Goal: Task Accomplishment & Management: Manage account settings

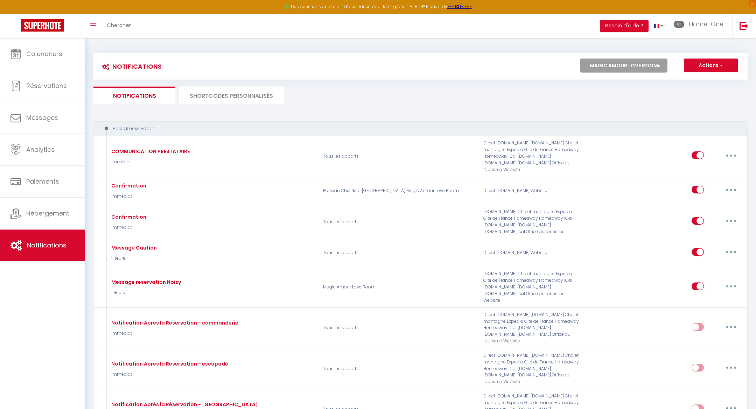
select select "76292"
select select
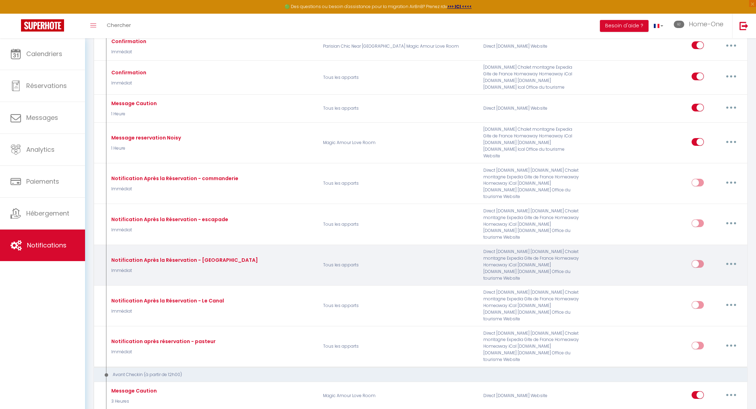
scroll to position [141, 0]
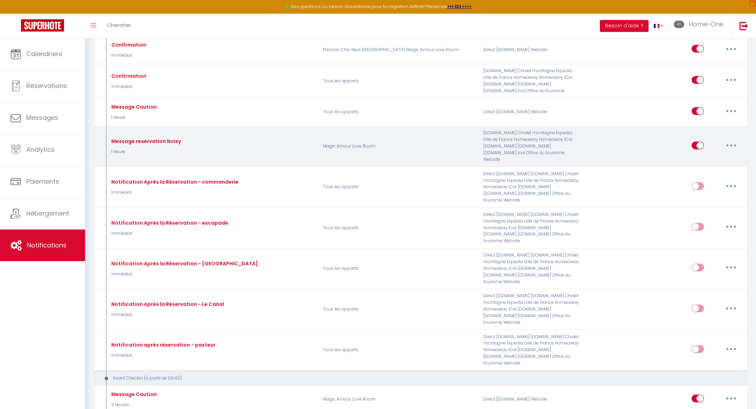
click at [727, 140] on button "button" at bounding box center [732, 145] width 20 height 11
click at [711, 155] on link "Editer" at bounding box center [713, 161] width 52 height 12
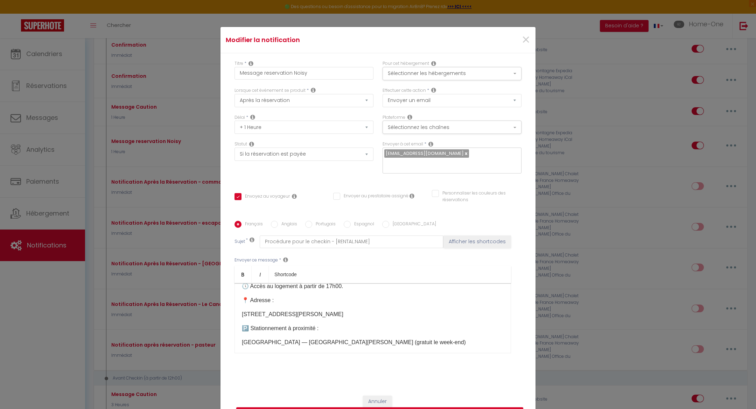
scroll to position [134, 0]
click at [389, 311] on p "9 allée Claude Debussy, 93160 Noisy-le-Grand, France" at bounding box center [373, 315] width 262 height 8
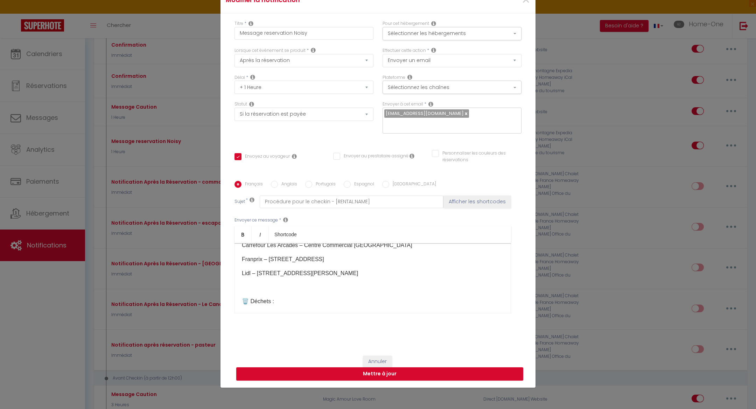
scroll to position [45, 0]
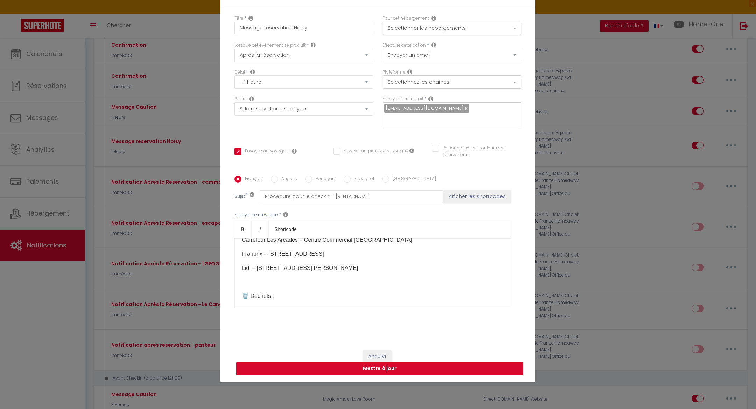
click at [332, 364] on button "Mettre à jour" at bounding box center [379, 368] width 287 height 13
checkbox input "true"
checkbox input "false"
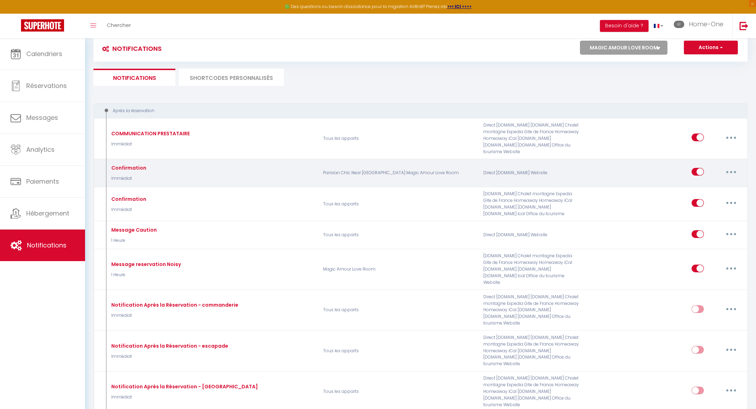
scroll to position [19, 0]
click at [728, 165] on button "button" at bounding box center [732, 170] width 20 height 11
click at [710, 181] on link "Editer" at bounding box center [713, 187] width 52 height 12
type input "Confirmation"
select select "Immédiat"
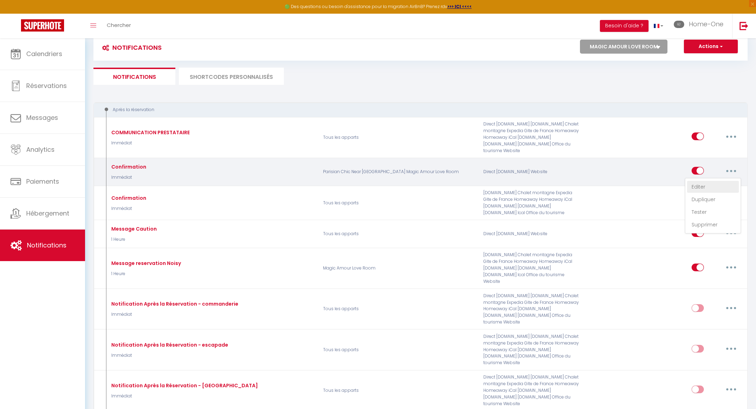
select select
checkbox input "false"
radio input "true"
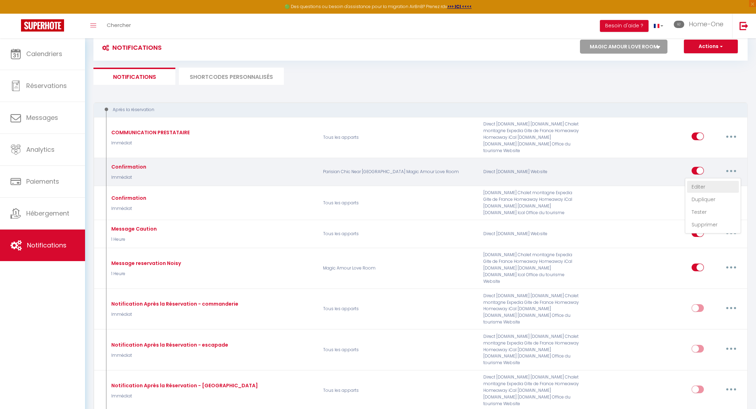
type input "Dépôt de Garantie"
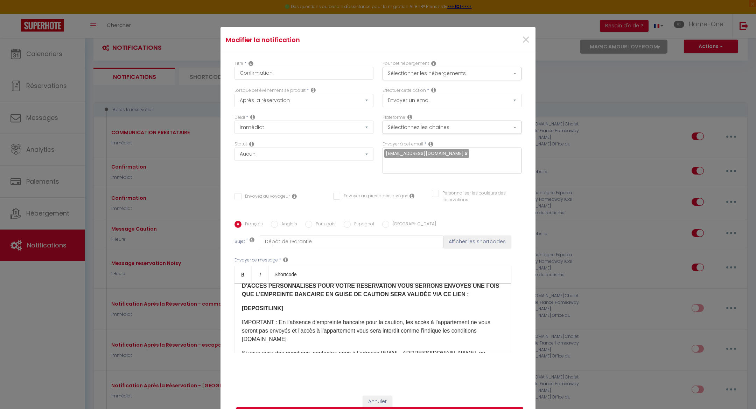
scroll to position [0, 0]
click at [419, 78] on button "Sélectionner les hébergements" at bounding box center [452, 73] width 139 height 13
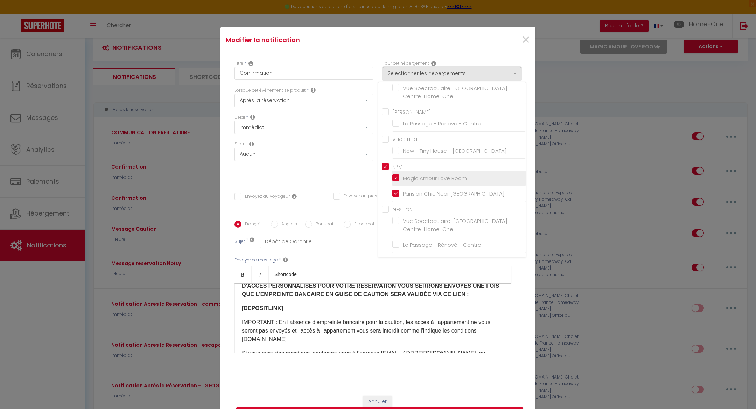
scroll to position [79, 0]
click at [393, 196] on input "Parisian Chic Near Opera Louvre" at bounding box center [458, 192] width 133 height 7
checkbox input "false"
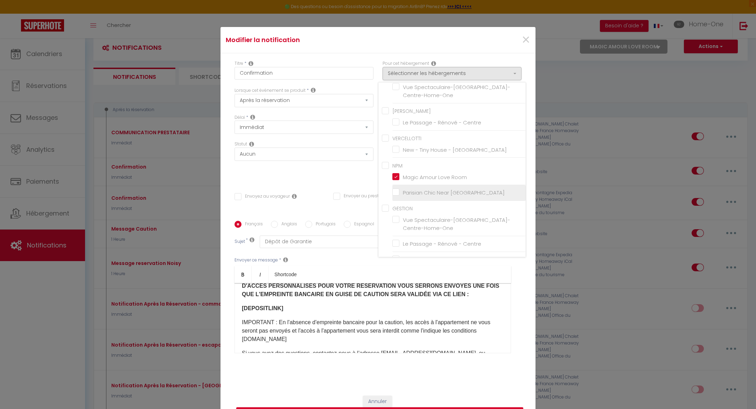
checkbox input "false"
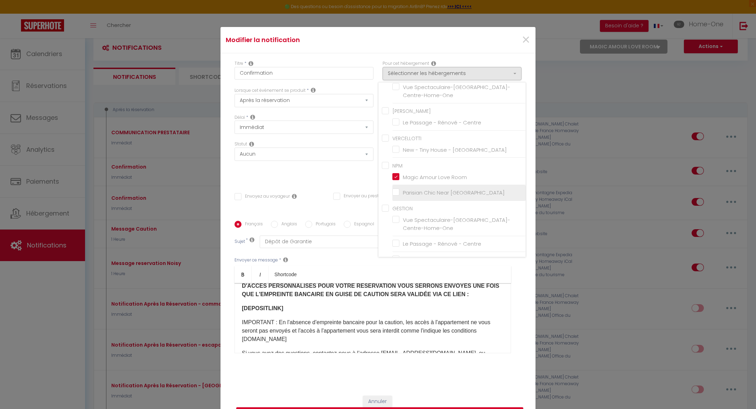
checkbox input "false"
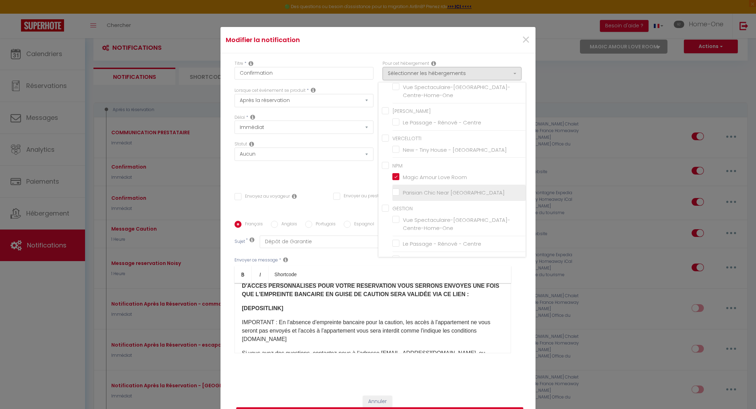
checkbox input "false"
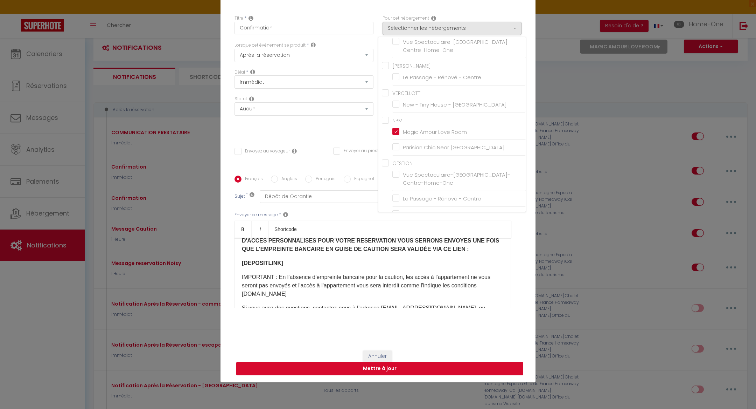
click at [356, 366] on button "Mettre à jour" at bounding box center [379, 368] width 287 height 13
checkbox input "false"
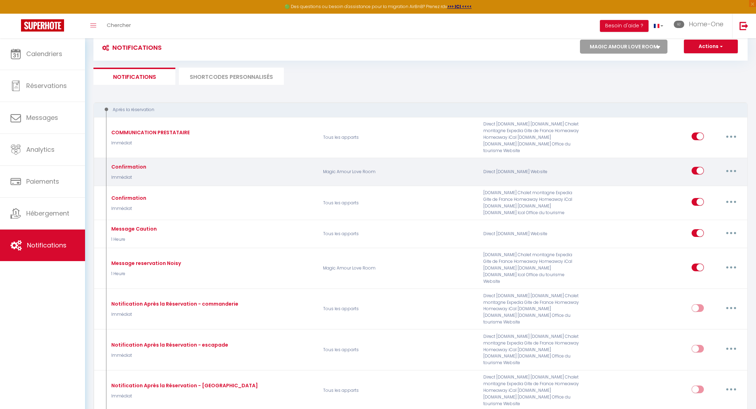
click at [736, 165] on button "button" at bounding box center [732, 170] width 20 height 11
click at [695, 206] on link "Tester" at bounding box center [713, 212] width 52 height 12
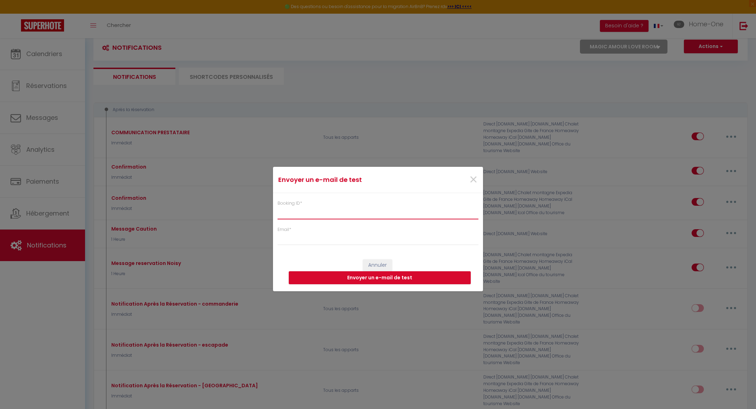
click at [357, 212] on input "Booking ID *" at bounding box center [378, 212] width 201 height 13
paste input "6842015"
type input "6842015"
click at [325, 240] on input "Email *" at bounding box center [378, 238] width 201 height 13
type input "sissokobouba58@gmail.com"
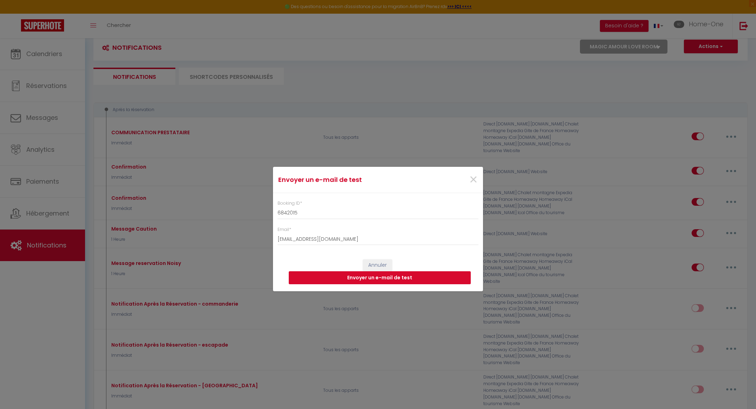
click at [372, 278] on button "Envoyer un e-mail de test" at bounding box center [380, 277] width 182 height 13
click at [469, 179] on span "×" at bounding box center [473, 179] width 9 height 21
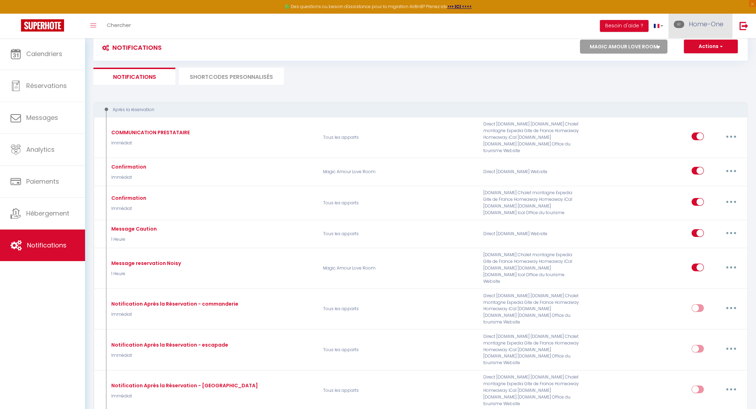
click at [686, 32] on link "Home-One" at bounding box center [701, 26] width 64 height 25
click at [687, 47] on icon at bounding box center [685, 49] width 5 height 5
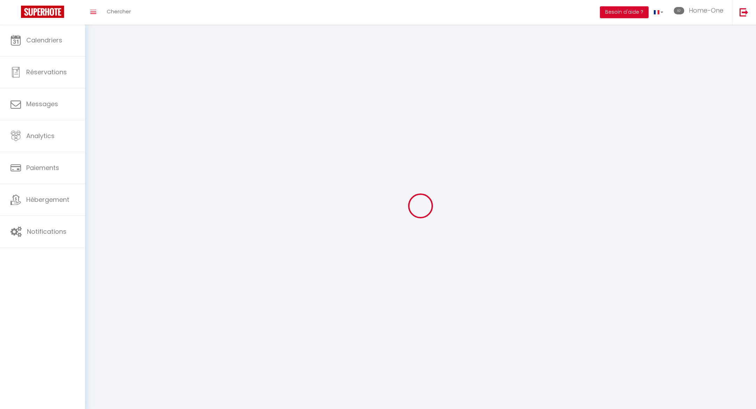
type input "Home-One"
type input "bnb"
type input "781037382"
type input "48 rue des chanets"
type input "25410"
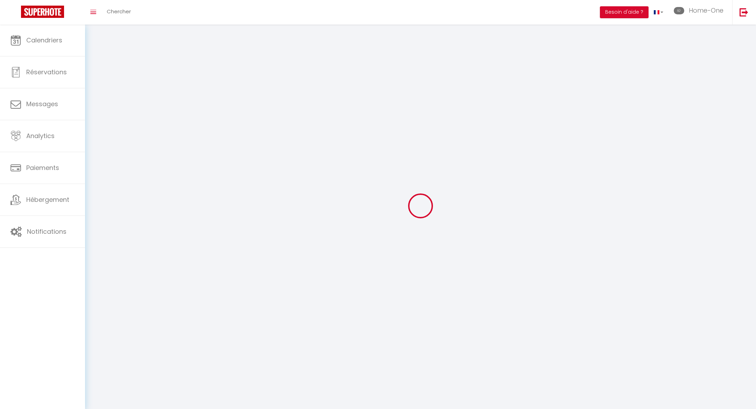
type input "Dannemarie sur crête"
type input "zz6tjuLQc4mZ7z6jEZ6pc5Ro4"
type input "MOYapyuYWpCM3jqzwGJ60UUcB"
select select "1"
select select "28"
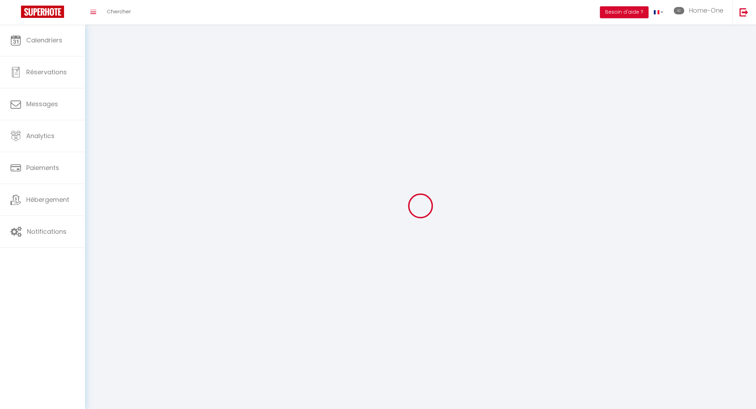
select select "fr"
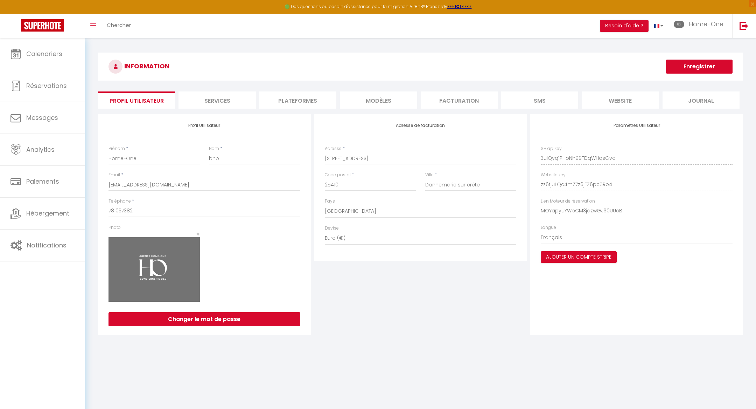
type input "zz6tjuLQc4mZ7z6jEZ6pc5Ro4"
type input "MOYapyuYWpCM3jqzwGJ60UUcB"
type input "https://app.superhote.com/#/get-available-rentals/MOYapyuYWpCM3jqzwGJ60UUcB"
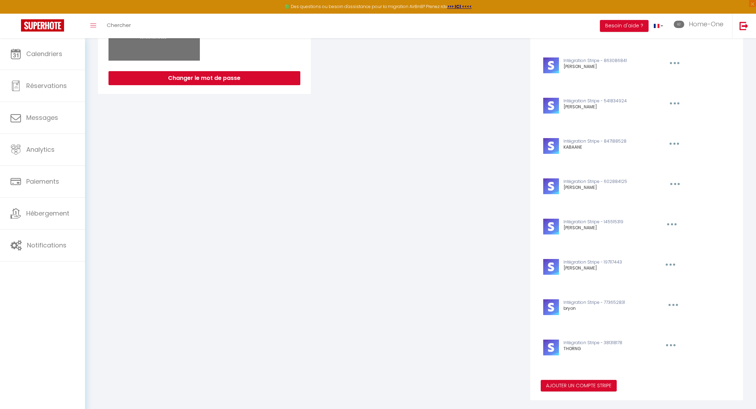
scroll to position [238, 0]
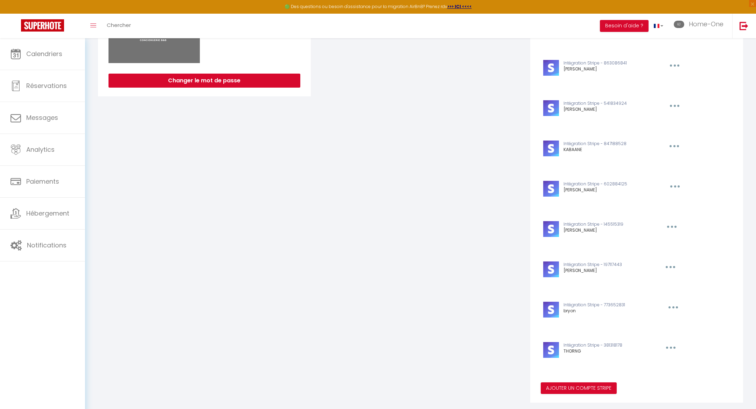
click at [675, 141] on button "button" at bounding box center [674, 145] width 22 height 11
click at [635, 173] on icon at bounding box center [637, 175] width 5 height 5
type input "KABAANE"
type input "pk_live_51JUy0iKkelLap9gh1Soe44plxWLQfJ6IDbr12SEQpuirFlYOkRr3kGD08KaQR48l5NQfsr…"
type input "sk_live_51JUy0iKkelLap9gh4NH3L3uuKniSLIBSbZoWHIV0v0UH7DlbNxCNRLi7h9abMsMZyNBxxU…"
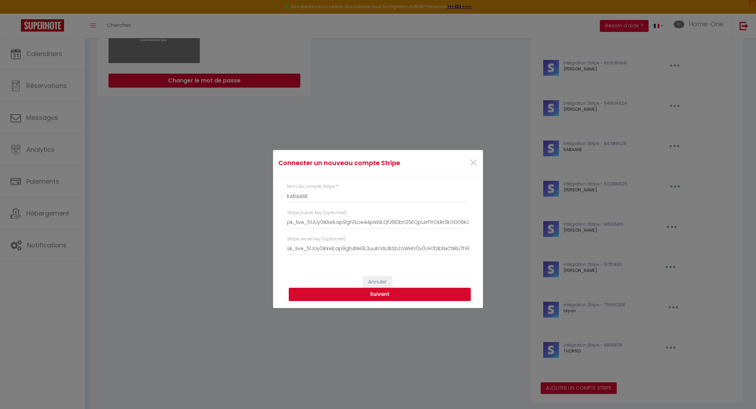
click at [310, 297] on button "Suivant" at bounding box center [380, 293] width 182 height 13
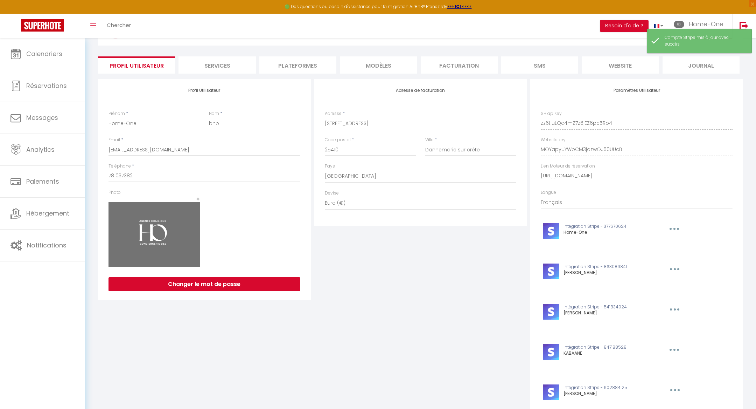
scroll to position [0, 0]
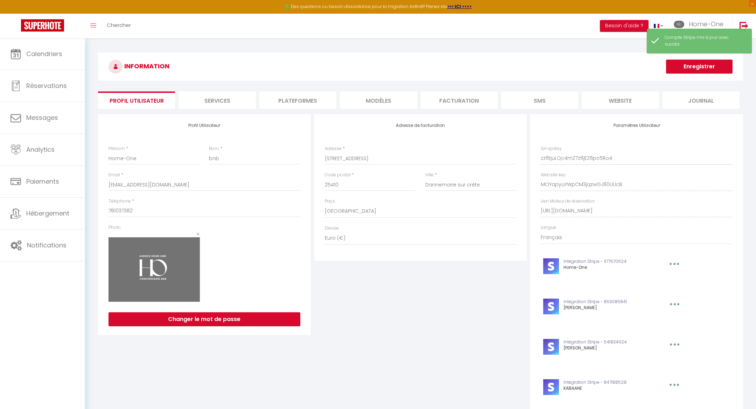
click at [678, 63] on button "Enregistrer" at bounding box center [699, 67] width 67 height 14
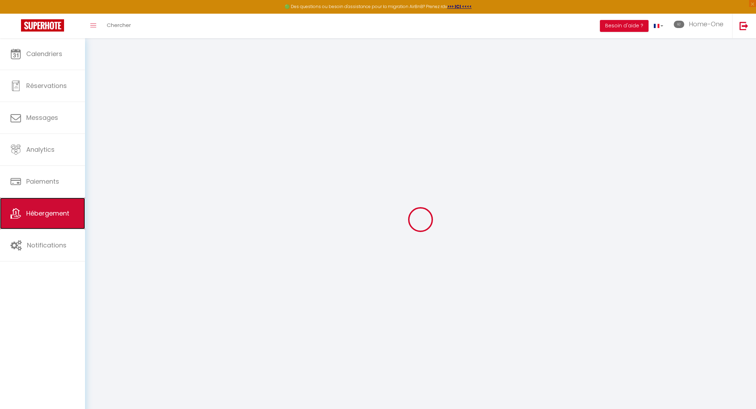
click at [58, 217] on span "Hébergement" at bounding box center [47, 213] width 43 height 9
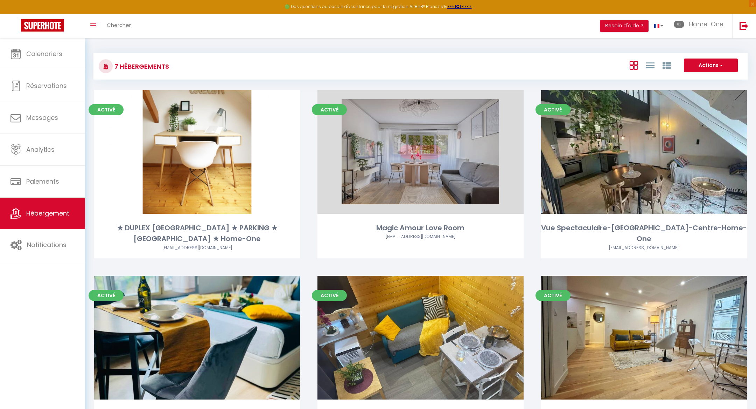
click at [417, 149] on link "Editer" at bounding box center [420, 152] width 42 height 14
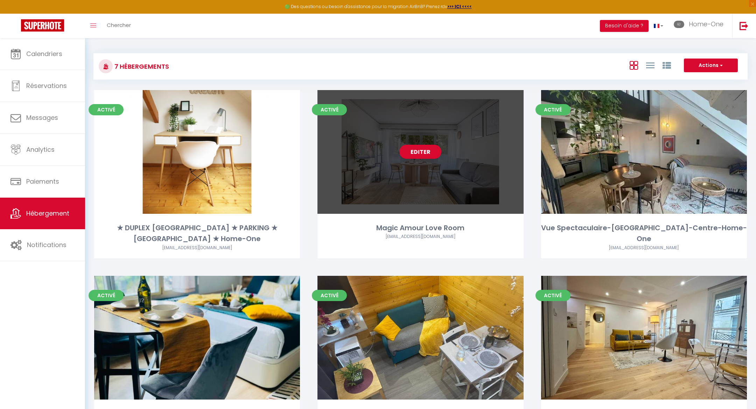
click at [417, 149] on link "Editer" at bounding box center [420, 152] width 42 height 14
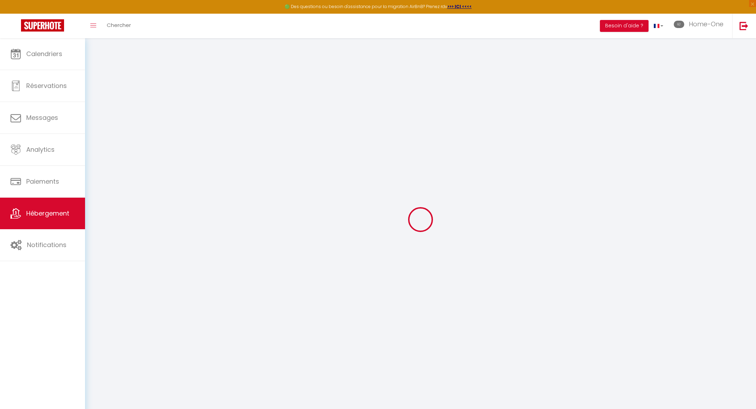
select select
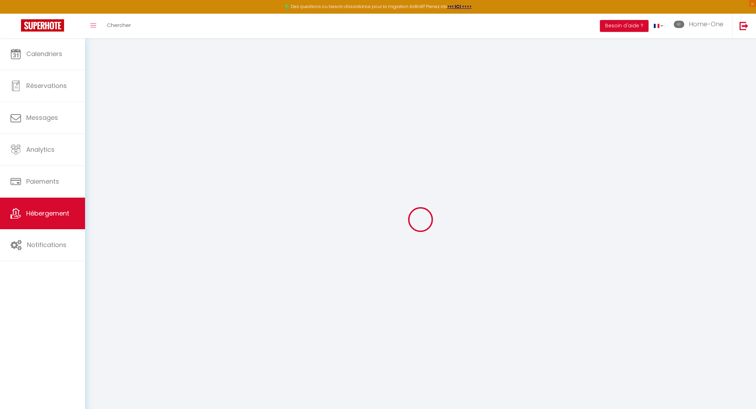
select select
checkbox input "false"
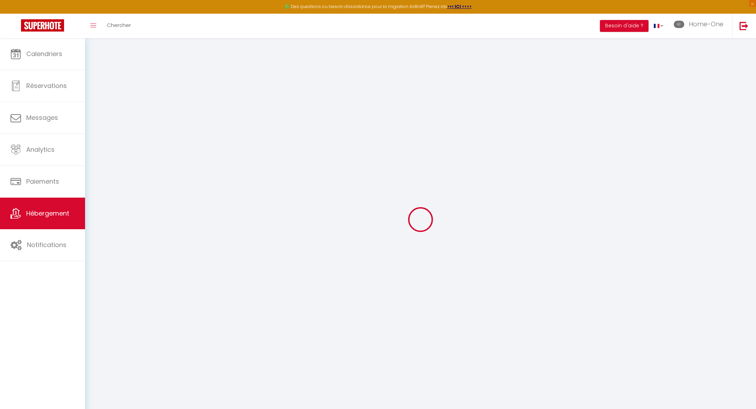
select select
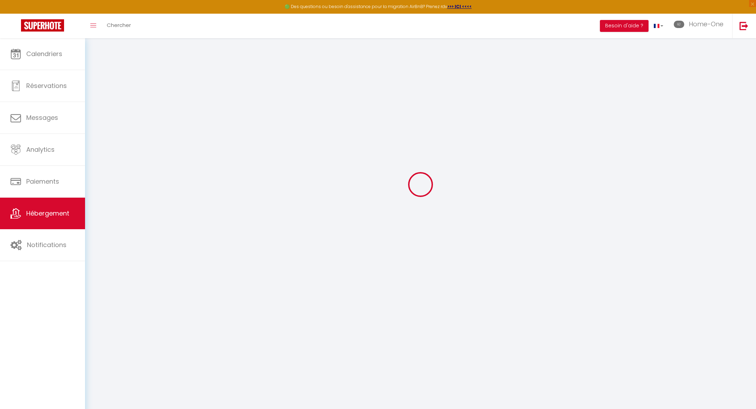
select select
checkbox input "false"
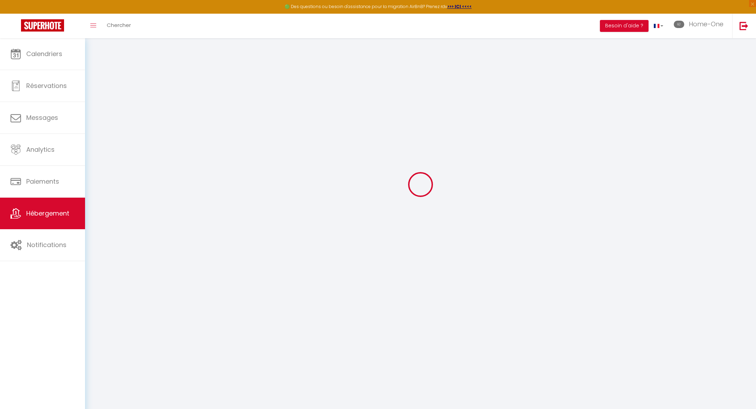
checkbox input "false"
select select
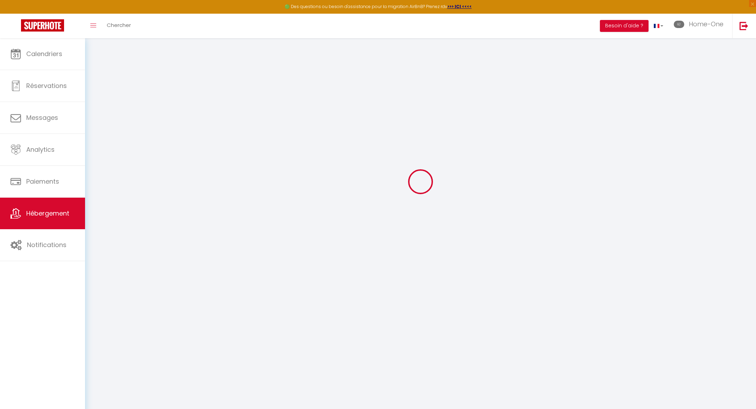
type input "Magic Amour Love Room"
select select "2"
type input "115"
type input "57"
select select
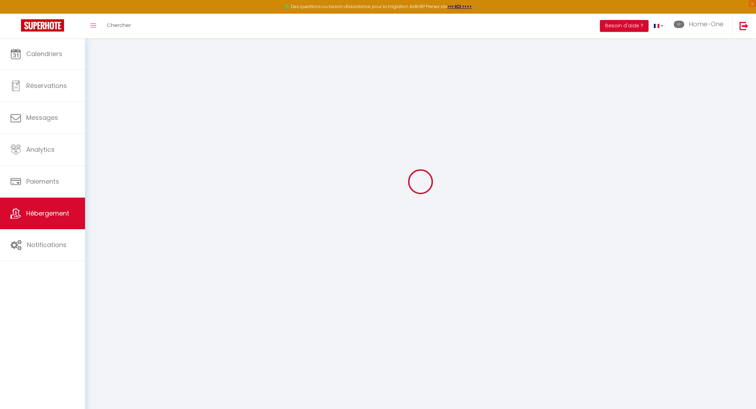
select select
type input "9 Allée Claude Debussy"
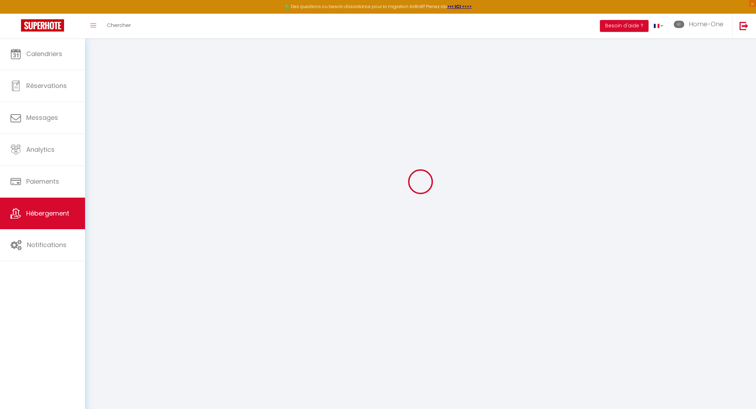
type input "93160"
type input "Noisy-le-Grand"
type input "homeonefr@gmail.com"
select select "1167"
checkbox input "false"
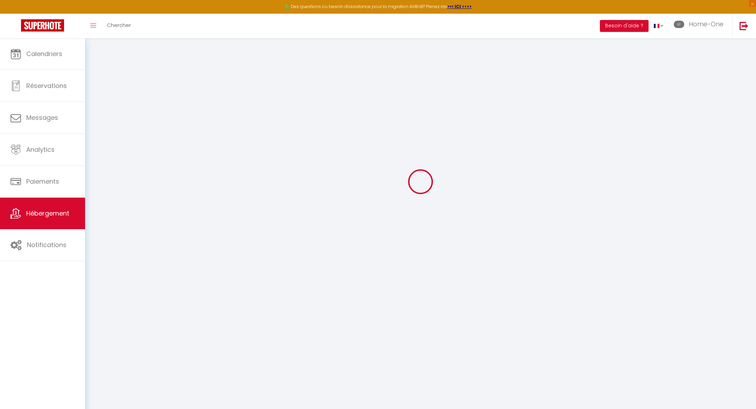
checkbox input "true"
type input "0"
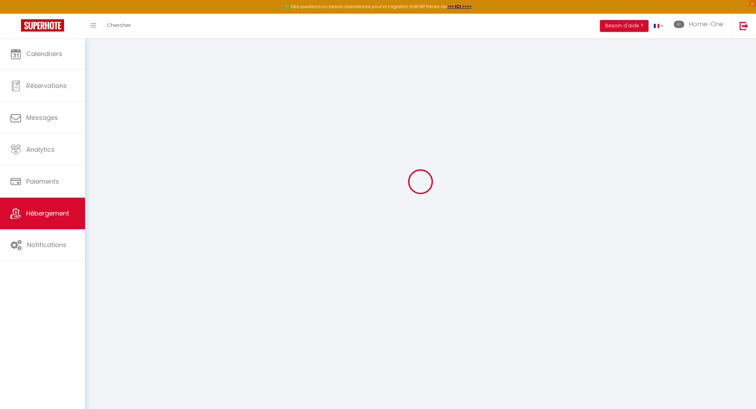
type input "0"
select select
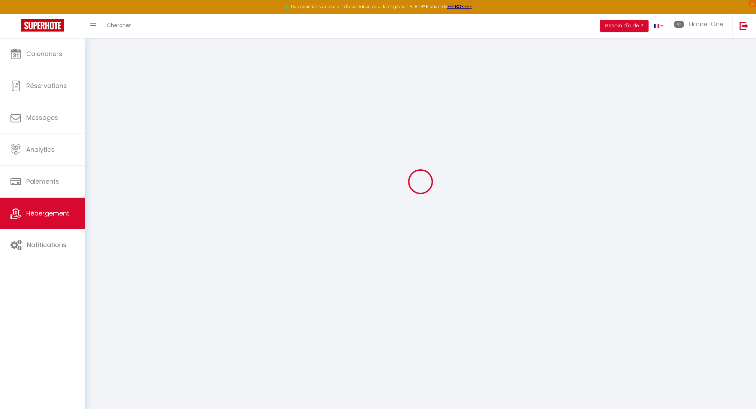
select select
checkbox input "false"
checkbox input "true"
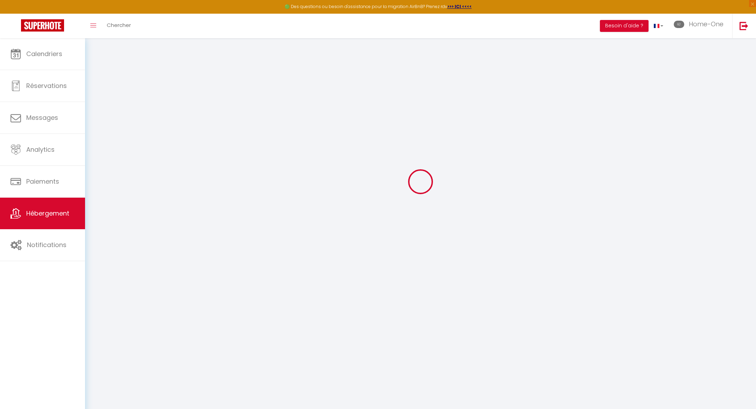
checkbox input "true"
select select
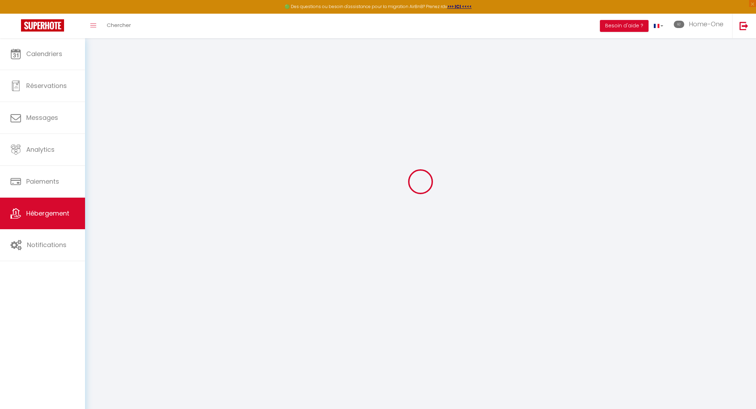
select select
checkbox input "false"
checkbox input "true"
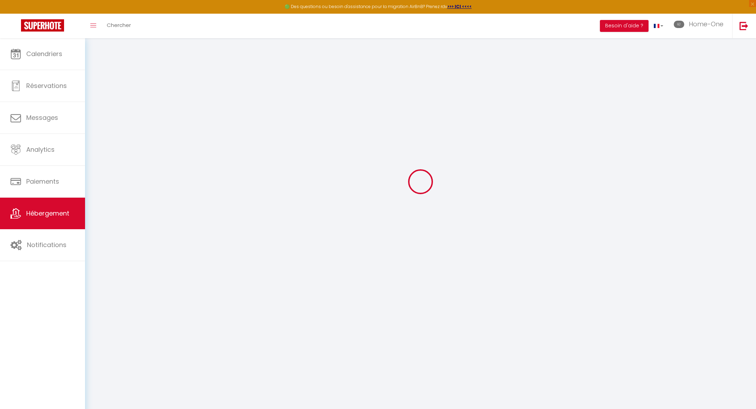
checkbox input "false"
checkbox input "true"
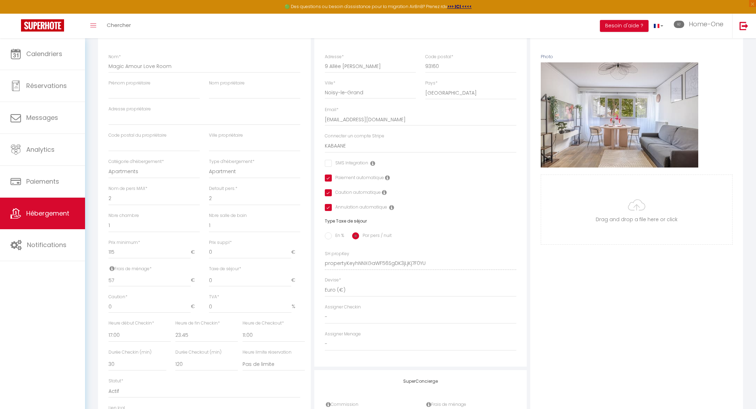
scroll to position [110, 0]
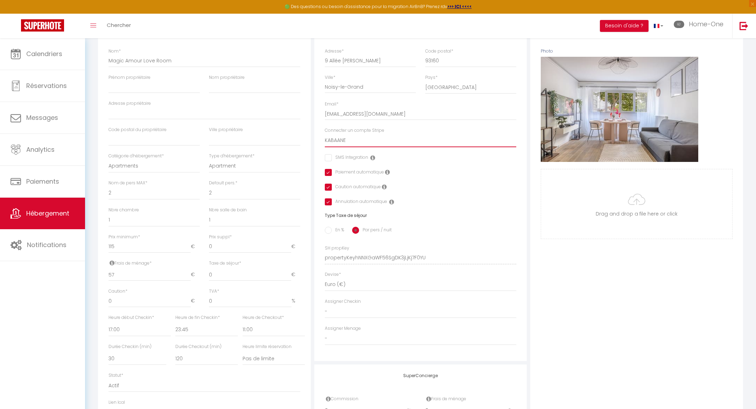
click at [347, 138] on select "Home-One Vauquet Maxime Nathalie Manzoni KABAANE GONGET MAXIME Skora Nathalie N…" at bounding box center [421, 140] width 192 height 13
click at [325, 134] on select "Home-One Vauquet Maxime Nathalie Manzoni KABAANE GONGET MAXIME Skora Nathalie N…" at bounding box center [421, 140] width 192 height 13
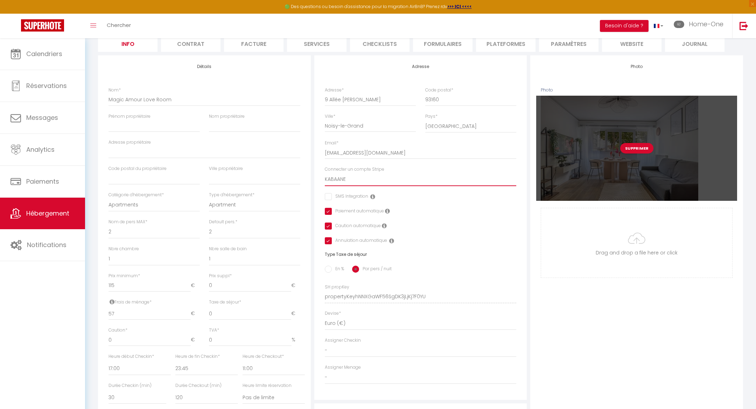
scroll to position [0, 0]
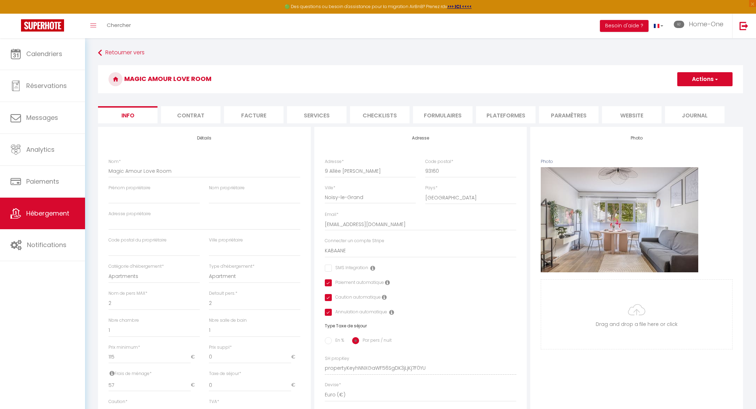
click at [687, 76] on button "Actions" at bounding box center [704, 79] width 55 height 14
click at [678, 93] on input "Enregistrer" at bounding box center [678, 94] width 26 height 7
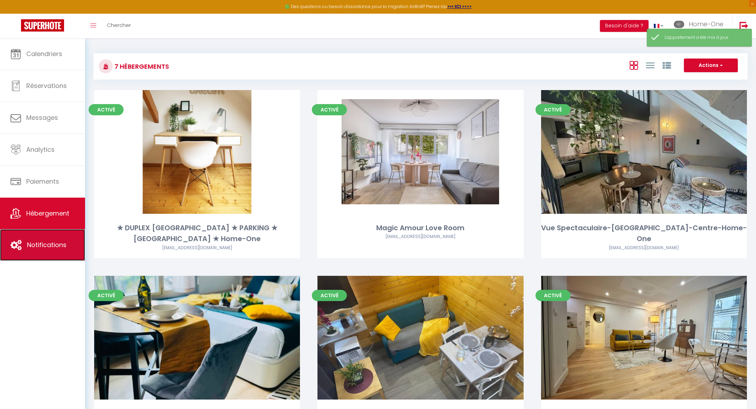
click at [47, 250] on link "Notifications" at bounding box center [42, 245] width 85 height 32
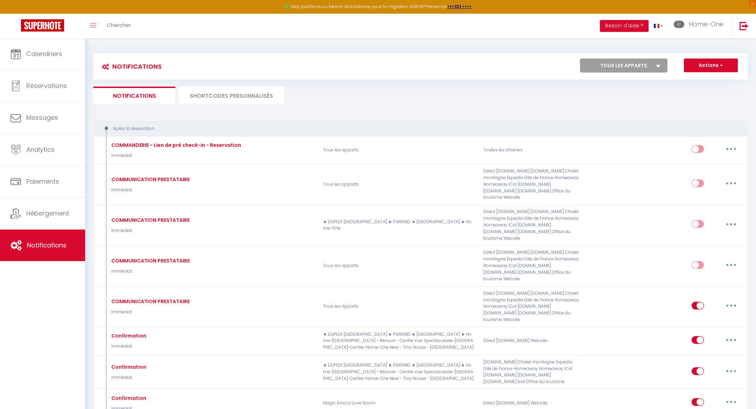
click at [640, 65] on select "Tous les apparts ★ DUPLEX VAUBAN ★ PARKING ★ CALME ★ Home-One Magic Amour Love …" at bounding box center [624, 65] width 88 height 14
select select "76292"
click at [580, 58] on select "Tous les apparts ★ DUPLEX VAUBAN ★ PARKING ★ CALME ★ Home-One Magic Amour Love …" at bounding box center [624, 65] width 88 height 14
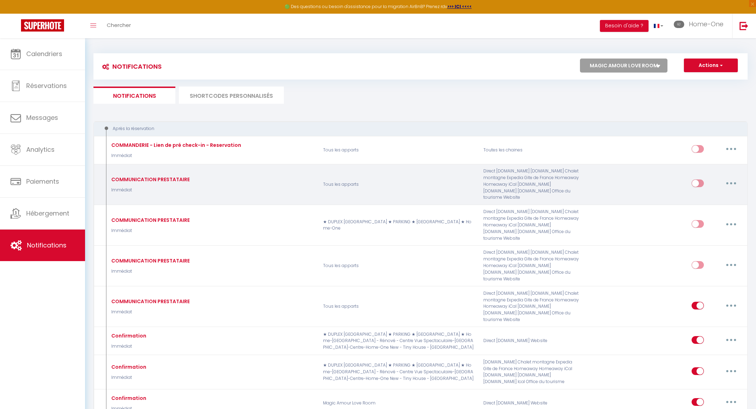
select select
checkbox input "false"
checkbox input "true"
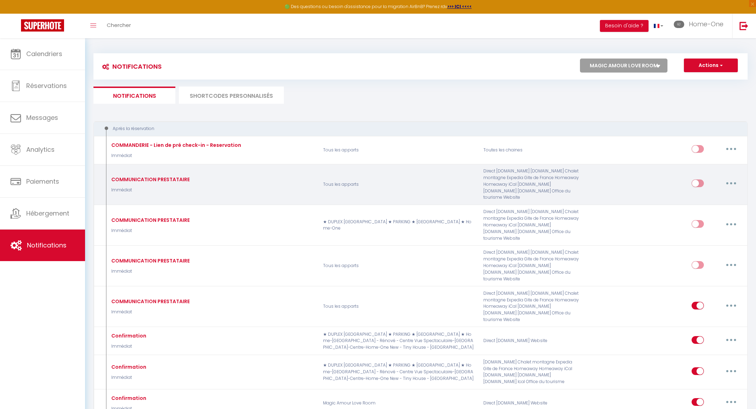
checkbox input "true"
checkbox input "false"
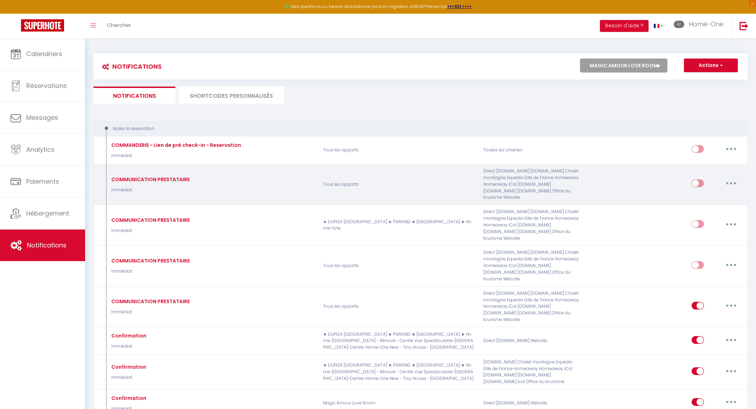
checkbox input "false"
checkbox input "true"
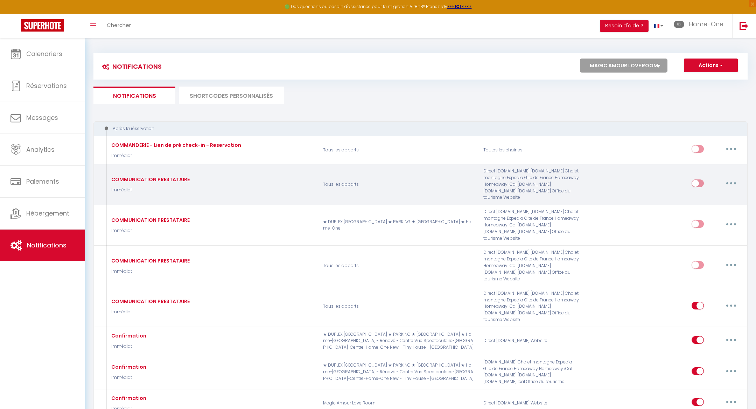
checkbox input "true"
select select
checkbox input "false"
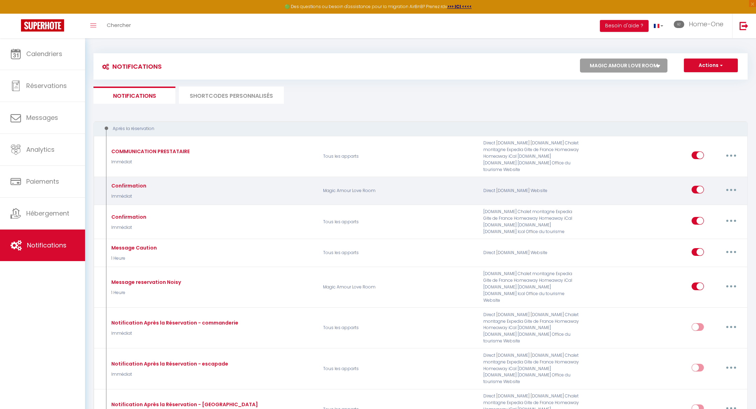
click at [731, 184] on button "button" at bounding box center [732, 189] width 20 height 11
click at [714, 200] on link "Editer" at bounding box center [713, 206] width 52 height 12
type input "Confirmation"
select select "Immédiat"
select select
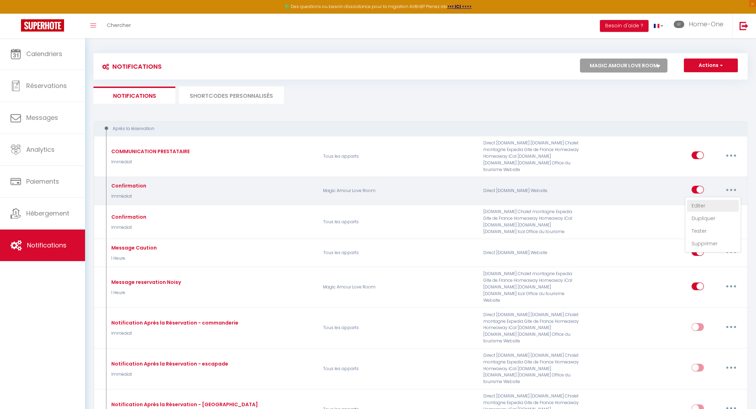
checkbox input "false"
radio input "true"
type input "Dépôt de Garantie"
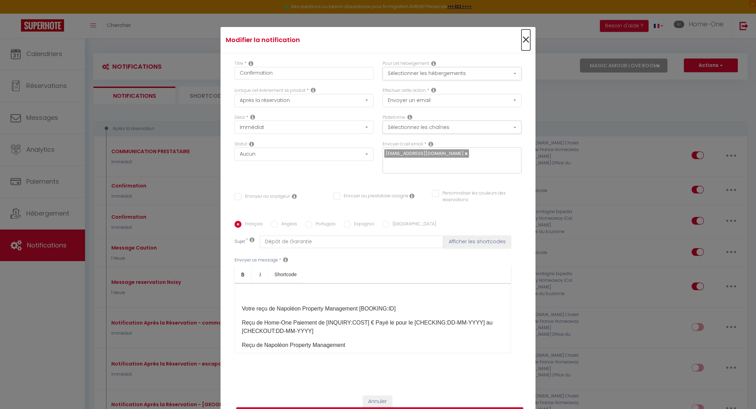
click at [522, 41] on span "×" at bounding box center [526, 39] width 9 height 21
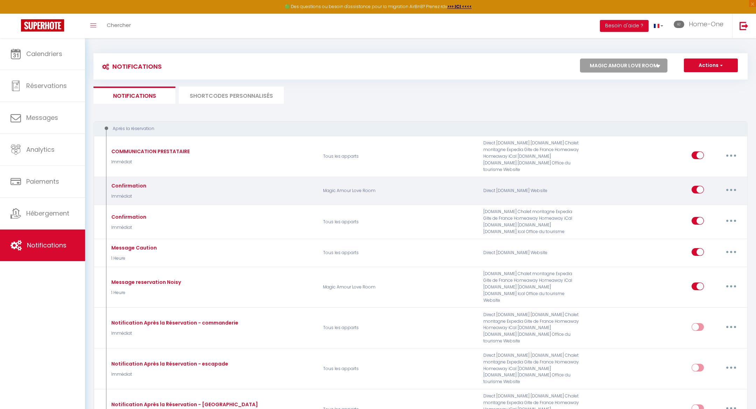
click at [732, 189] on icon "button" at bounding box center [731, 190] width 2 height 2
click at [712, 225] on link "Tester" at bounding box center [713, 231] width 52 height 12
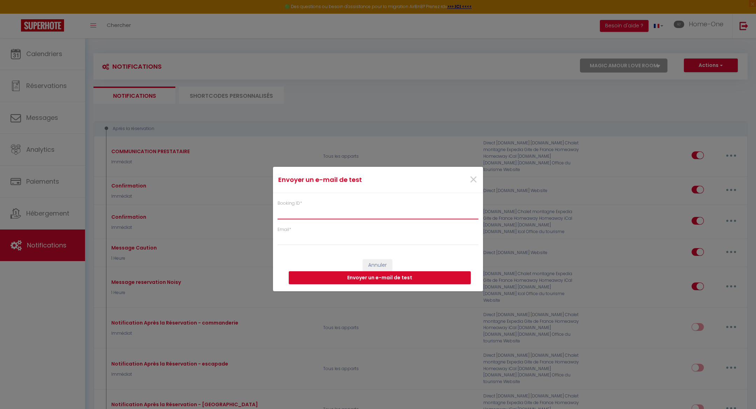
click at [406, 212] on input "Booking ID *" at bounding box center [378, 212] width 201 height 13
paste input "6842015"
type input "6842015"
click at [375, 232] on input "Email *" at bounding box center [378, 238] width 201 height 13
click at [367, 240] on input "Email *" at bounding box center [378, 238] width 201 height 13
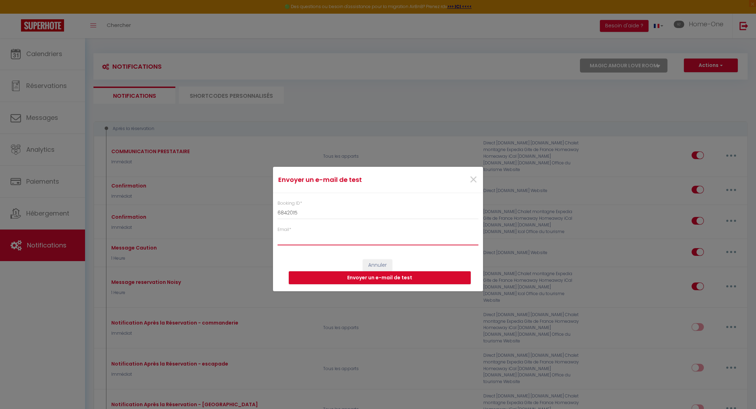
type input "sissokobouba58@gmail.com"
click at [361, 276] on button "Envoyer un e-mail de test" at bounding box center [380, 277] width 182 height 13
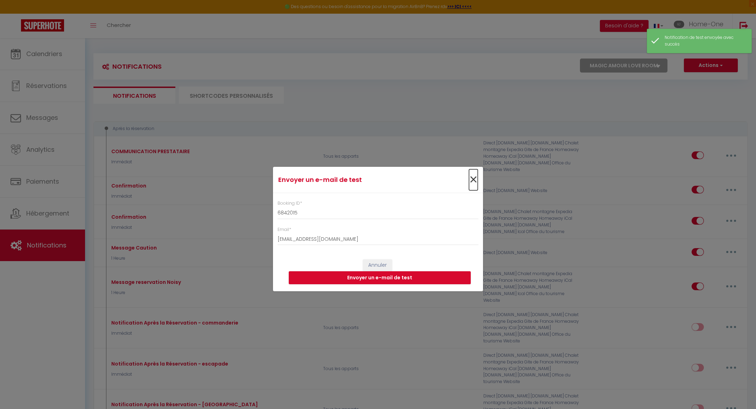
click at [474, 181] on span "×" at bounding box center [473, 179] width 9 height 21
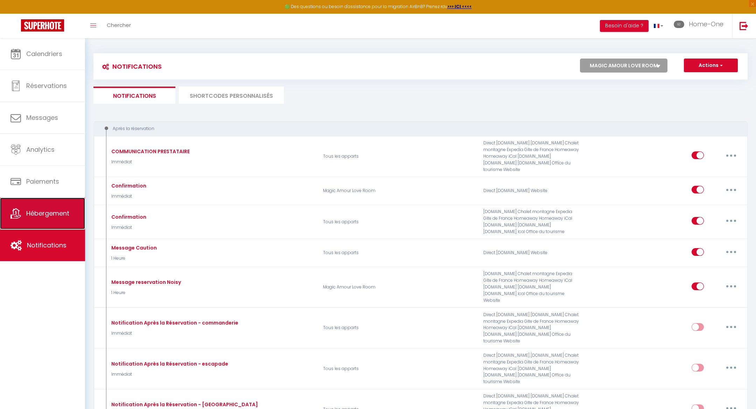
click at [56, 210] on span "Hébergement" at bounding box center [47, 213] width 43 height 9
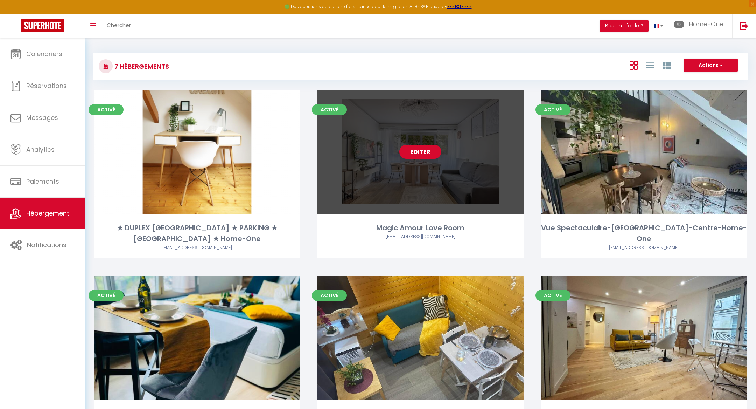
click at [408, 153] on link "Editer" at bounding box center [420, 152] width 42 height 14
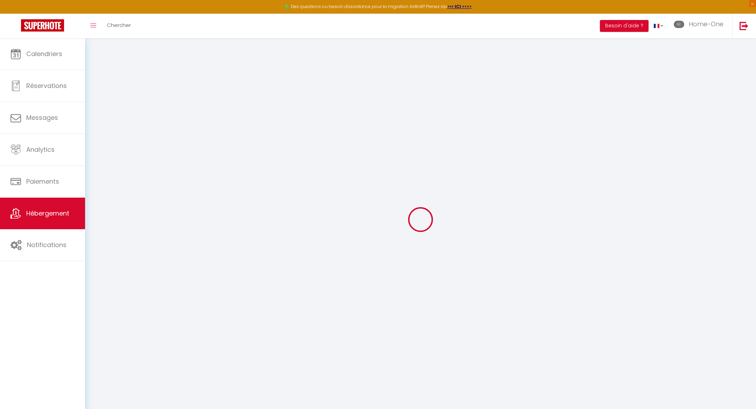
checkbox input "false"
checkbox input "true"
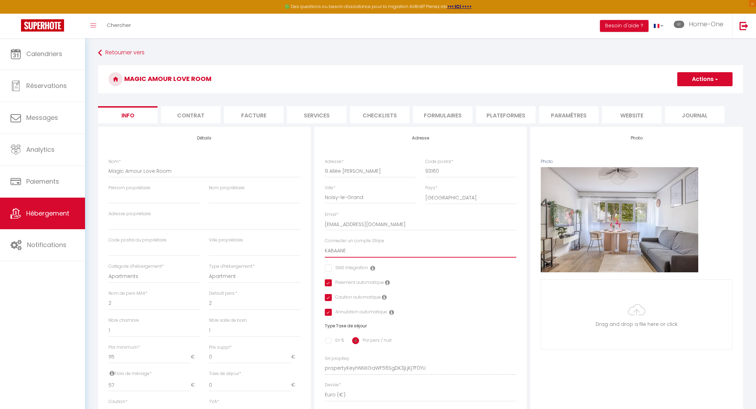
click at [383, 249] on select "Home-One Vauquet Maxime Nathalie Manzoni KABAANE GONGET MAXIME Skora Nathalie N…" at bounding box center [421, 250] width 192 height 13
select select "471"
click at [325, 244] on select "Home-One Vauquet Maxime Nathalie Manzoni KABAANE GONGET MAXIME Skora Nathalie N…" at bounding box center [421, 250] width 192 height 13
checkbox input "false"
checkbox input "true"
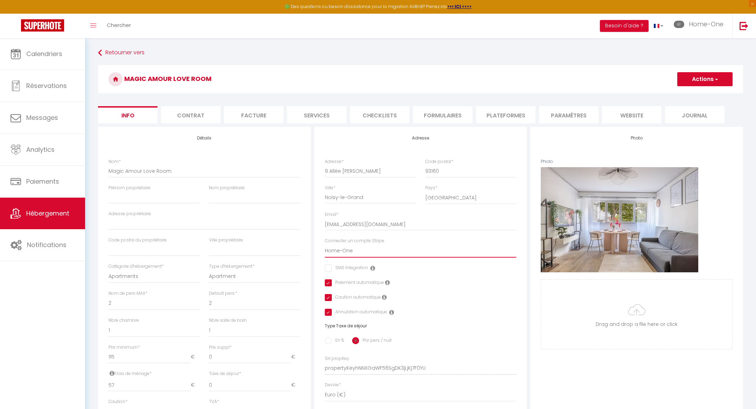
checkbox input "true"
click at [697, 81] on button "Actions" at bounding box center [704, 79] width 55 height 14
click at [678, 95] on input "Enregistrer" at bounding box center [678, 94] width 26 height 7
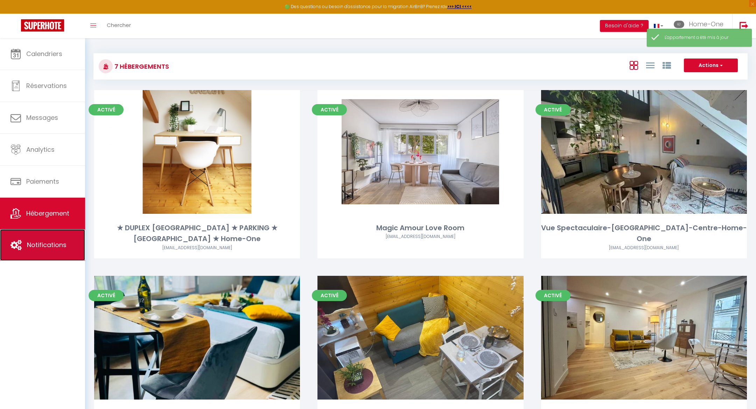
click at [62, 250] on link "Notifications" at bounding box center [42, 245] width 85 height 32
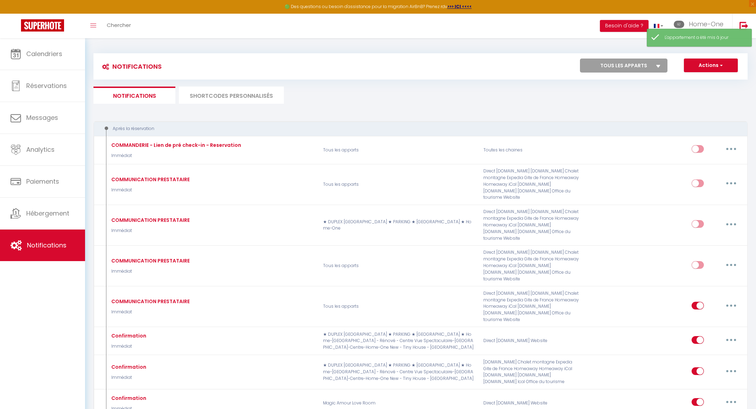
click at [646, 71] on select "Tous les apparts ★ DUPLEX VAUBAN ★ PARKING ★ CALME ★ Home-One Magic Amour Love …" at bounding box center [624, 65] width 88 height 14
select select "76292"
click at [580, 58] on select "Tous les apparts ★ DUPLEX VAUBAN ★ PARKING ★ CALME ★ Home-One Magic Amour Love …" at bounding box center [624, 65] width 88 height 14
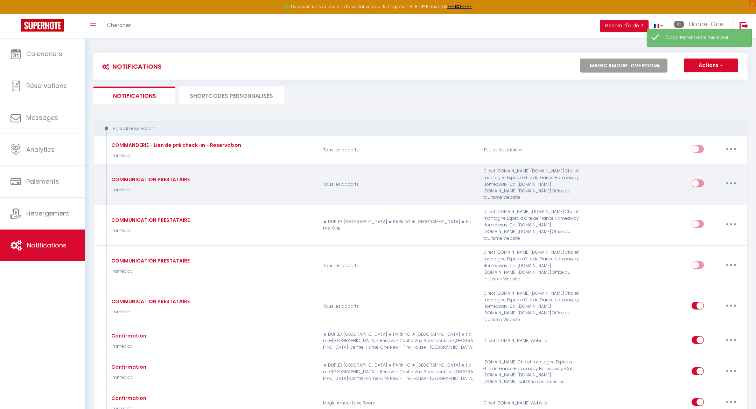
checkbox input "true"
checkbox input "false"
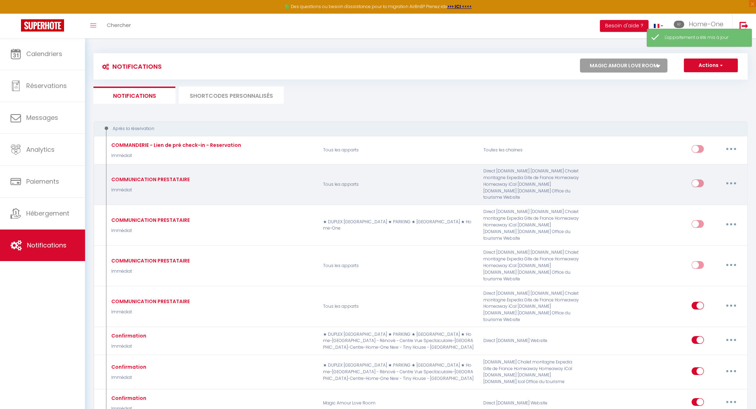
checkbox input "false"
checkbox input "true"
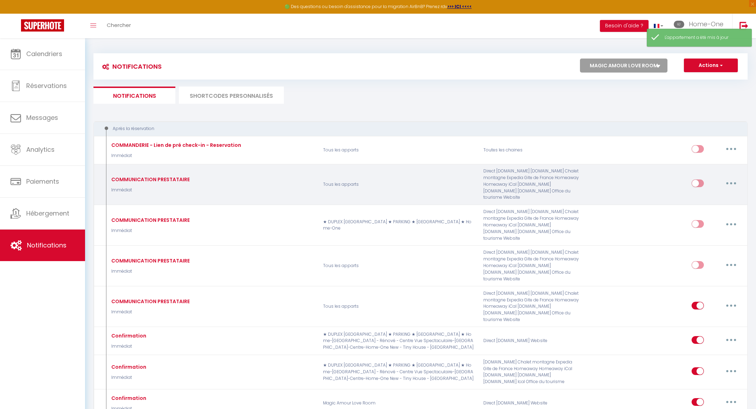
checkbox input "true"
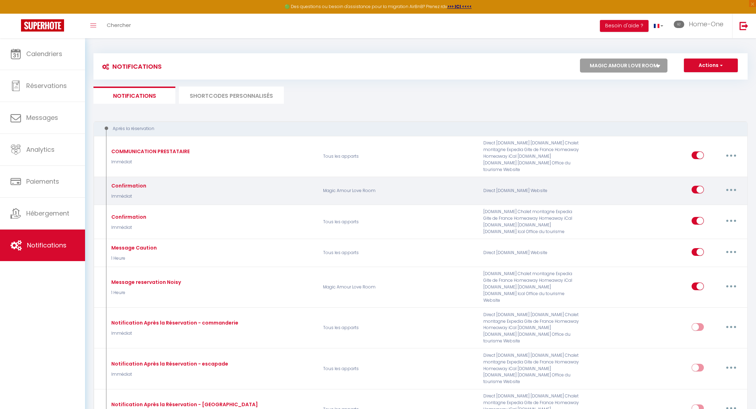
click at [733, 184] on button "button" at bounding box center [732, 189] width 20 height 11
click at [697, 225] on link "Tester" at bounding box center [713, 231] width 52 height 12
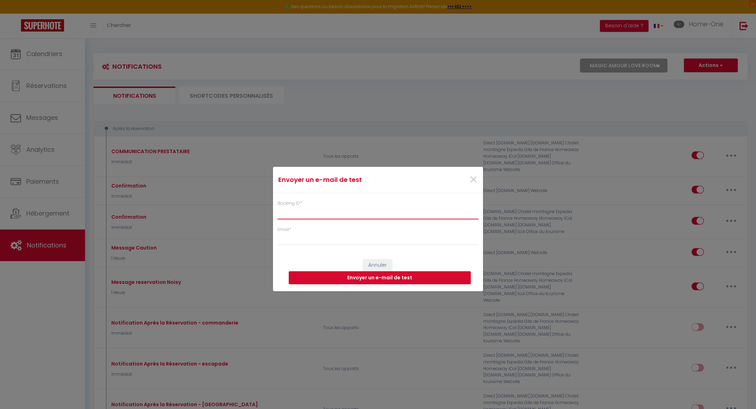
click at [397, 212] on input "Booking ID *" at bounding box center [378, 212] width 201 height 13
paste input "6842015"
type input "6842015"
click at [359, 240] on input "Email *" at bounding box center [378, 238] width 201 height 13
type input "sissokobouba58@gmail.com"
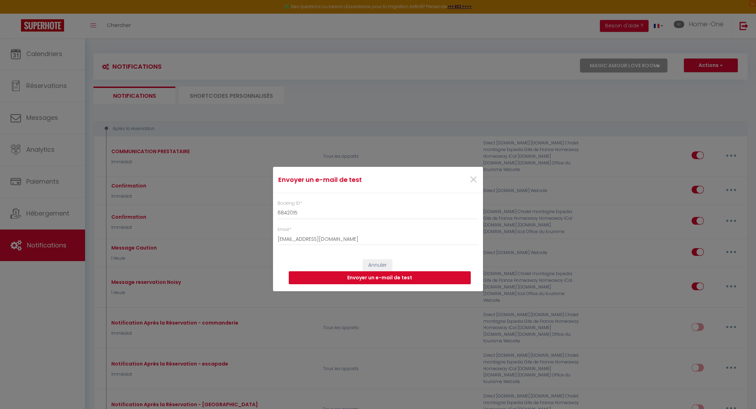
click at [362, 275] on button "Envoyer un e-mail de test" at bounding box center [380, 277] width 182 height 13
click at [476, 179] on span "×" at bounding box center [473, 179] width 9 height 21
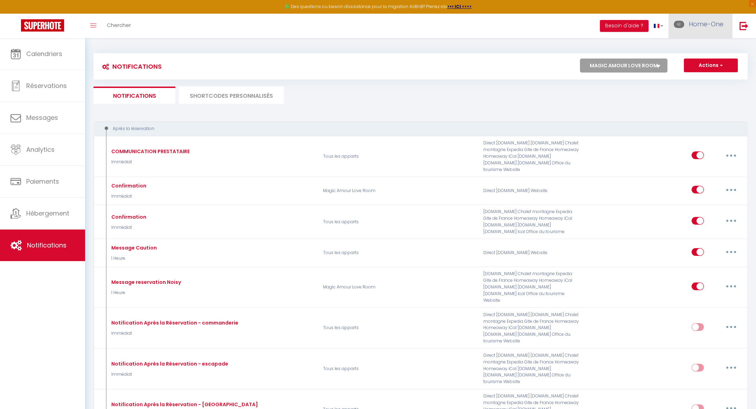
click at [710, 23] on span "Home-One" at bounding box center [706, 24] width 35 height 9
click at [697, 45] on link "Paramètres" at bounding box center [705, 49] width 52 height 12
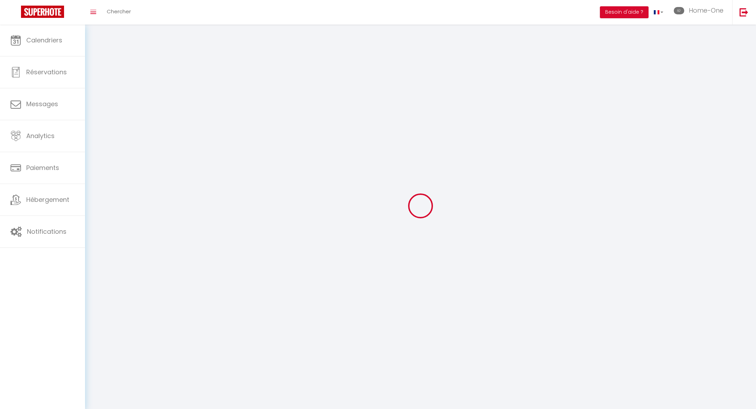
type input "Home-One"
type input "bnb"
type input "781037382"
type input "48 rue des chanets"
type input "25410"
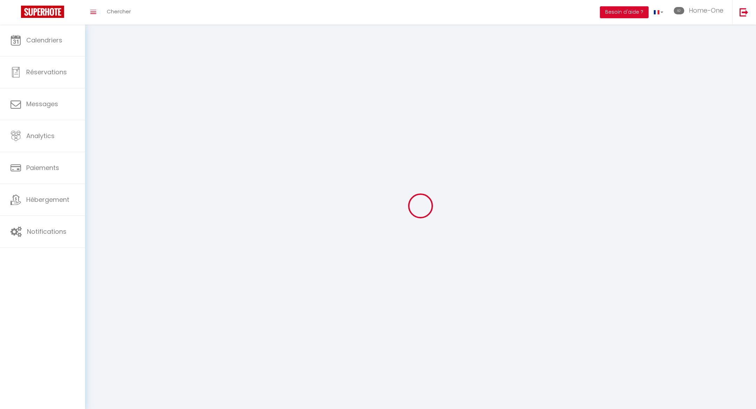
type input "Dannemarie sur crête"
type input "zz6tjuLQc4mZ7z6jEZ6pc5Ro4"
type input "MOYapyuYWpCM3jqzwGJ60UUcB"
select select "1"
select select "28"
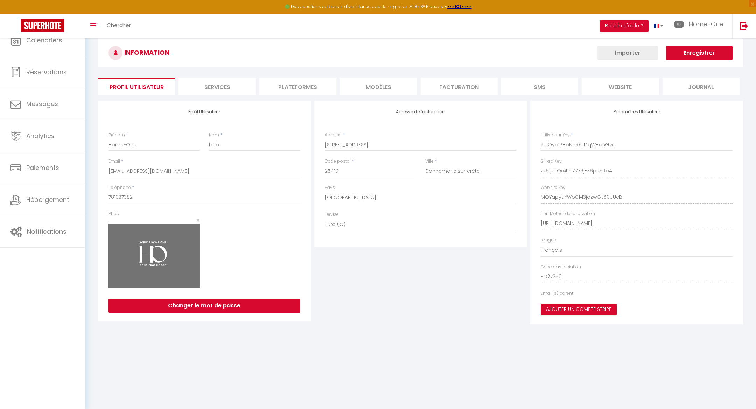
type input "zz6tjuLQc4mZ7z6jEZ6pc5Ro4"
type input "MOYapyuYWpCM3jqzwGJ60UUcB"
type input "https://app.superhote.com/#/get-available-rentals/MOYapyuYWpCM3jqzwGJ60UUcB"
select select "fr"
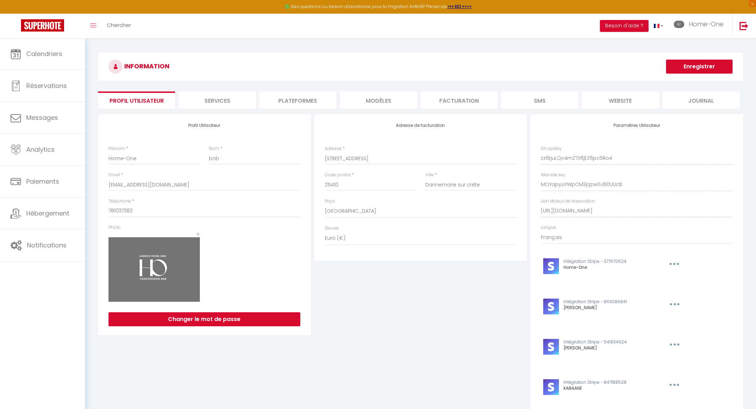
click at [237, 103] on li "Services" at bounding box center [217, 99] width 77 height 17
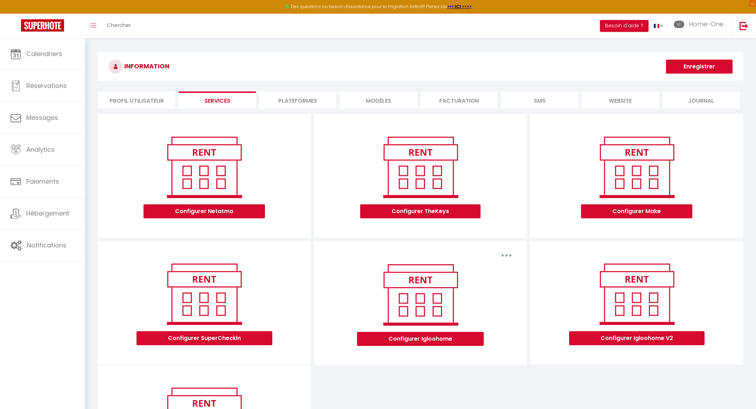
click at [292, 110] on div "INFORMATION Enregistrer Profil Utilisateur Services Plateformes MODÈLES Factura…" at bounding box center [420, 272] width 645 height 438
click at [314, 98] on li "Plateformes" at bounding box center [297, 99] width 77 height 17
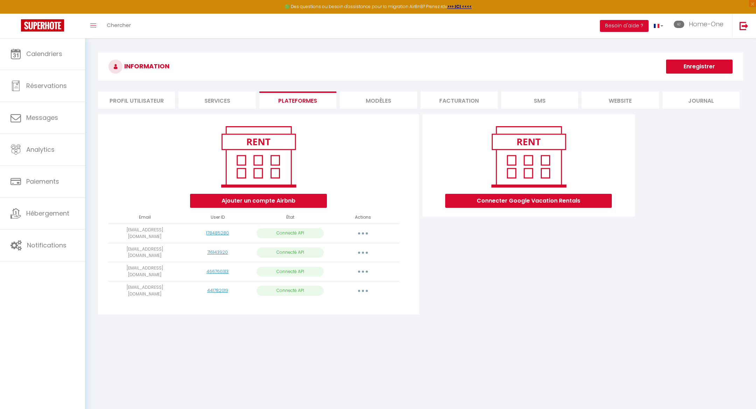
click at [360, 266] on button "button" at bounding box center [363, 271] width 20 height 11
click at [468, 296] on div "Connecter Google Vacation Rentals" at bounding box center [529, 216] width 216 height 204
click at [378, 93] on li "MODÈLES" at bounding box center [378, 99] width 77 height 17
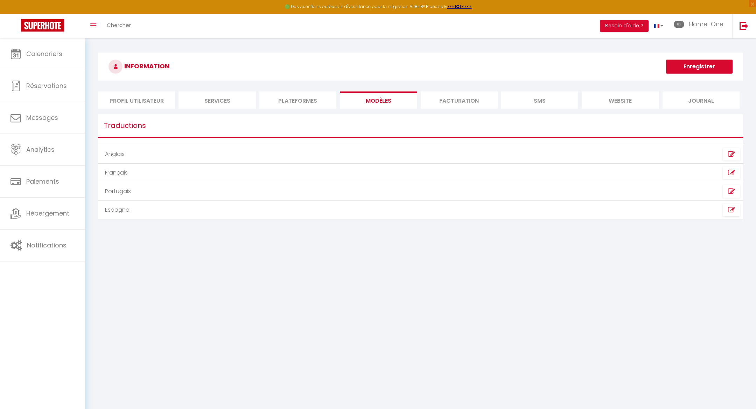
click at [442, 95] on li "Facturation" at bounding box center [459, 99] width 77 height 17
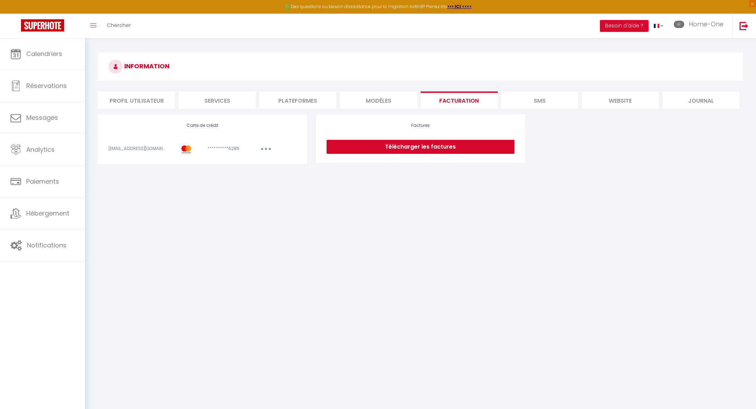
click at [545, 98] on li "SMS" at bounding box center [539, 99] width 77 height 17
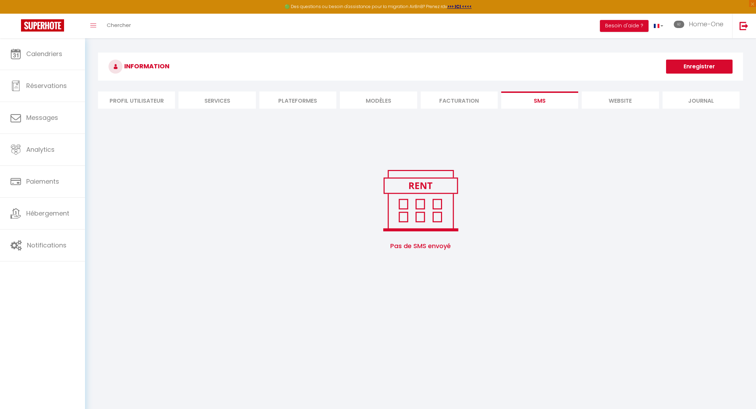
click at [593, 99] on li "website" at bounding box center [620, 99] width 77 height 17
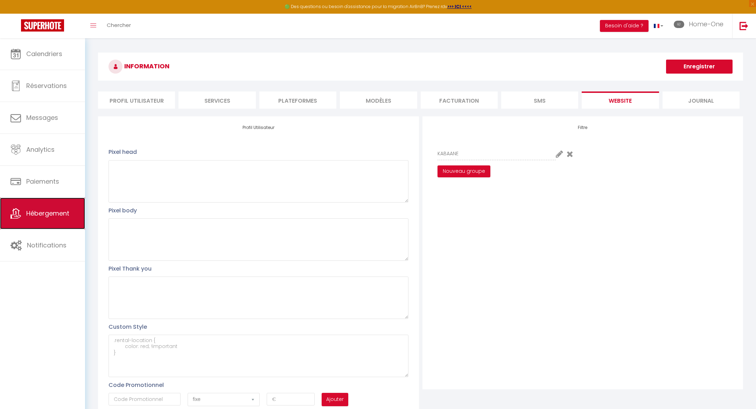
click at [42, 221] on link "Hébergement" at bounding box center [42, 213] width 85 height 32
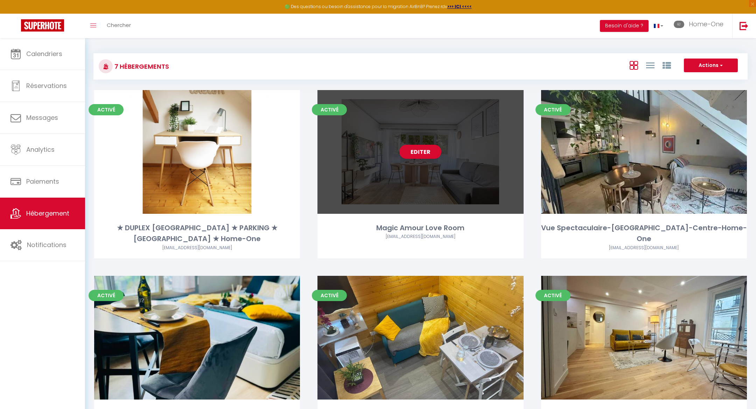
click at [415, 149] on link "Editer" at bounding box center [420, 152] width 42 height 14
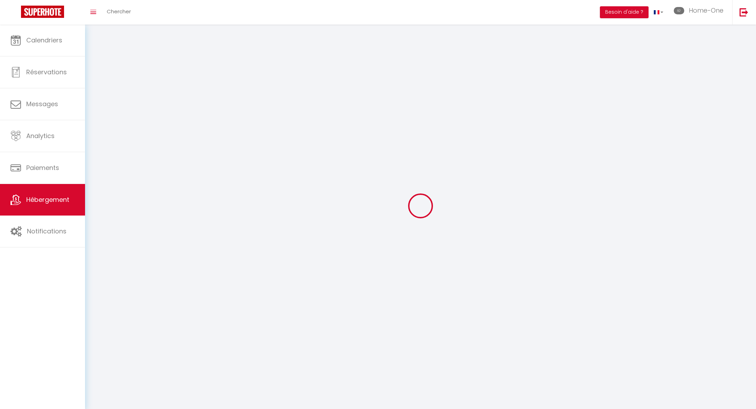
select select "1"
select select
select select "28"
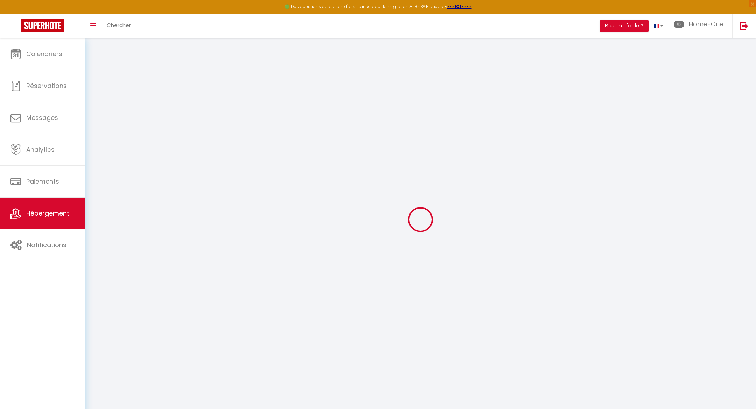
select select
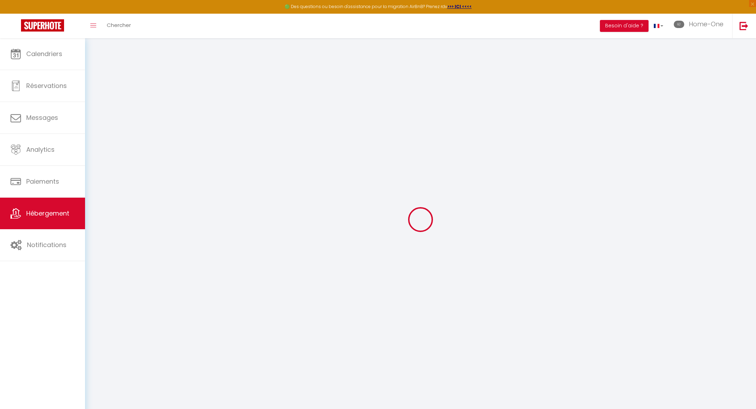
select select
checkbox input "false"
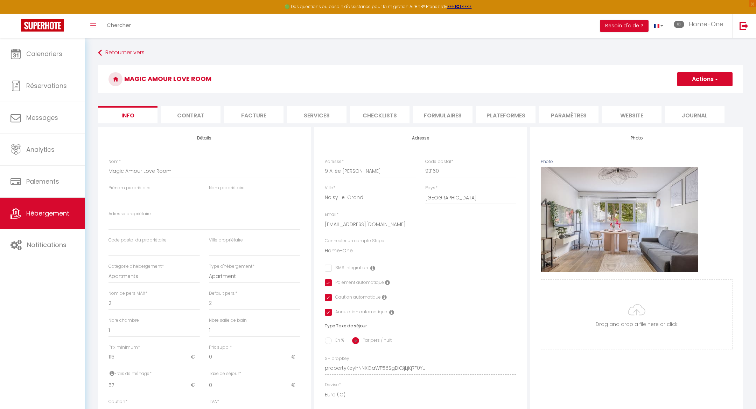
click at [559, 117] on li "Paramètres" at bounding box center [569, 114] width 60 height 17
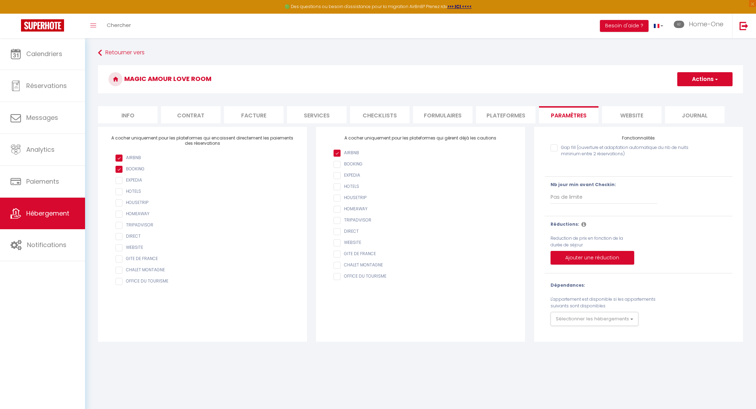
click at [493, 114] on li "Plateformes" at bounding box center [506, 114] width 60 height 17
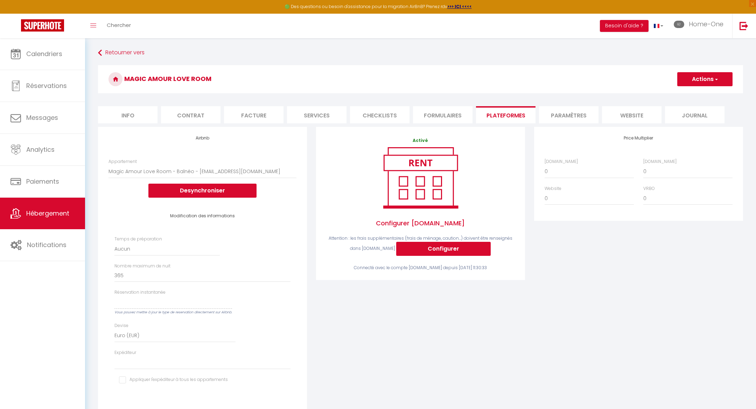
click at [457, 113] on li "Formulaires" at bounding box center [443, 114] width 60 height 17
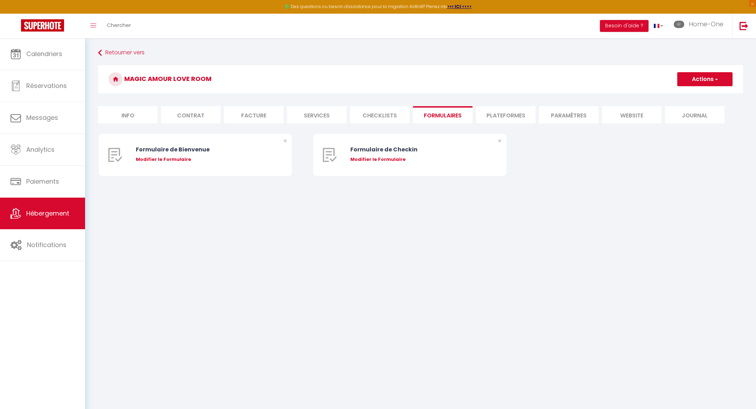
click at [399, 111] on li "Checklists" at bounding box center [380, 114] width 60 height 17
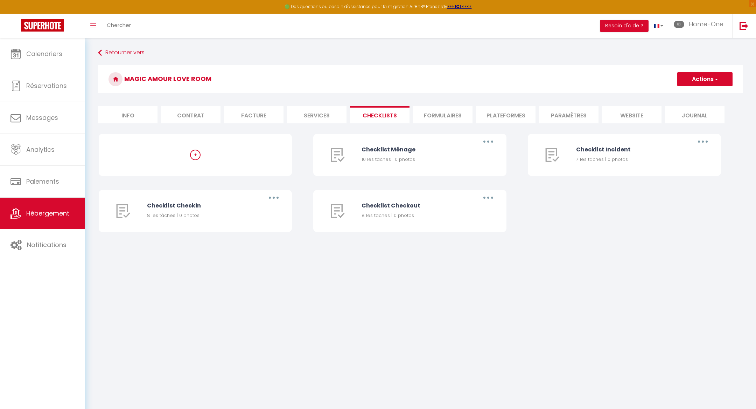
click at [336, 115] on li "Services" at bounding box center [317, 114] width 60 height 17
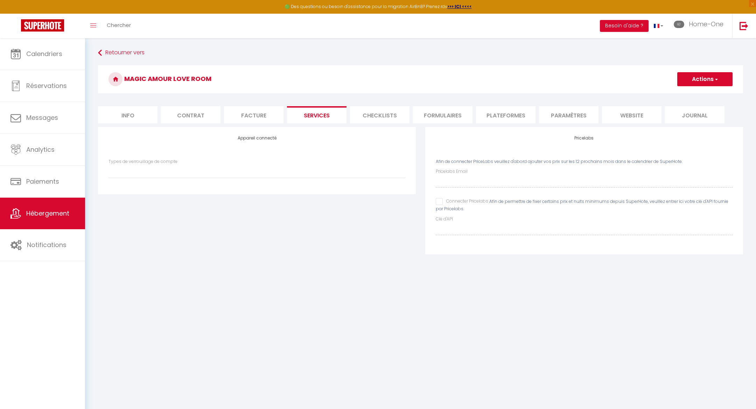
click at [266, 112] on li "Facture" at bounding box center [254, 114] width 60 height 17
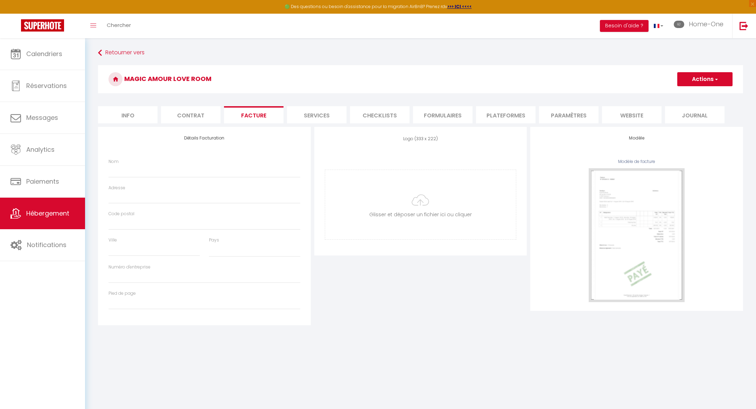
click at [203, 115] on li "Contrat" at bounding box center [191, 114] width 60 height 17
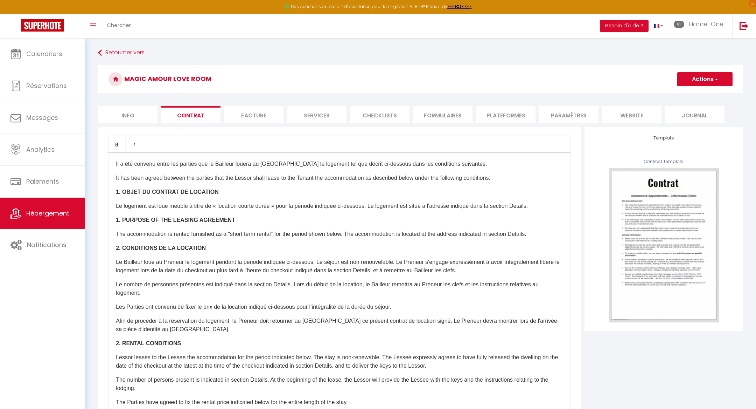
click at [155, 116] on li "Info" at bounding box center [128, 114] width 60 height 17
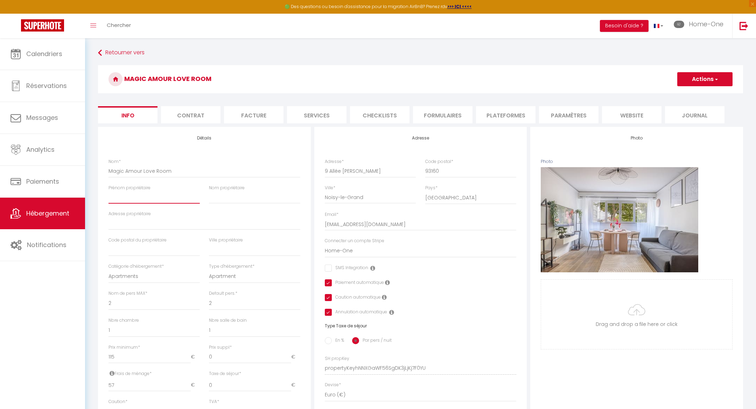
click at [143, 201] on input "Prénom propriétaire" at bounding box center [154, 197] width 91 height 13
click at [691, 77] on button "Actions" at bounding box center [704, 79] width 55 height 14
click at [685, 89] on ul "Enregistrer Dupliquer Supprimer Importer les réservations" at bounding box center [695, 108] width 76 height 41
click at [693, 79] on button "Actions" at bounding box center [704, 79] width 55 height 14
click at [677, 94] on input "Enregistrer" at bounding box center [678, 94] width 26 height 7
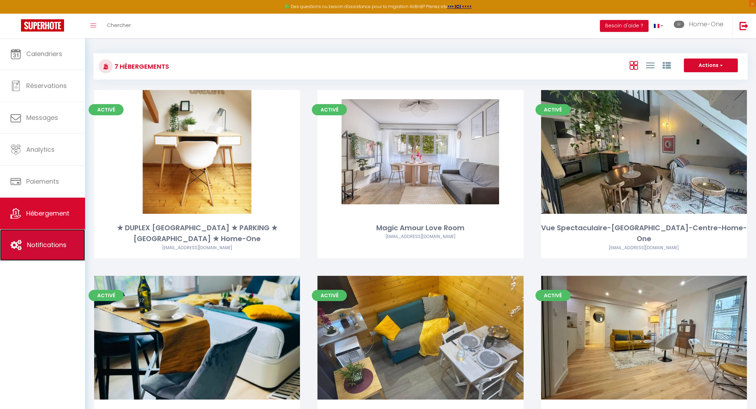
click at [68, 244] on link "Notifications" at bounding box center [42, 245] width 85 height 32
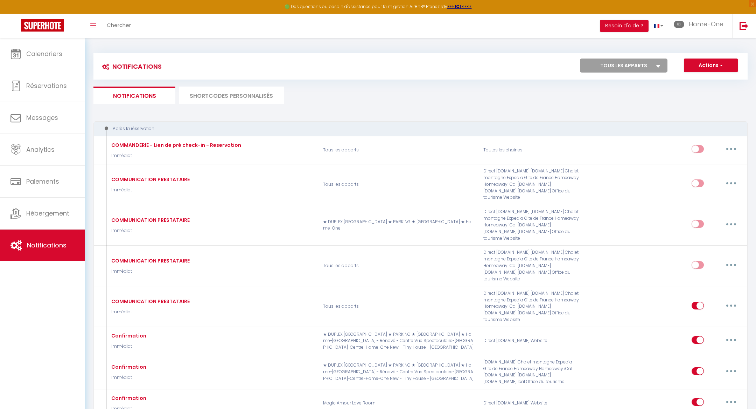
click at [657, 67] on select "Tous les apparts ★ DUPLEX VAUBAN ★ PARKING ★ CALME ★ Home-One Magic Amour Love …" at bounding box center [624, 65] width 88 height 14
click at [580, 58] on select "Tous les apparts ★ DUPLEX VAUBAN ★ PARKING ★ CALME ★ Home-One Magic Amour Love …" at bounding box center [624, 65] width 88 height 14
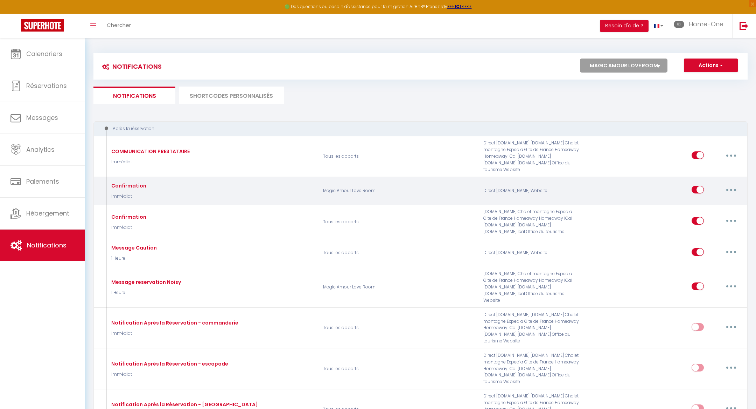
click at [730, 186] on button "button" at bounding box center [732, 189] width 20 height 11
click at [706, 201] on link "Editer" at bounding box center [713, 206] width 52 height 12
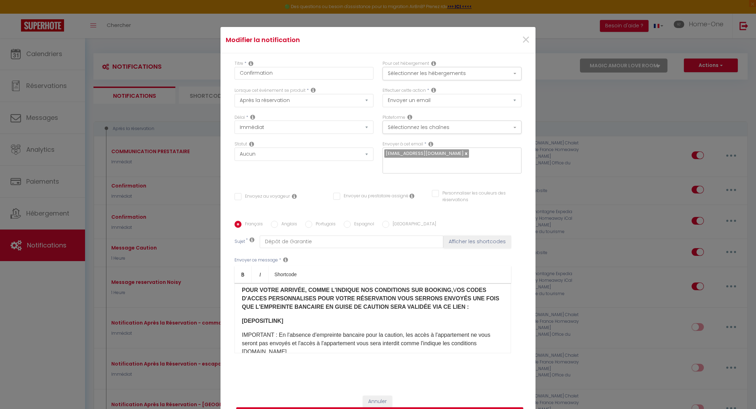
scroll to position [242, 0]
click at [312, 315] on p "[DEPOSITLINK]" at bounding box center [373, 319] width 262 height 8
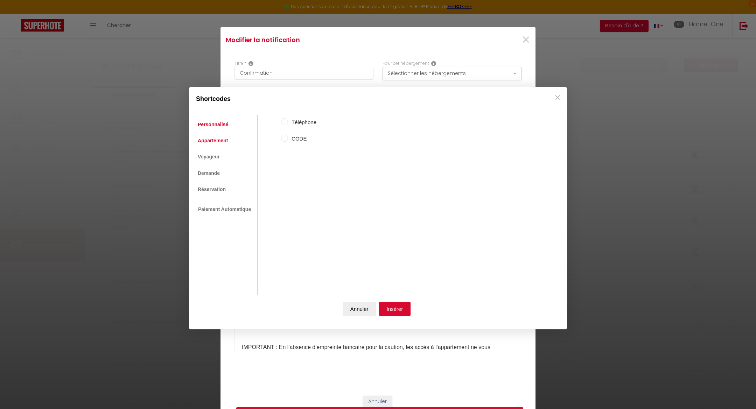
click at [210, 140] on link "Appartement" at bounding box center [212, 140] width 37 height 13
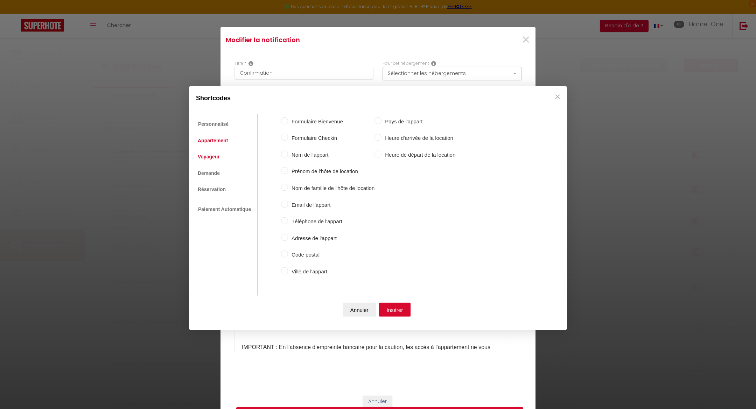
click at [209, 154] on link "Voyageur" at bounding box center [208, 156] width 29 height 13
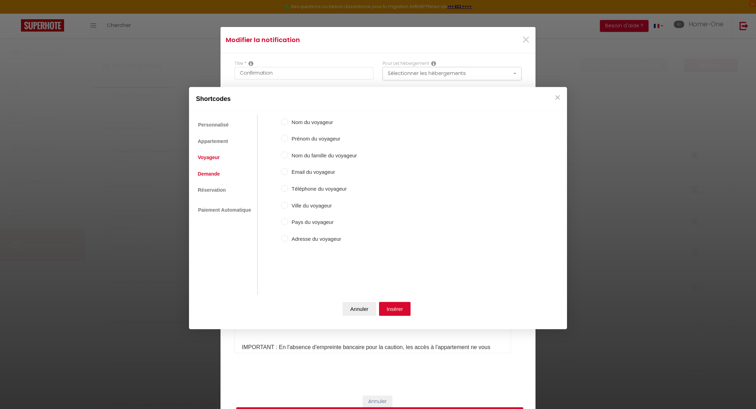
click at [207, 172] on link "Demande" at bounding box center [208, 173] width 29 height 13
click at [208, 186] on link "Réservation" at bounding box center [211, 189] width 35 height 13
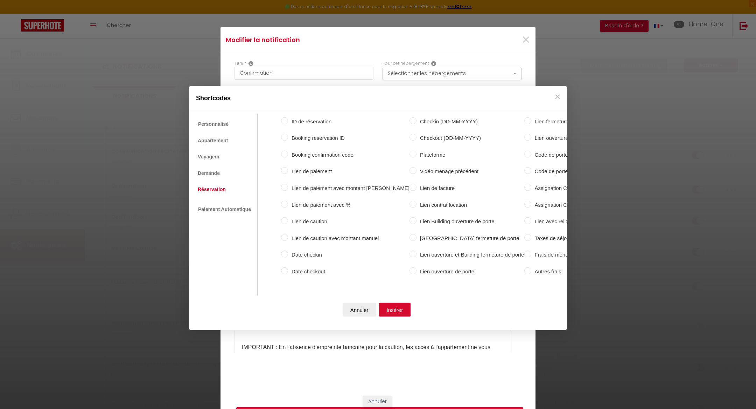
click at [335, 238] on label "Lien de caution avec montant manuel" at bounding box center [348, 238] width 121 height 8
click at [288, 238] on input "Lien de caution avec montant manuel" at bounding box center [284, 237] width 7 height 7
click at [384, 304] on button "Insérer" at bounding box center [395, 309] width 32 height 14
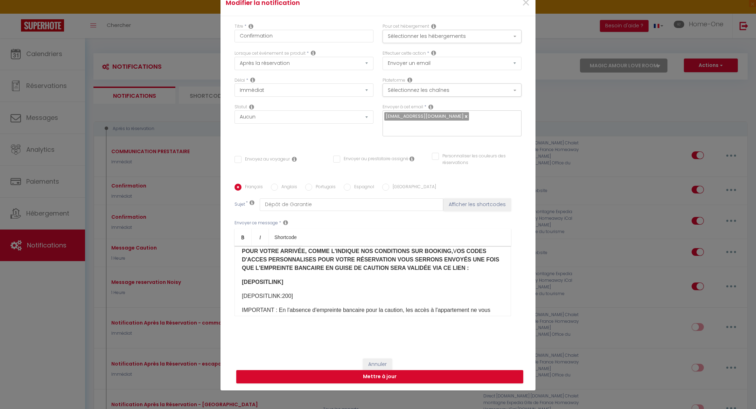
scroll to position [45, 0]
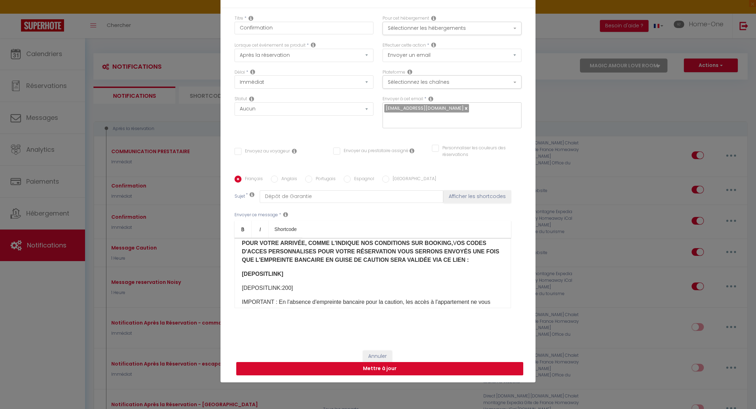
click at [336, 362] on button "Mettre à jour" at bounding box center [379, 368] width 287 height 13
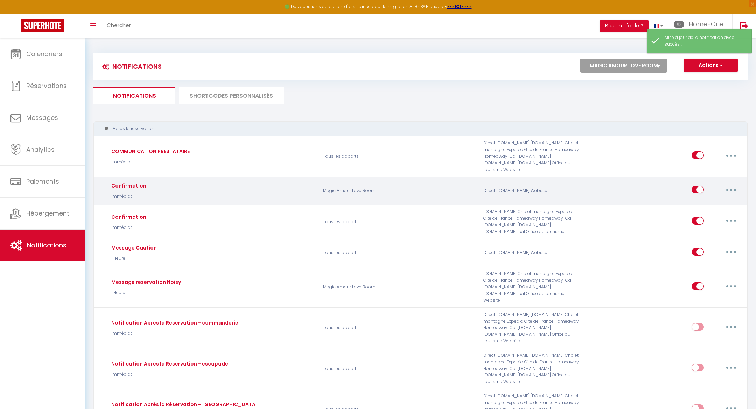
click at [725, 184] on button "button" at bounding box center [732, 189] width 20 height 11
click at [696, 225] on link "Tester" at bounding box center [713, 231] width 52 height 12
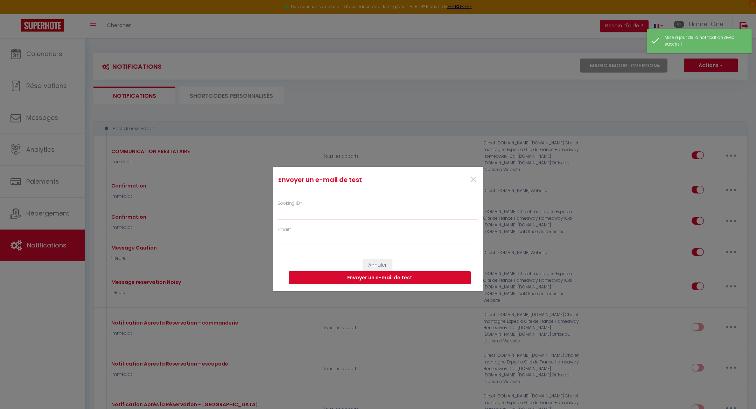
click at [348, 216] on input "Booking ID *" at bounding box center [378, 212] width 201 height 13
paste input "6842015"
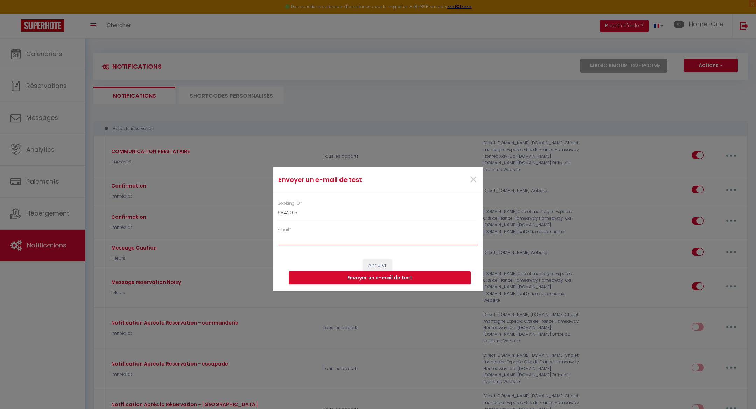
click at [327, 237] on input "Email *" at bounding box center [378, 238] width 201 height 13
click at [324, 241] on input "Email *" at bounding box center [378, 238] width 201 height 13
click at [354, 281] on button "Envoyer un e-mail de test" at bounding box center [380, 277] width 182 height 13
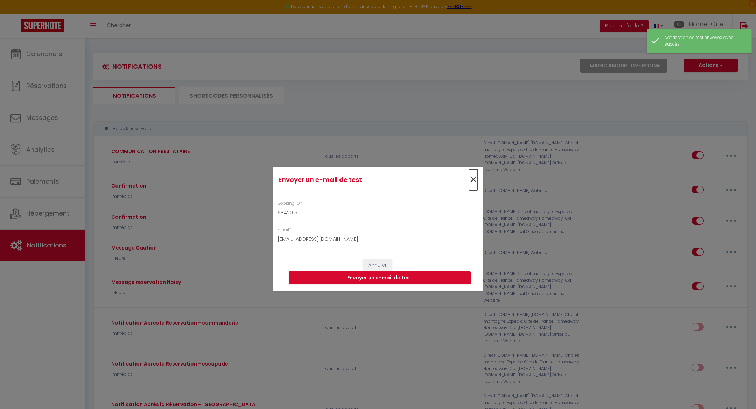
click at [475, 177] on span "×" at bounding box center [473, 179] width 9 height 21
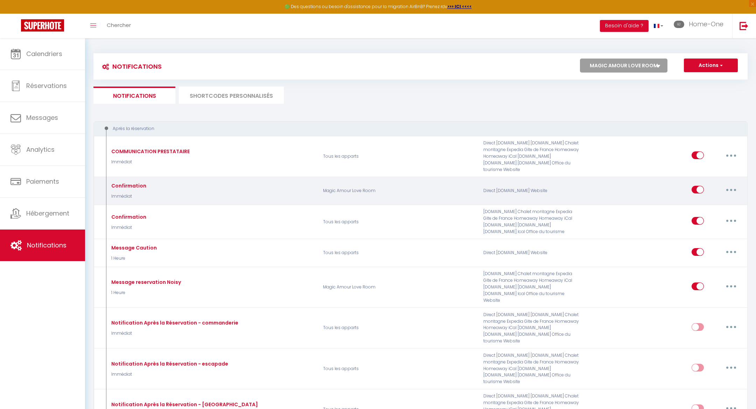
click at [729, 184] on button "button" at bounding box center [732, 189] width 20 height 11
click at [703, 203] on link "Editer" at bounding box center [713, 206] width 52 height 12
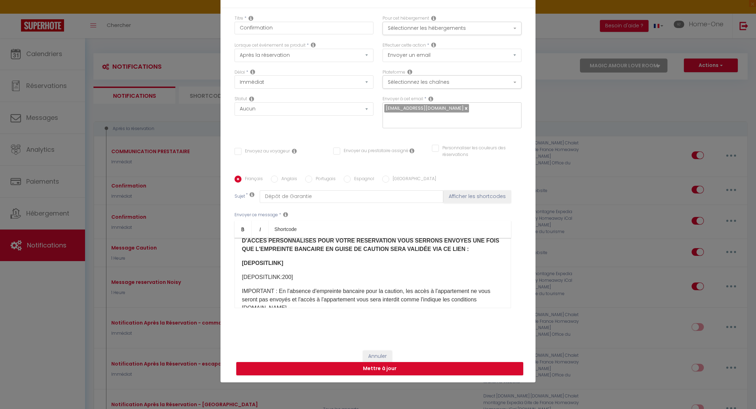
scroll to position [256, 0]
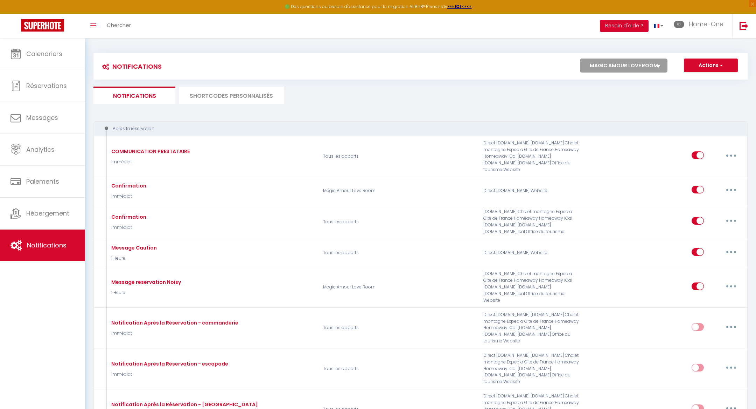
click at [615, 27] on button "Besoin d'aide ?" at bounding box center [624, 26] width 49 height 12
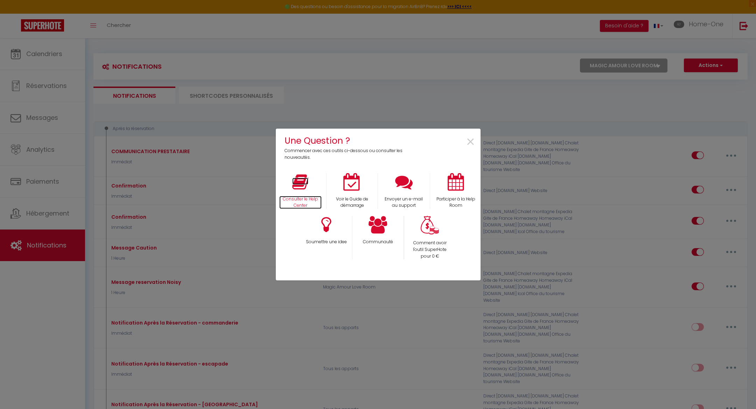
click at [299, 184] on icon at bounding box center [300, 182] width 16 height 18
click at [155, 222] on div "Une Question ? Commencer avec ces outils ci-dessous ou consulter les nouveautés…" at bounding box center [378, 204] width 756 height 409
click at [467, 138] on span "×" at bounding box center [470, 142] width 9 height 22
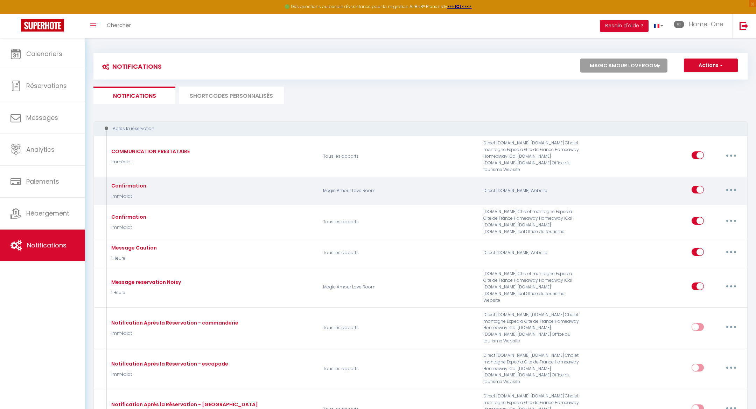
click at [736, 184] on button "button" at bounding box center [732, 189] width 20 height 11
click at [695, 225] on link "Tester" at bounding box center [713, 231] width 52 height 12
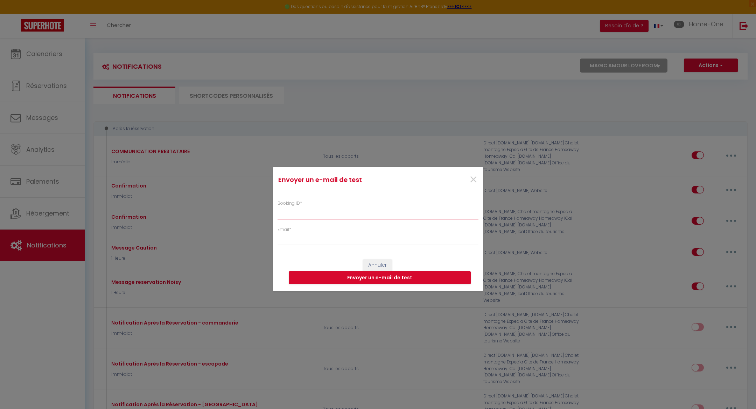
click at [402, 214] on input "Booking ID *" at bounding box center [378, 212] width 201 height 13
paste input "6842015"
click at [357, 236] on input "Email *" at bounding box center [378, 238] width 201 height 13
click at [371, 275] on button "Envoyer un e-mail de test" at bounding box center [380, 277] width 182 height 13
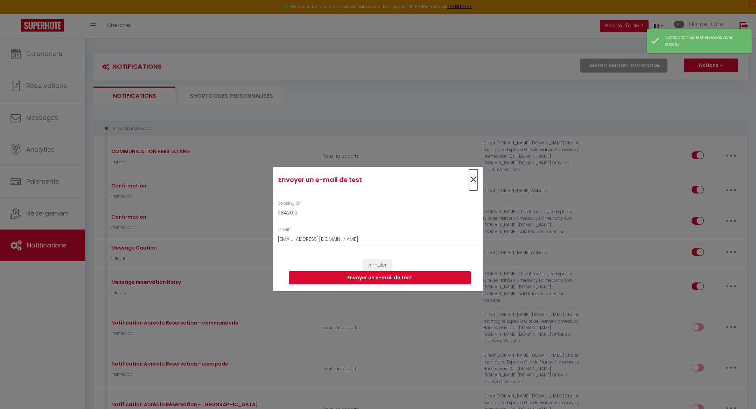
click at [474, 178] on span "×" at bounding box center [473, 179] width 9 height 21
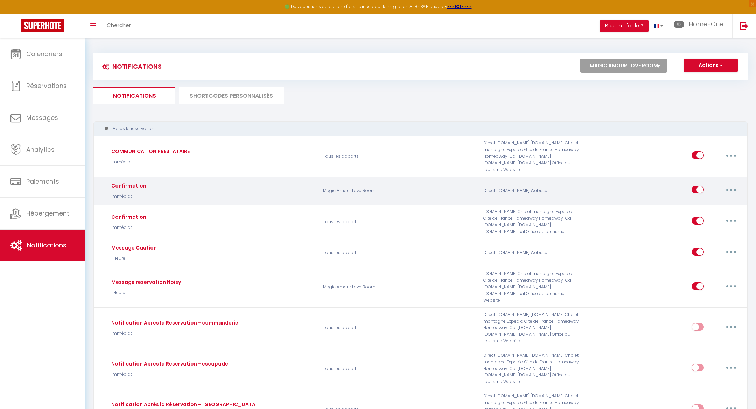
click at [729, 184] on button "button" at bounding box center [732, 189] width 20 height 11
click at [711, 202] on link "Editer" at bounding box center [713, 206] width 52 height 12
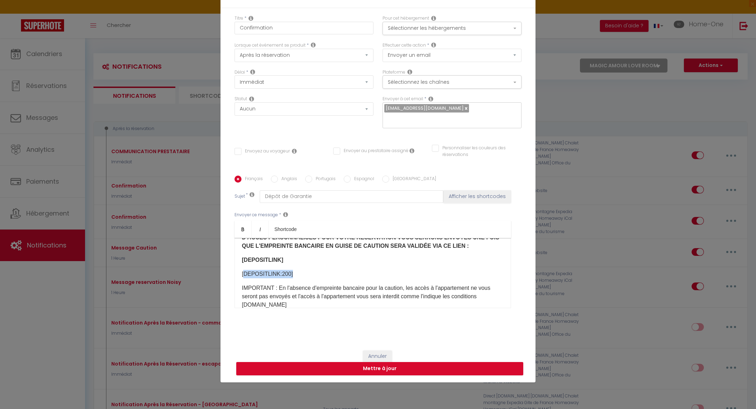
drag, startPoint x: 292, startPoint y: 270, endPoint x: 243, endPoint y: 270, distance: 48.7
click at [243, 270] on p "​[DEPOSITLINK:200]​" at bounding box center [373, 274] width 262 height 8
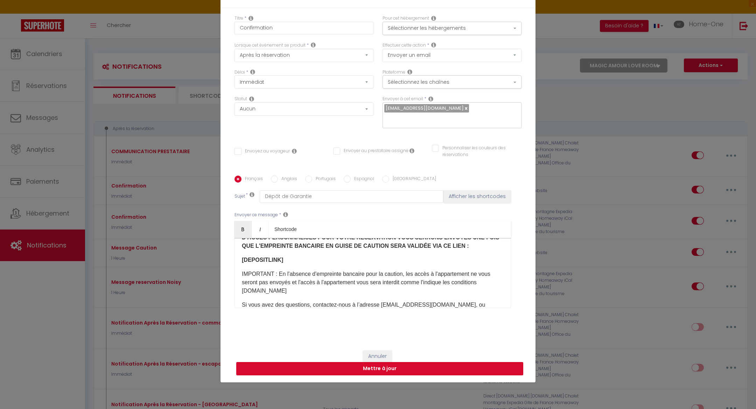
click at [249, 362] on button "Mettre à jour" at bounding box center [379, 368] width 287 height 13
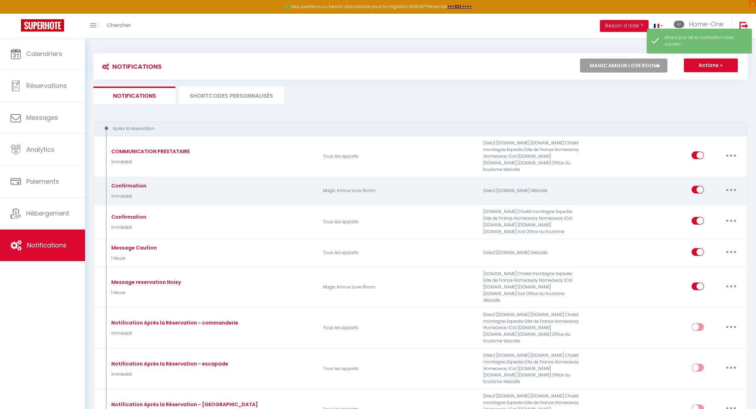
click at [728, 184] on button "button" at bounding box center [732, 189] width 20 height 11
click at [696, 225] on link "Tester" at bounding box center [713, 231] width 52 height 12
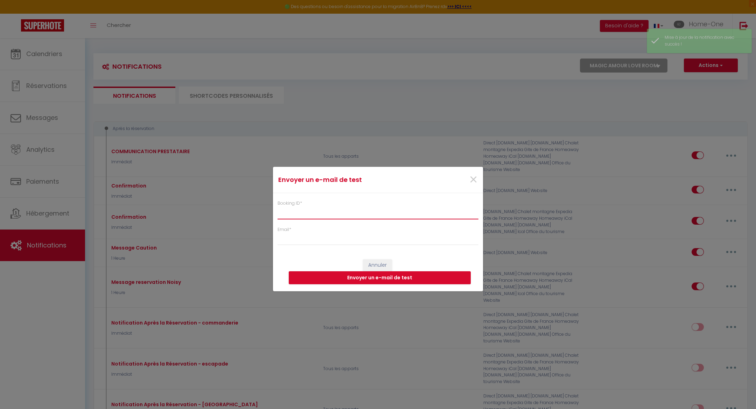
click at [381, 216] on input "Booking ID *" at bounding box center [378, 212] width 201 height 13
paste input "6842015"
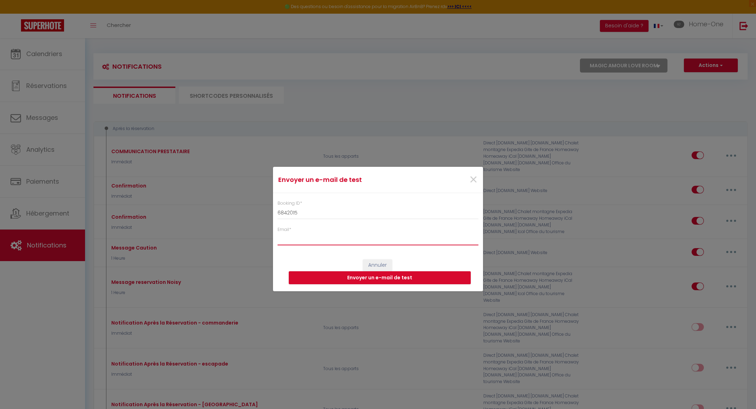
click at [347, 243] on input "Email *" at bounding box center [378, 238] width 201 height 13
click at [361, 235] on input "sissokobouba58@gmail.com" at bounding box center [378, 238] width 201 height 13
click at [353, 279] on button "Envoyer un e-mail de test" at bounding box center [380, 277] width 182 height 13
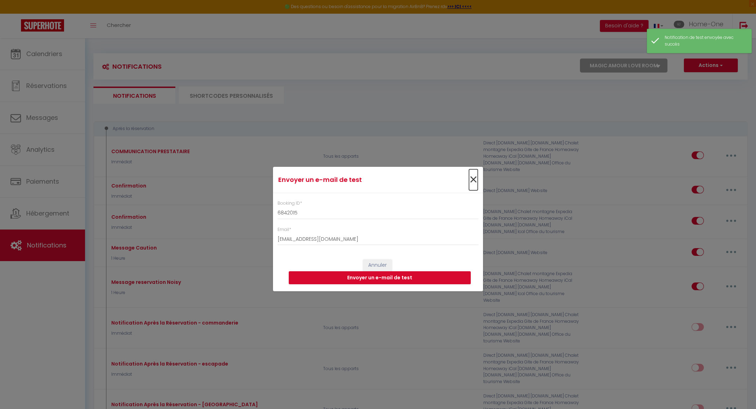
click at [473, 176] on span "×" at bounding box center [473, 179] width 9 height 21
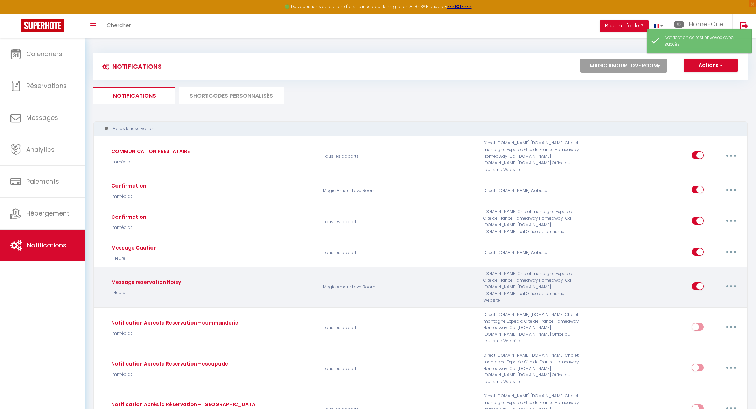
click at [726, 280] on button "button" at bounding box center [732, 285] width 20 height 11
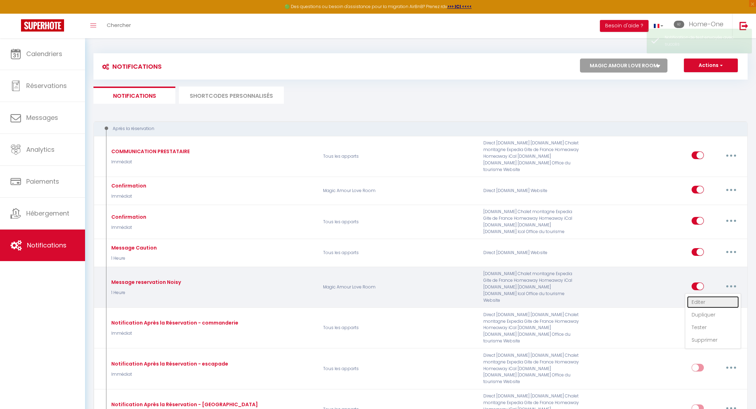
click at [711, 296] on link "Editer" at bounding box center [713, 302] width 52 height 12
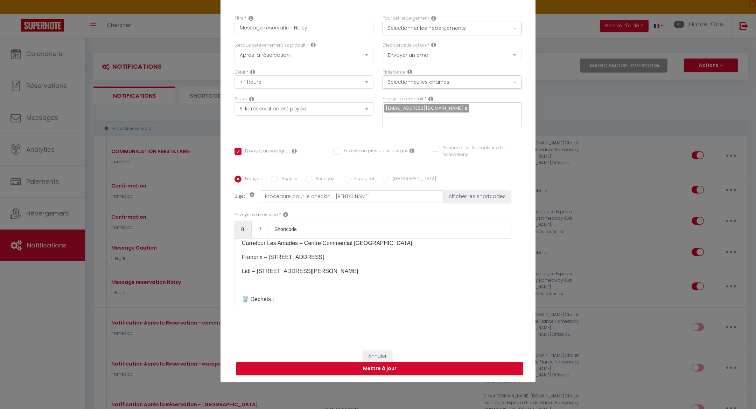
scroll to position [556, 0]
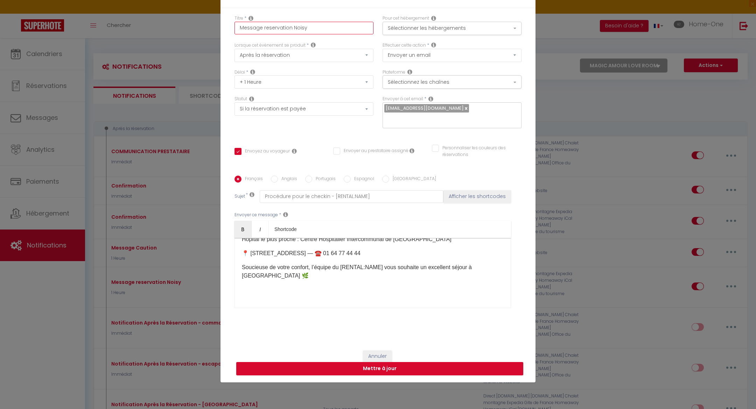
click at [290, 34] on input "Message reservation Noisy" at bounding box center [304, 28] width 139 height 13
click at [316, 362] on button "Mettre à jour" at bounding box center [379, 368] width 287 height 13
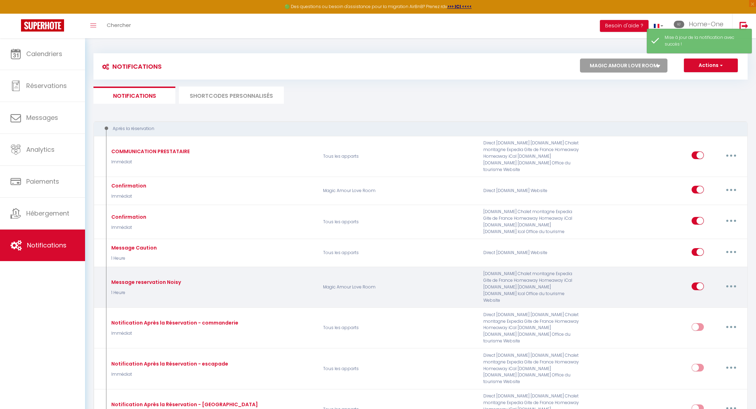
click at [728, 280] on button "button" at bounding box center [732, 285] width 20 height 11
click at [695, 321] on link "Tester" at bounding box center [713, 327] width 52 height 12
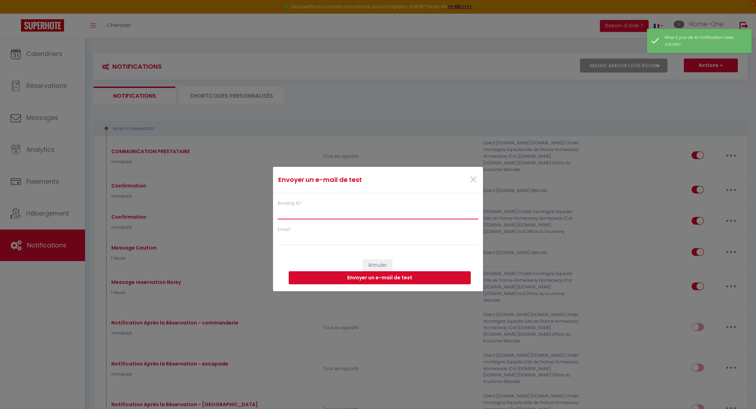
click at [345, 213] on input "Booking ID *" at bounding box center [378, 212] width 201 height 13
paste input "6842015"
click at [318, 237] on input "Email *" at bounding box center [378, 238] width 201 height 13
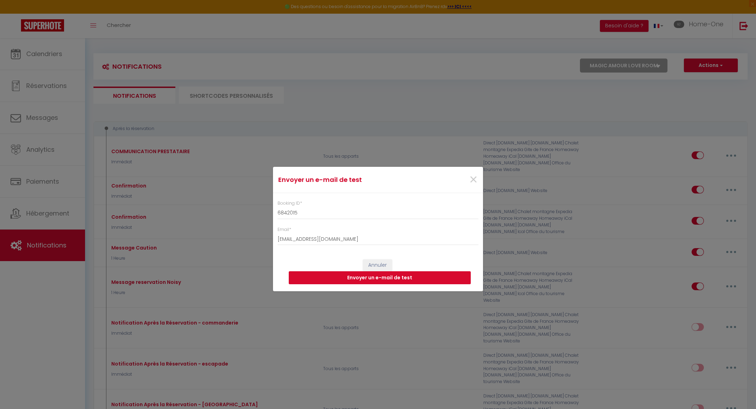
click at [351, 277] on button "Envoyer un e-mail de test" at bounding box center [380, 277] width 182 height 13
click at [473, 177] on span "×" at bounding box center [473, 179] width 9 height 21
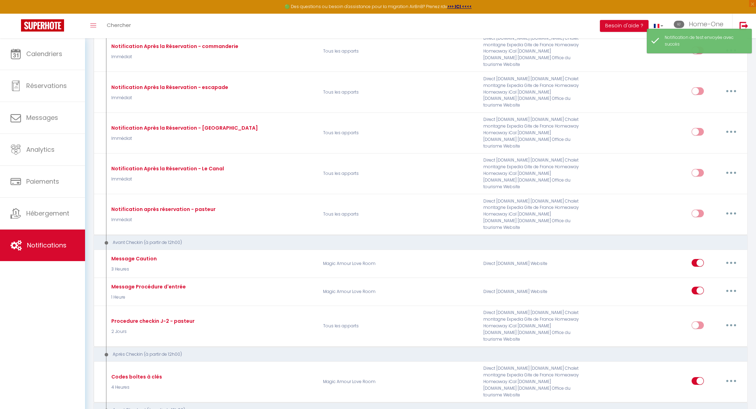
scroll to position [285, 0]
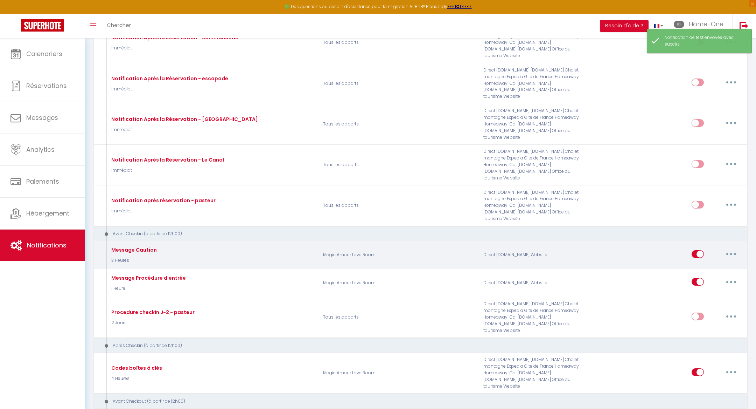
click at [729, 248] on button "button" at bounding box center [732, 253] width 20 height 11
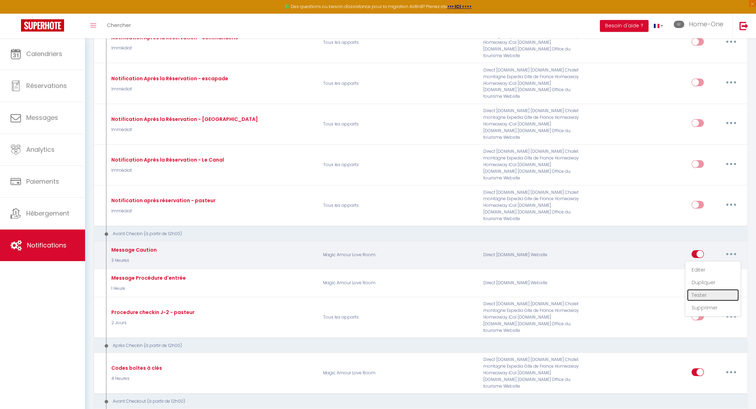
click at [701, 289] on link "Tester" at bounding box center [713, 295] width 52 height 12
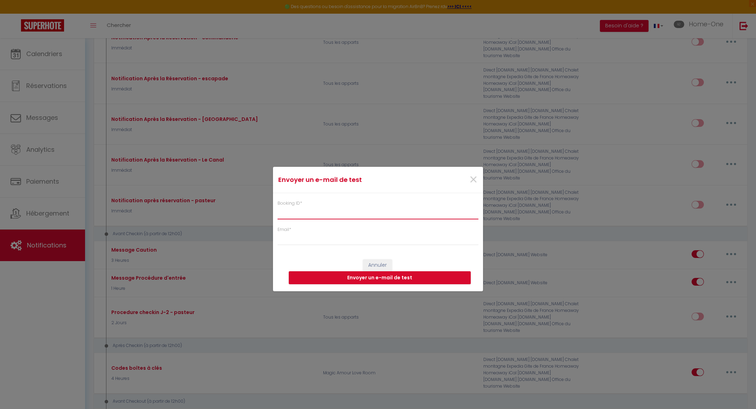
click at [370, 219] on div "Booking ID * Email *" at bounding box center [378, 219] width 210 height 53
paste input "6842015"
click at [345, 241] on input "Email *" at bounding box center [378, 238] width 201 height 13
click at [377, 274] on button "Envoyer un e-mail de test" at bounding box center [380, 277] width 182 height 13
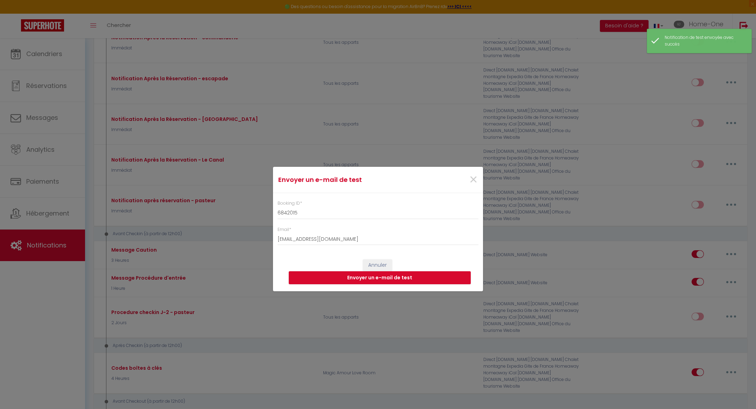
click at [733, 231] on div "Envoyer un e-mail de test × Booking ID * 6842015 Email * homeonefr@gmail.com An…" at bounding box center [378, 204] width 756 height 409
click at [476, 180] on span "×" at bounding box center [473, 179] width 9 height 21
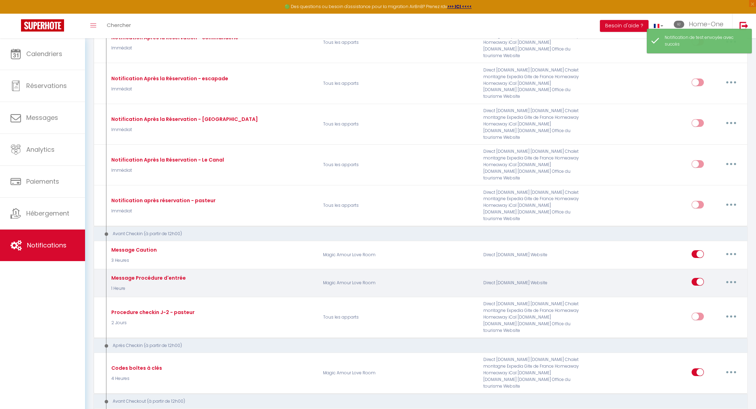
click at [735, 276] on button "button" at bounding box center [732, 281] width 20 height 11
click at [705, 317] on link "Tester" at bounding box center [713, 323] width 52 height 12
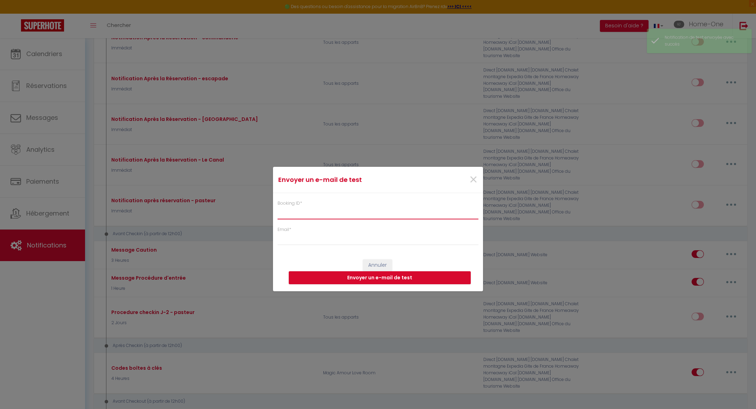
click at [383, 215] on input "Booking ID *" at bounding box center [378, 212] width 201 height 13
paste input "6842015"
click at [354, 245] on form "Envoyer un e-mail de test × Booking ID * 6842015 Email * Annuler Envoyer un e-m…" at bounding box center [378, 229] width 210 height 125
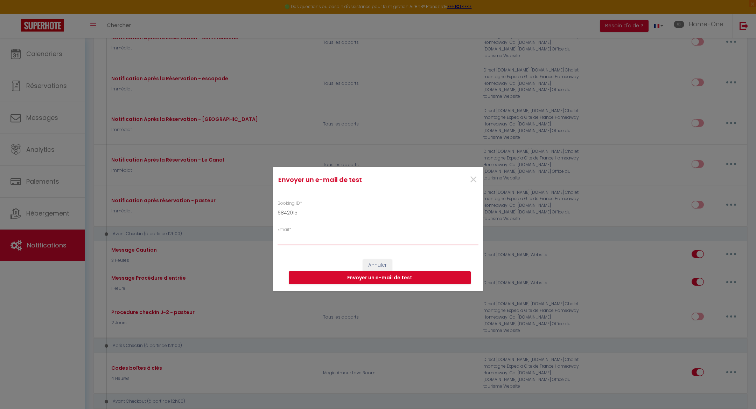
click at [350, 238] on input "Email *" at bounding box center [378, 238] width 201 height 13
click at [372, 276] on button "Envoyer un e-mail de test" at bounding box center [380, 277] width 182 height 13
click at [430, 272] on button "Envoyer un e-mail de test" at bounding box center [380, 277] width 182 height 13
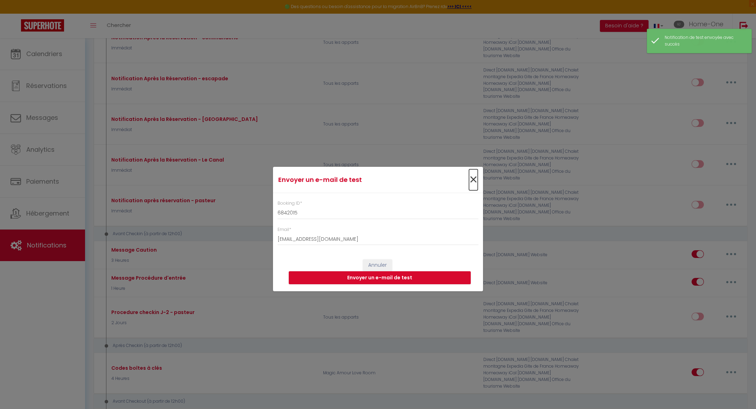
click at [473, 181] on span "×" at bounding box center [473, 179] width 9 height 21
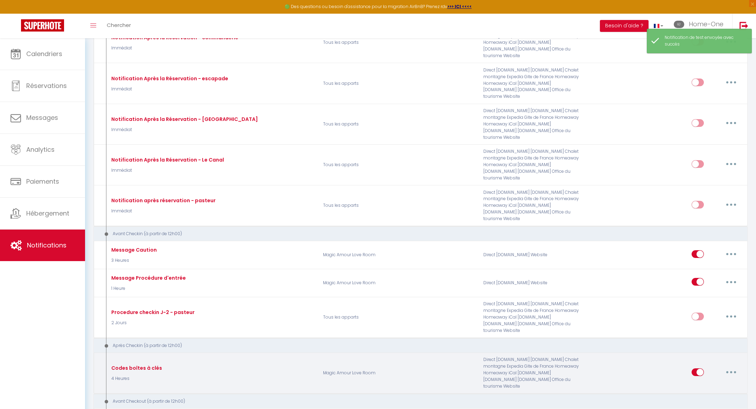
click at [737, 366] on button "button" at bounding box center [732, 371] width 20 height 11
click at [703, 407] on link "Tester" at bounding box center [713, 413] width 52 height 12
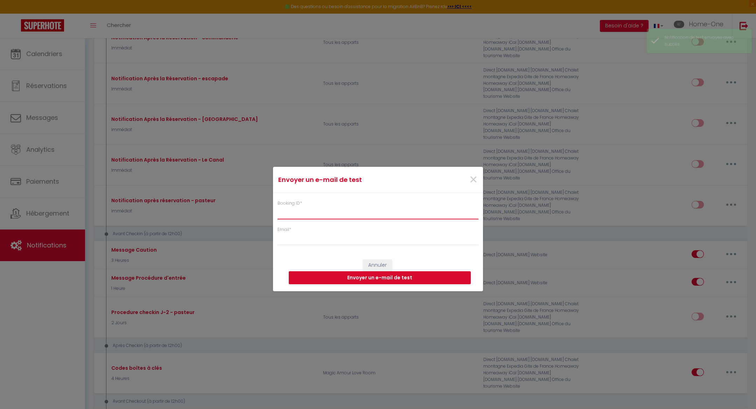
click at [388, 215] on input "Booking ID *" at bounding box center [378, 212] width 201 height 13
paste input "6842015"
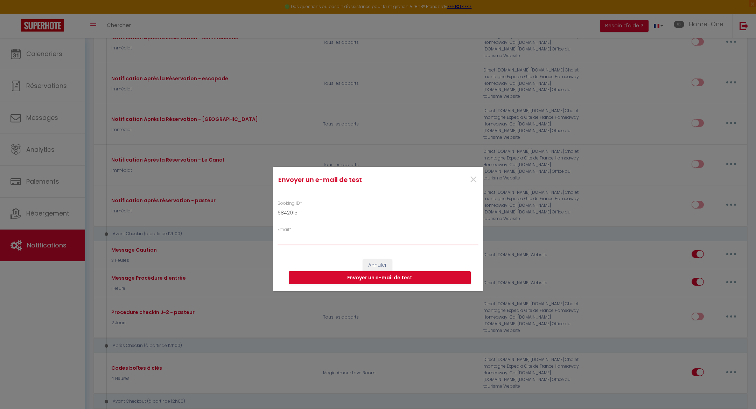
click at [361, 240] on input "Email *" at bounding box center [378, 238] width 201 height 13
click at [365, 274] on button "Envoyer un e-mail de test" at bounding box center [380, 277] width 182 height 13
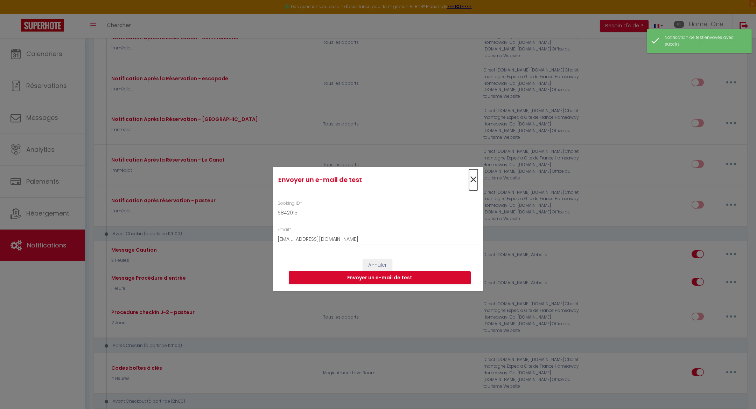
click at [473, 177] on span "×" at bounding box center [473, 179] width 9 height 21
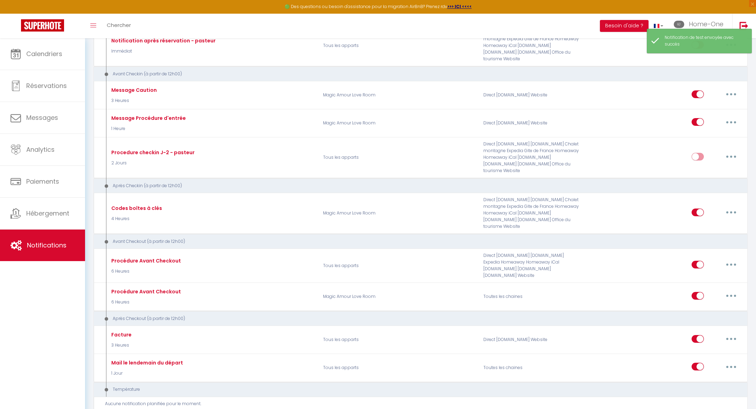
scroll to position [449, 0]
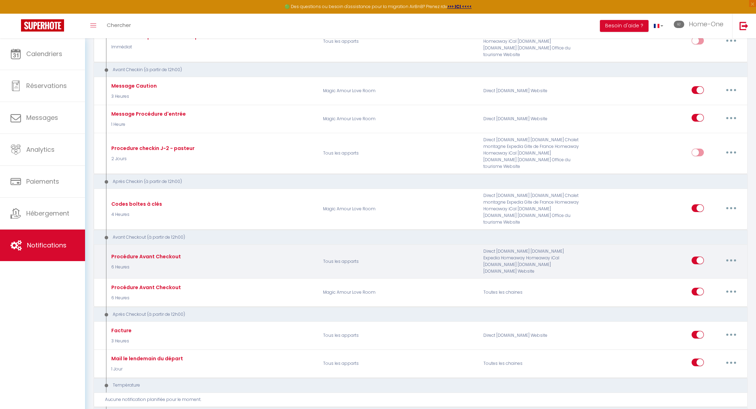
click at [728, 255] on button "button" at bounding box center [732, 260] width 20 height 11
click at [716, 270] on link "Editer" at bounding box center [713, 276] width 52 height 12
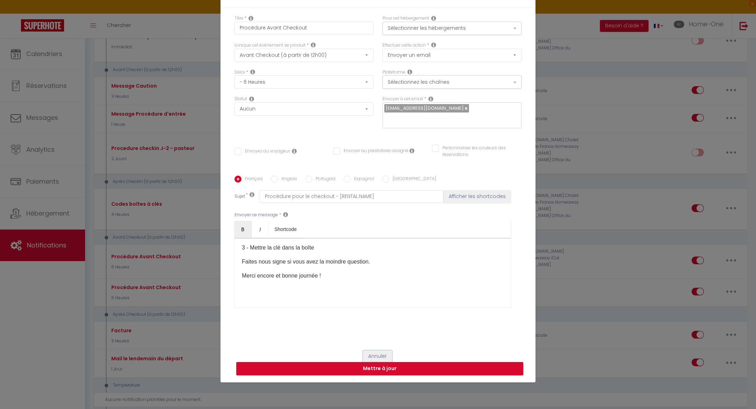
click at [373, 350] on button "Annuler" at bounding box center [377, 356] width 29 height 12
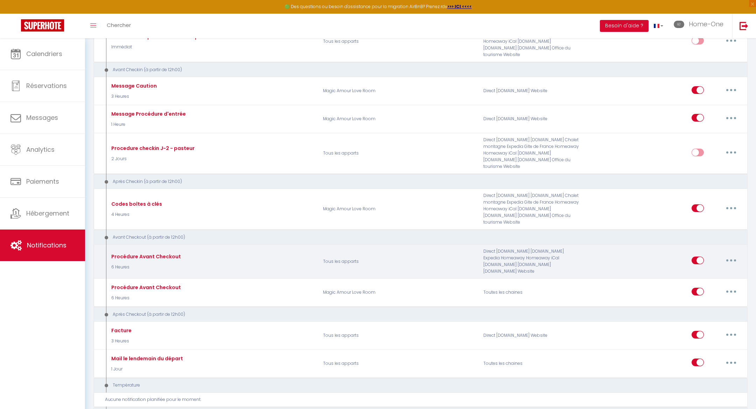
click at [730, 255] on button "button" at bounding box center [732, 260] width 20 height 11
click at [708, 295] on link "Tester" at bounding box center [713, 301] width 52 height 12
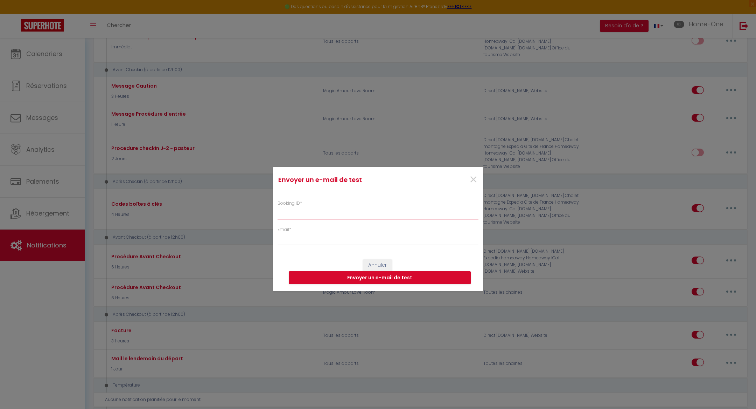
click at [367, 209] on input "Booking ID *" at bounding box center [378, 212] width 201 height 13
paste input "6842015"
click at [339, 238] on input "Email *" at bounding box center [378, 238] width 201 height 13
click at [355, 276] on button "Envoyer un e-mail de test" at bounding box center [380, 277] width 182 height 13
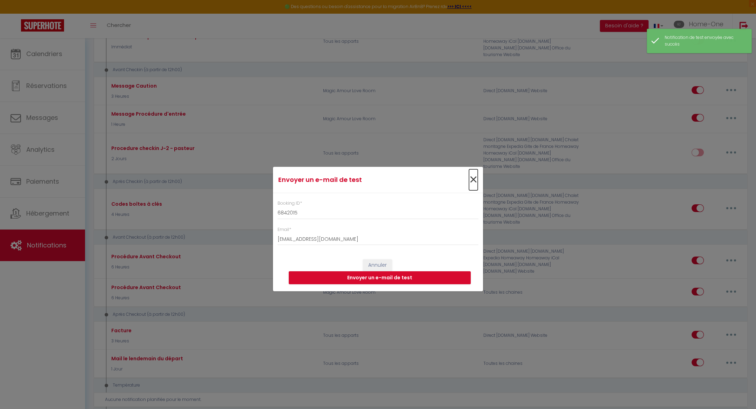
click at [474, 176] on span "×" at bounding box center [473, 179] width 9 height 21
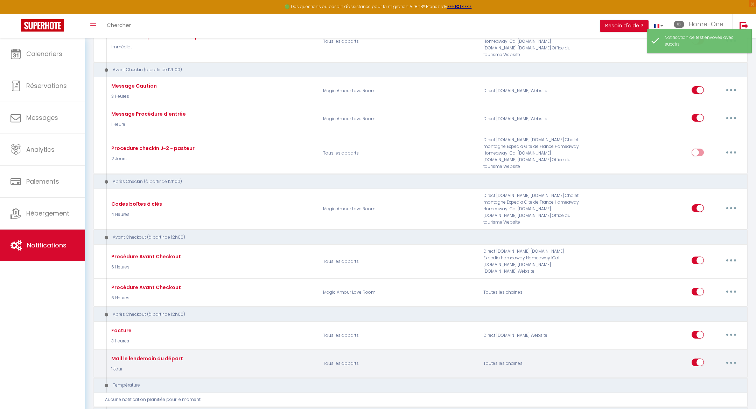
click at [726, 356] on button "button" at bounding box center [732, 361] width 20 height 11
click at [697, 397] on link "Tester" at bounding box center [713, 403] width 52 height 12
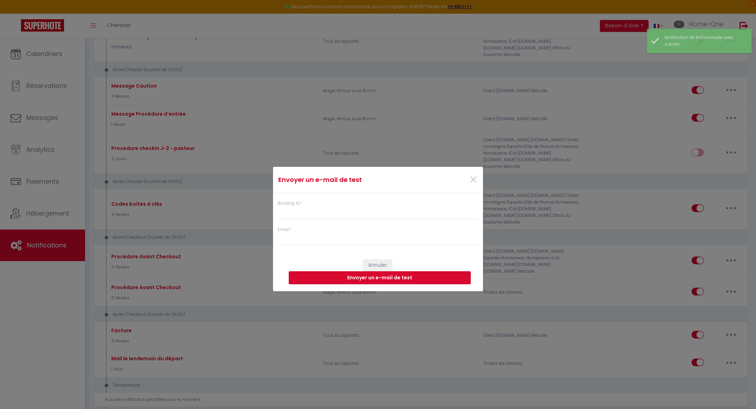
click at [383, 220] on div "Booking ID * Email *" at bounding box center [378, 219] width 210 height 53
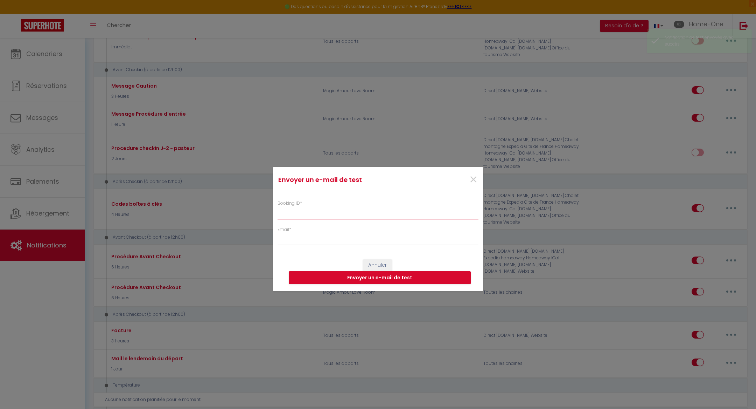
click at [379, 215] on input "Booking ID *" at bounding box center [378, 212] width 201 height 13
paste input "6842015"
click at [338, 249] on form "Envoyer un e-mail de test × Booking ID * 6842015 Email * Annuler Envoyer un e-m…" at bounding box center [378, 229] width 210 height 125
click at [336, 244] on input "Email *" at bounding box center [378, 238] width 201 height 13
click at [373, 275] on button "Envoyer un e-mail de test" at bounding box center [380, 277] width 182 height 13
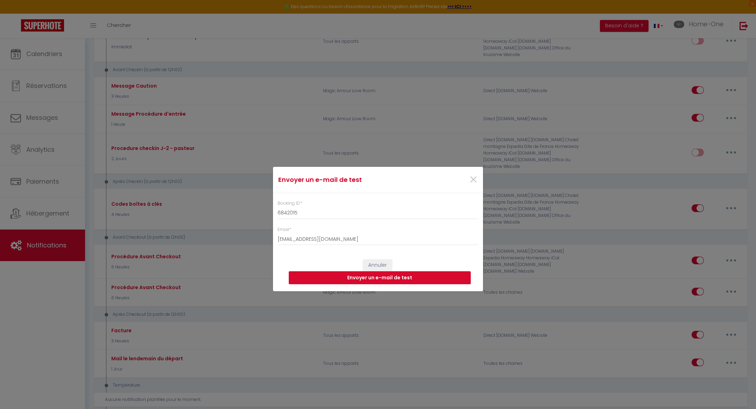
click at [373, 275] on button "Envoyer un e-mail de test" at bounding box center [380, 277] width 182 height 13
click at [472, 180] on span "×" at bounding box center [473, 179] width 9 height 21
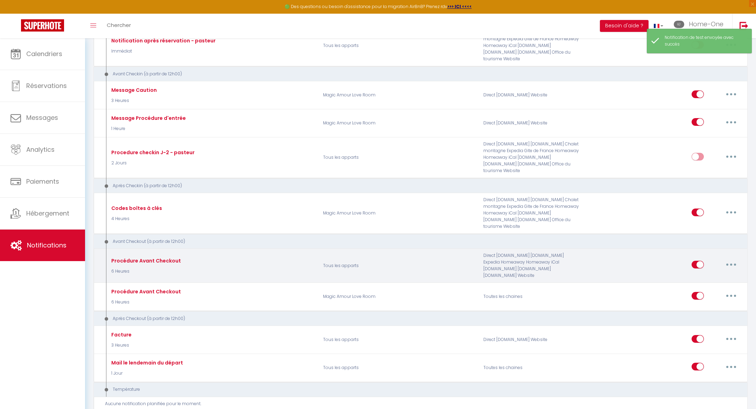
scroll to position [0, 0]
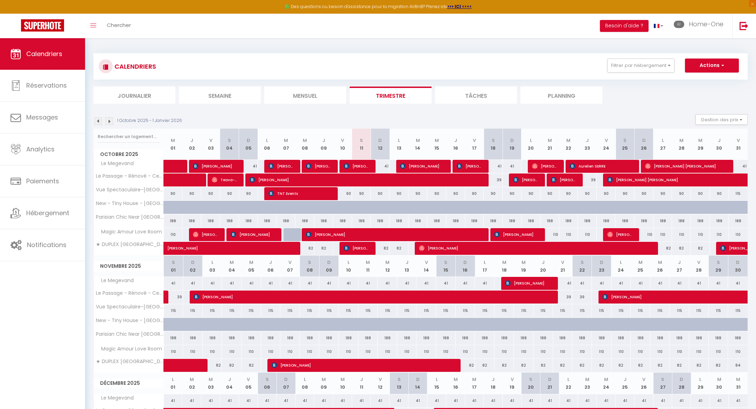
select select
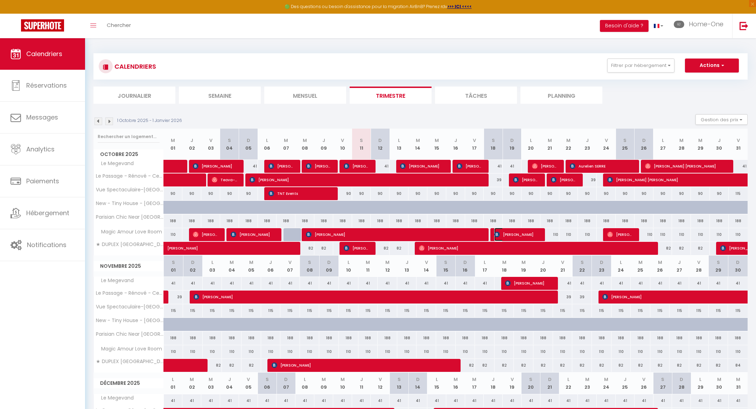
click at [508, 231] on span "Kévin DROUCHON" at bounding box center [516, 234] width 44 height 13
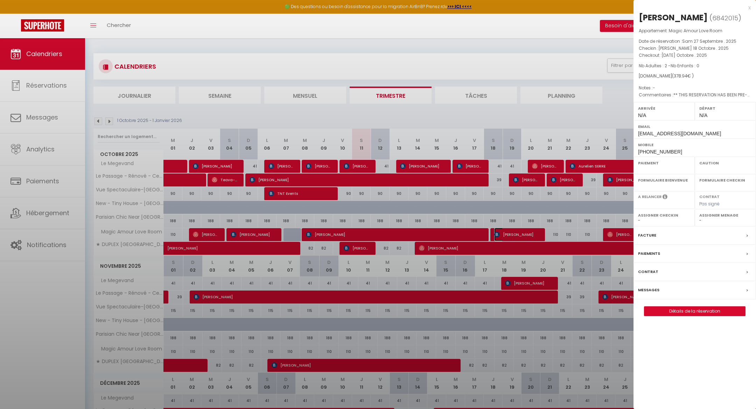
select select "OK"
select select "KO"
select select "0"
select select "1"
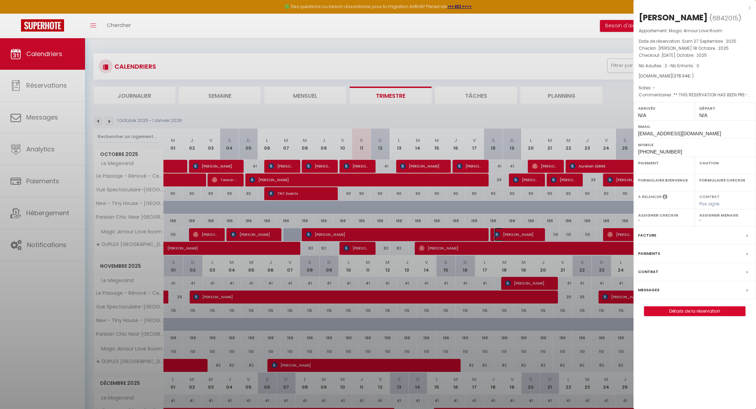
select select
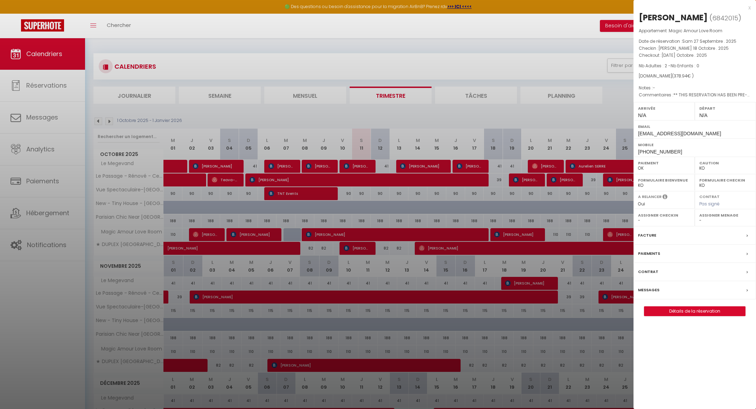
click at [725, 16] on span "6842015" at bounding box center [725, 18] width 26 height 9
copy span "6842015"
click at [74, 261] on div at bounding box center [378, 204] width 756 height 409
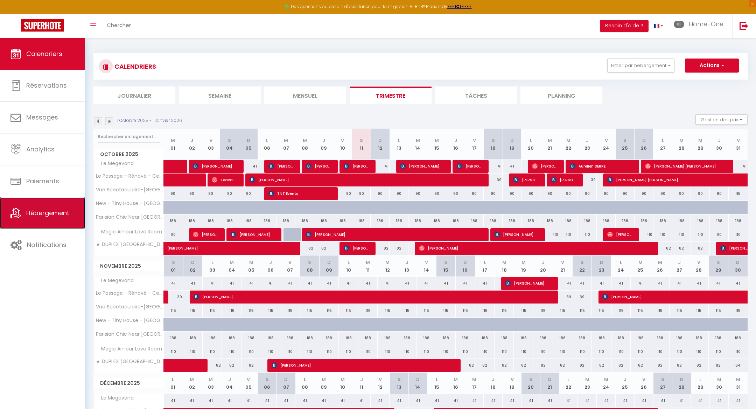
click at [50, 218] on link "Hébergement" at bounding box center [42, 213] width 85 height 32
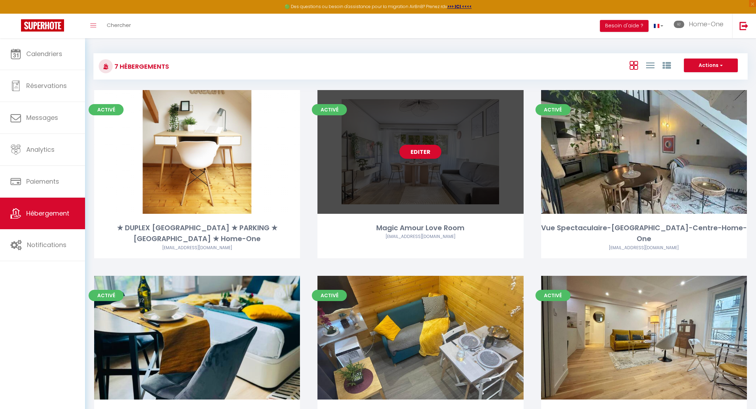
click at [423, 156] on link "Editer" at bounding box center [420, 152] width 42 height 14
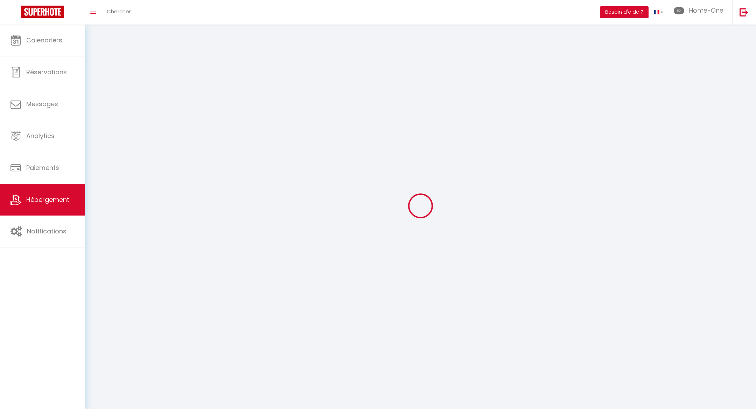
select select "1"
select select
select select "28"
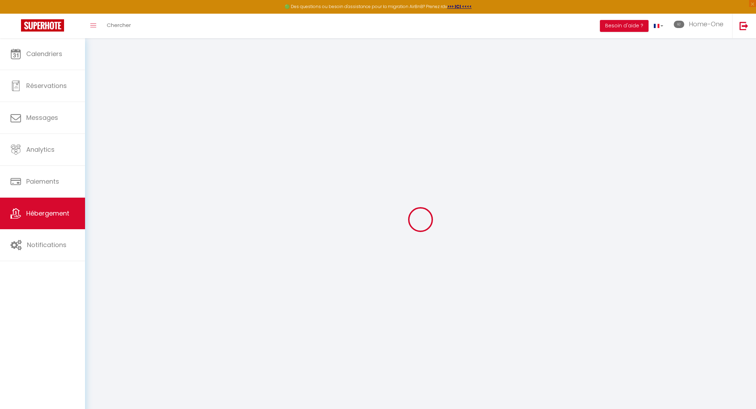
select select
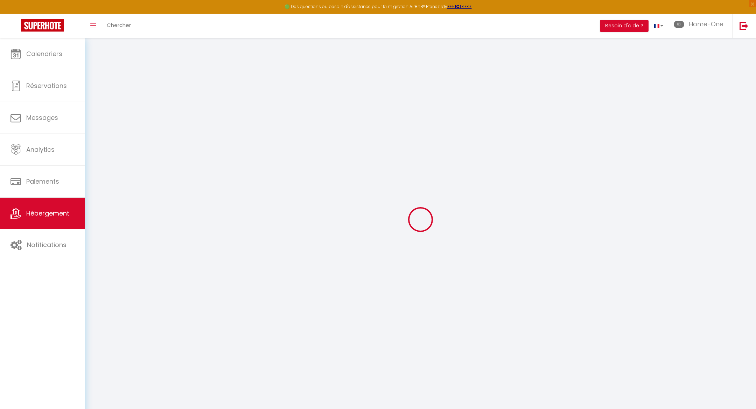
select select
checkbox input "false"
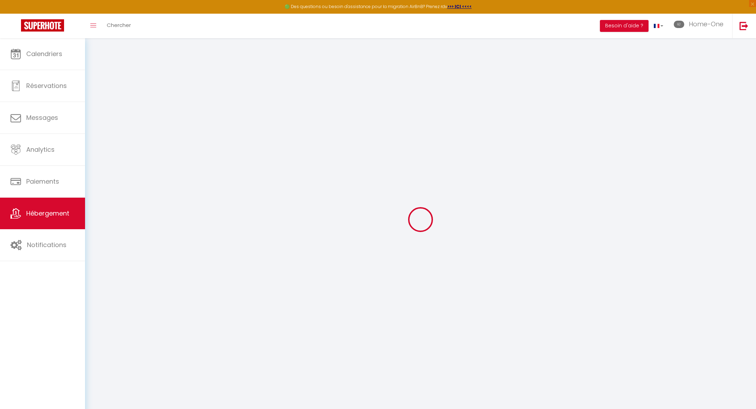
select select
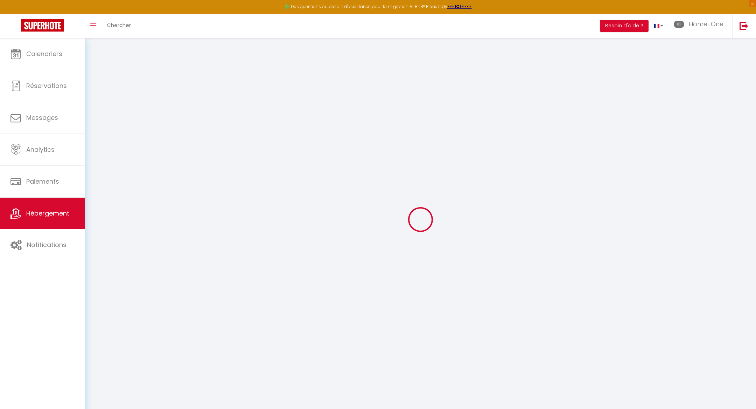
select select
checkbox input "false"
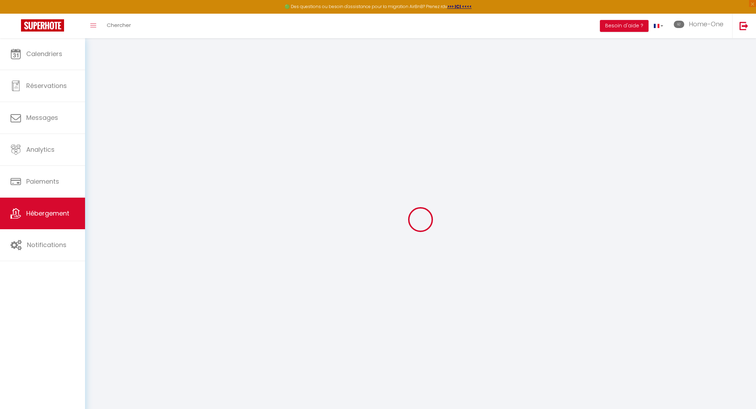
checkbox input "false"
select select
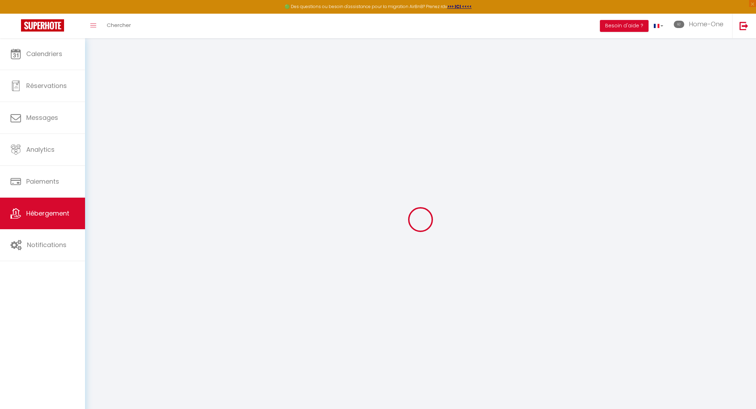
select select
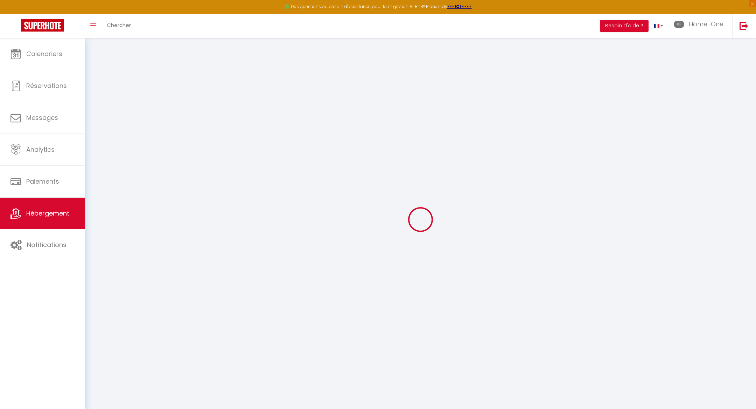
checkbox input "false"
select select
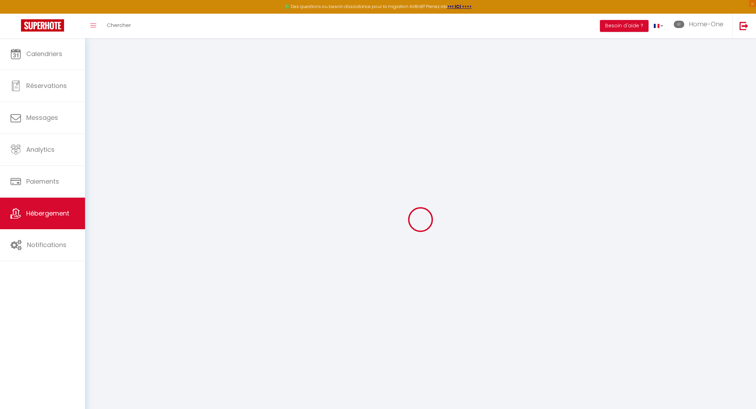
select select
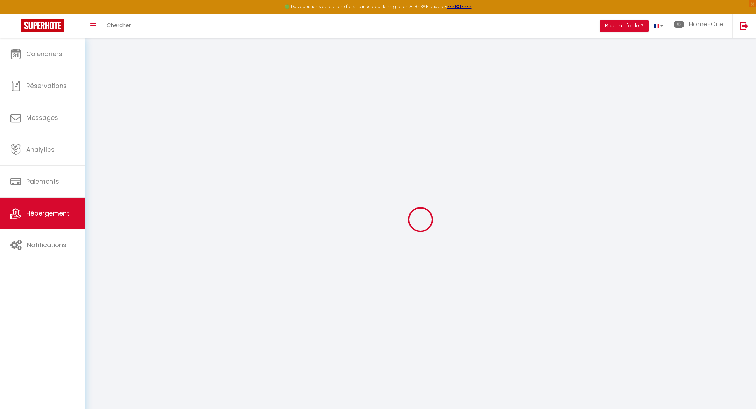
select select
checkbox input "false"
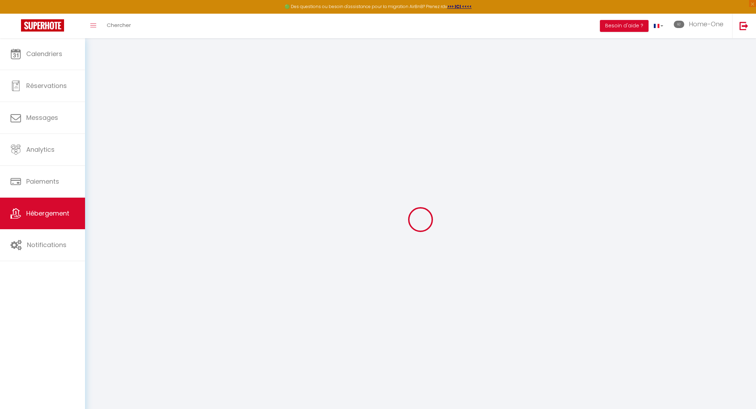
checkbox input "false"
select select
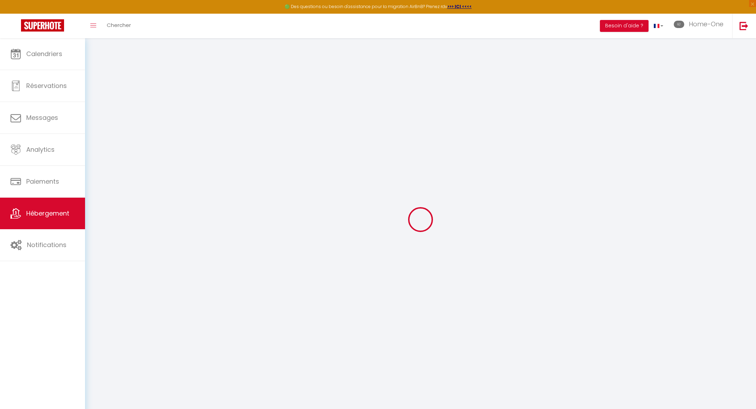
select select
checkbox input "false"
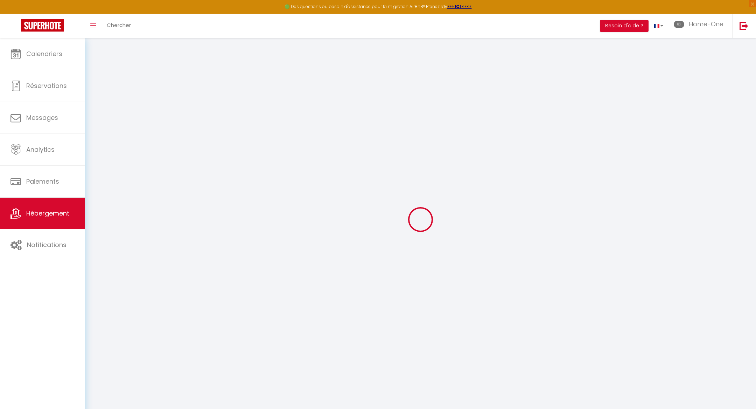
checkbox input "false"
select select
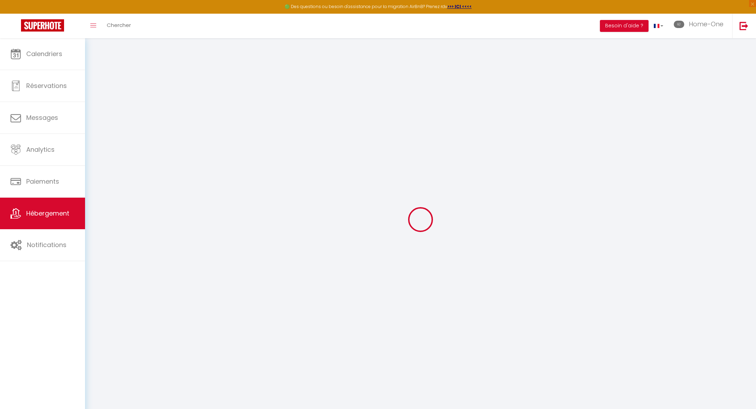
type input "Magic Amour Love Room"
type input "MARIAMA ET HERVE"
select select "2"
type input "115"
type input "57"
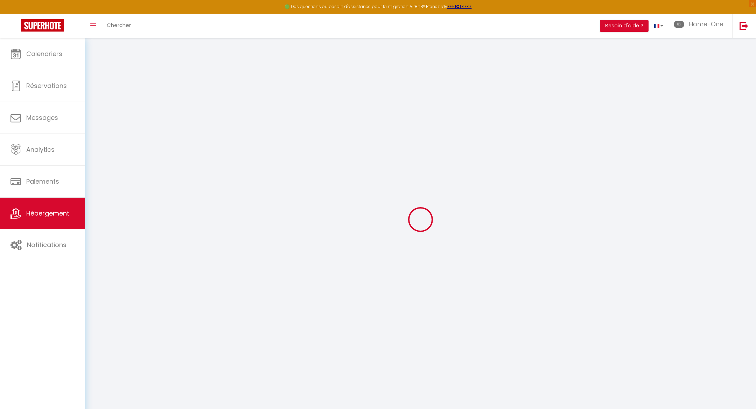
select select
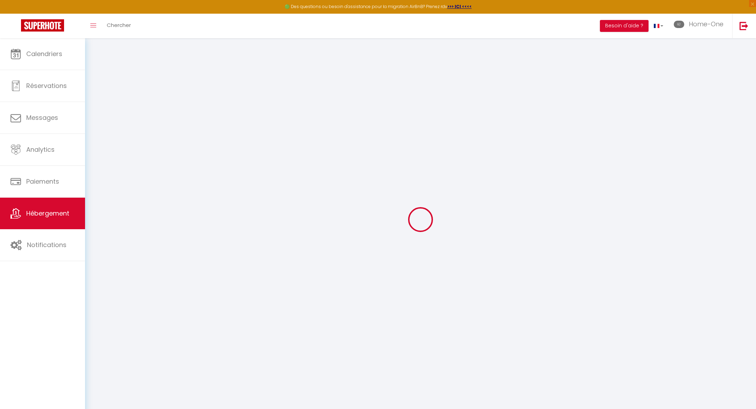
type input "9 Allée Claude Debussy"
type input "93160"
type input "Noisy-le-Grand"
type input "homeonefr@gmail.com"
select select "471"
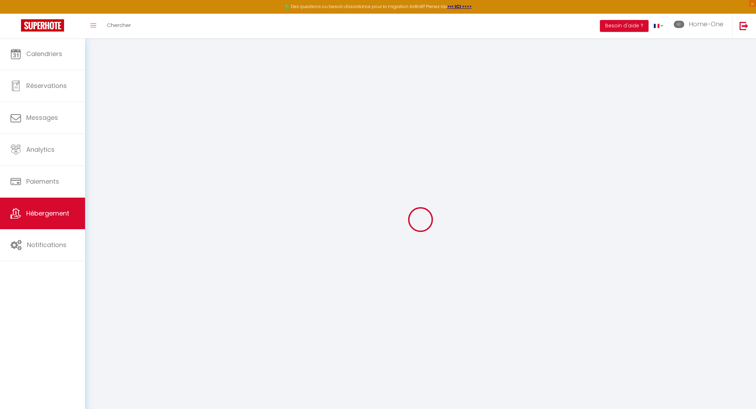
checkbox input "false"
checkbox input "true"
type input "0"
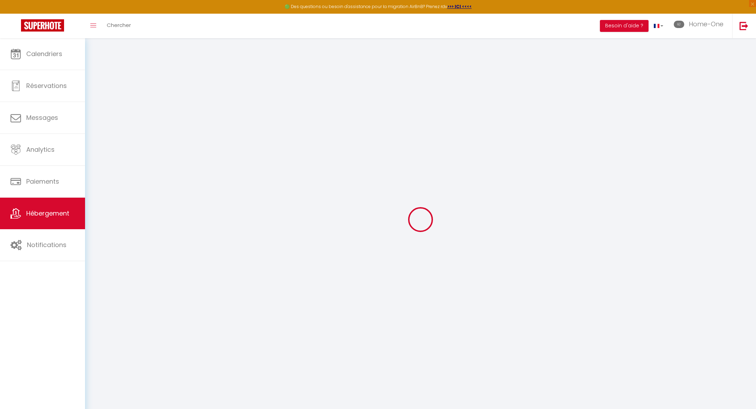
type input "0"
select select
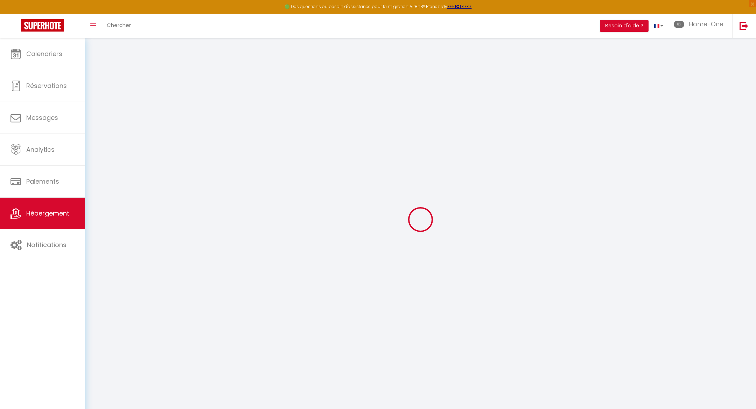
select select
checkbox input "false"
checkbox input "true"
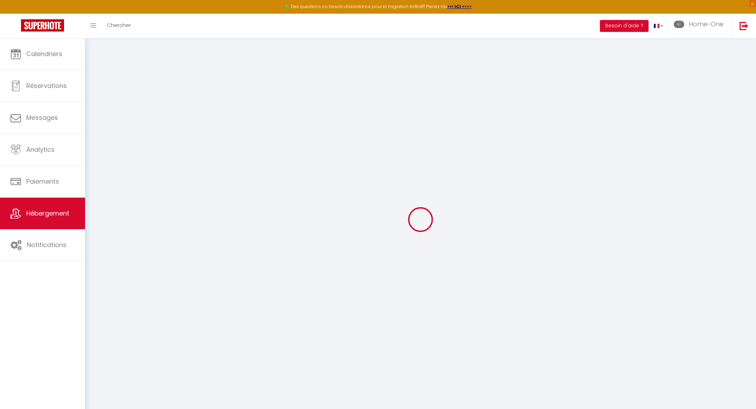
checkbox input "true"
select select
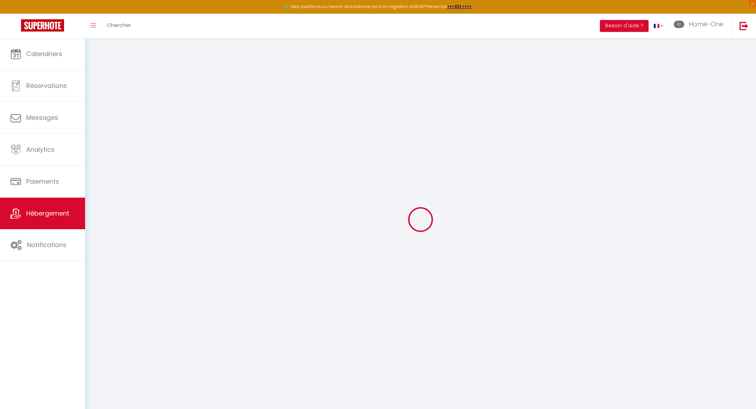
select select
checkbox input "false"
checkbox input "true"
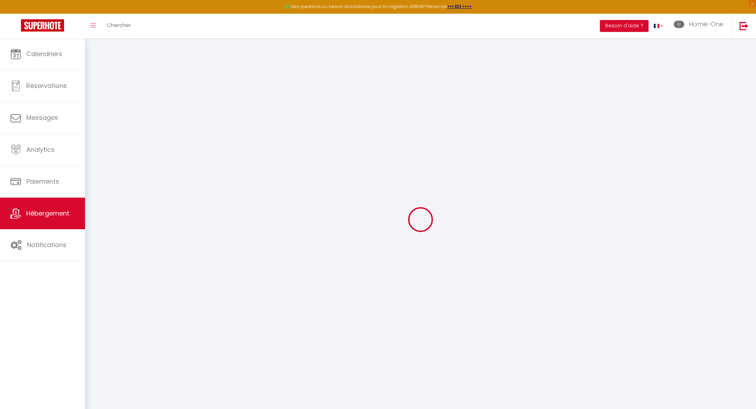
checkbox input "true"
checkbox input "false"
checkbox input "true"
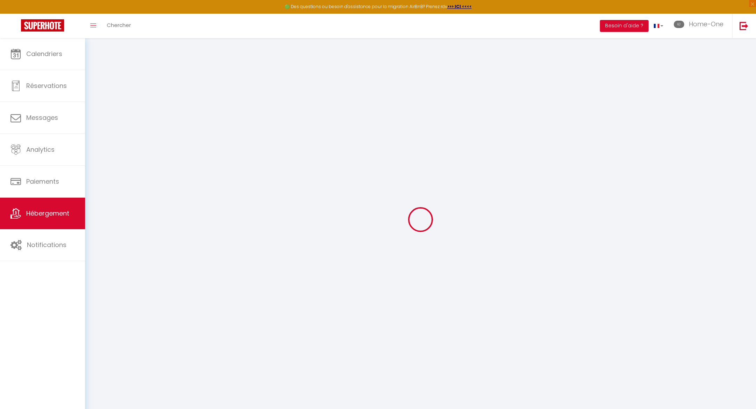
select select "17:00"
select select "23:45"
select select "11:00"
select select "30"
select select "120"
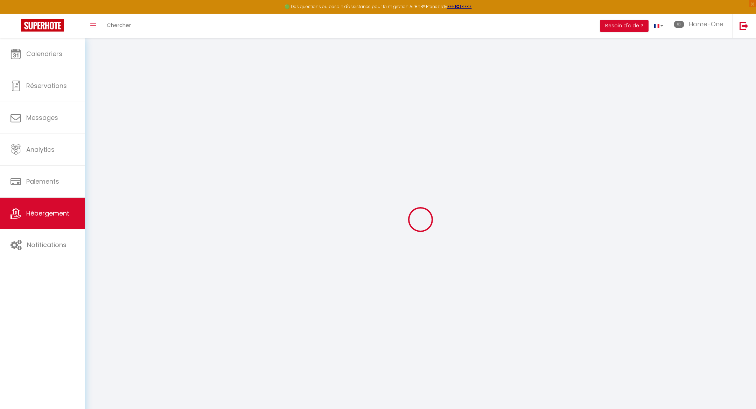
checkbox input "false"
checkbox input "true"
checkbox input "false"
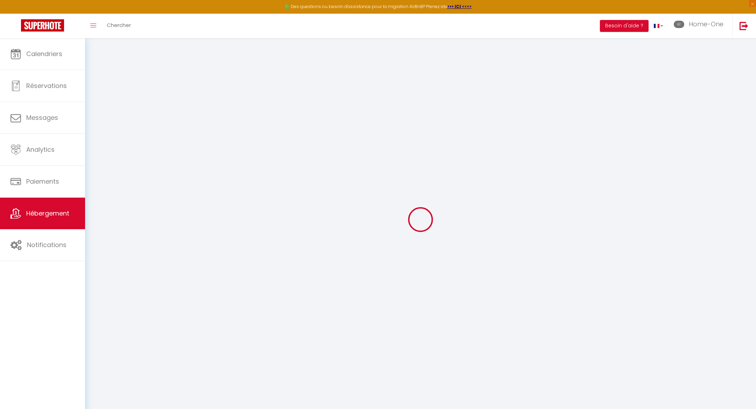
checkbox input "true"
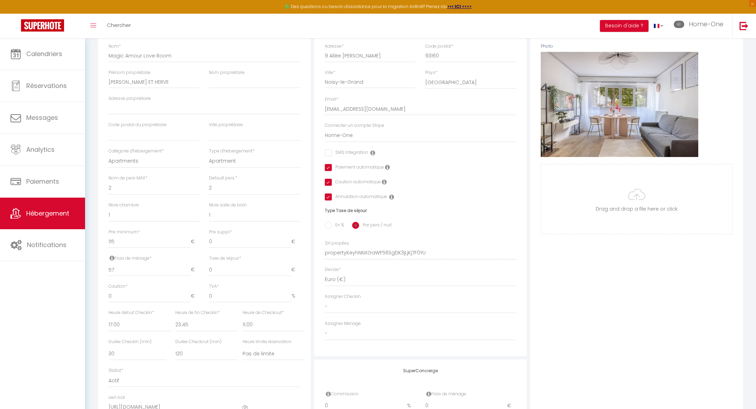
scroll to position [99, 0]
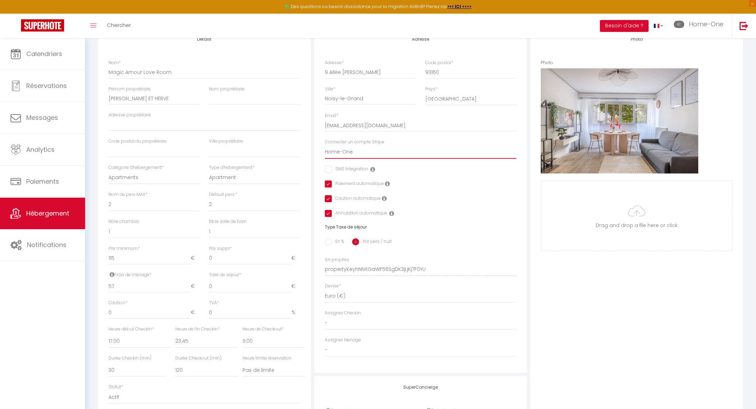
click at [378, 154] on select "Home-One Vauquet Maxime Nathalie Manzoni KABAANE GONGET MAXIME Skora Nathalie N…" at bounding box center [421, 151] width 192 height 13
select select "1167"
click at [325, 145] on select "Home-One Vauquet Maxime Nathalie Manzoni KABAANE GONGET MAXIME Skora Nathalie N…" at bounding box center [421, 151] width 192 height 13
checkbox input "false"
checkbox input "true"
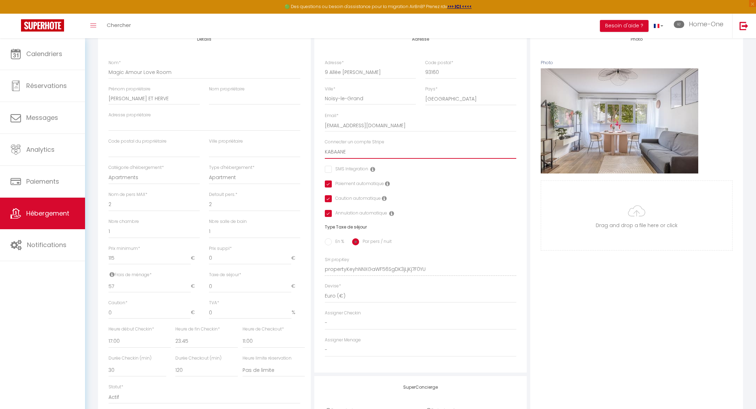
checkbox input "true"
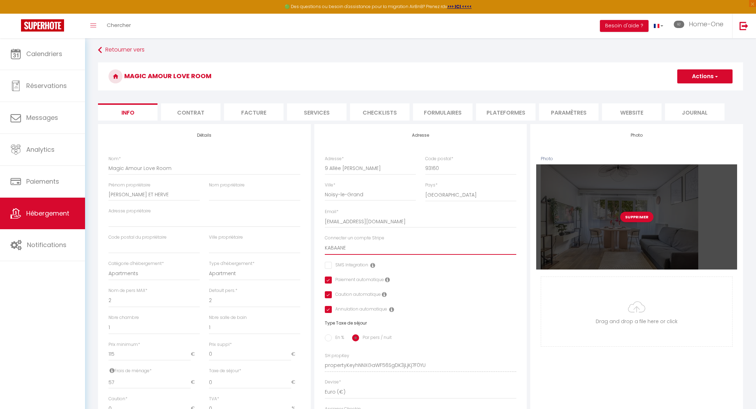
scroll to position [1, 0]
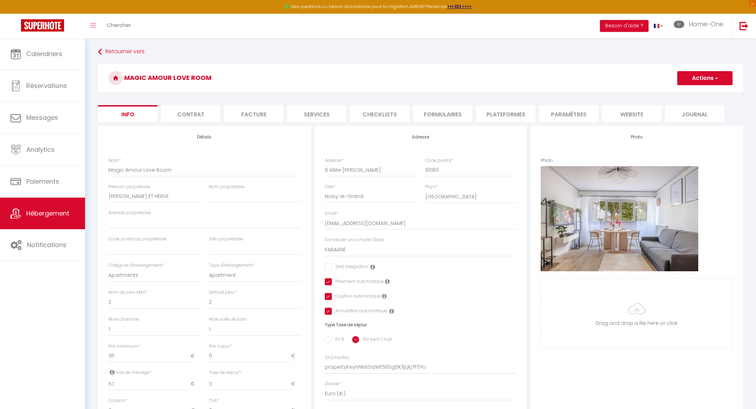
click at [686, 76] on button "Actions" at bounding box center [704, 78] width 55 height 14
click at [680, 92] on input "Enregistrer" at bounding box center [678, 93] width 26 height 7
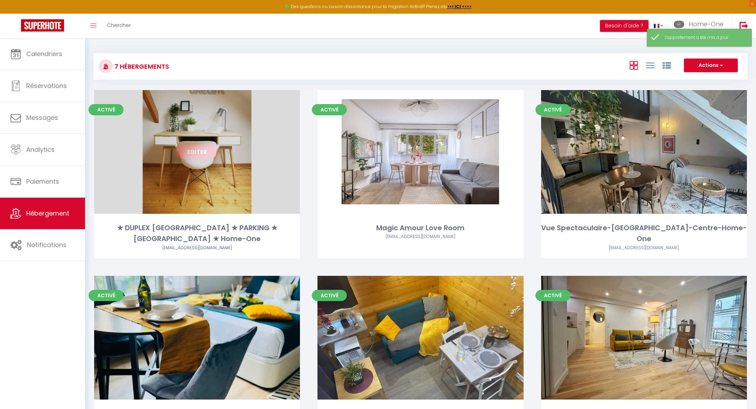
click at [178, 158] on div "Editer" at bounding box center [197, 152] width 206 height 124
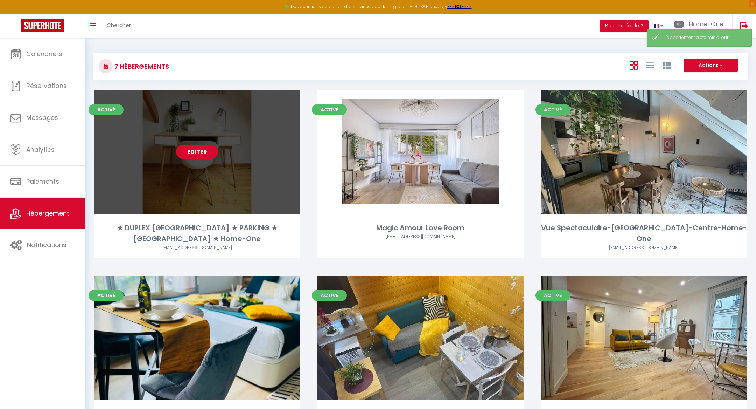
click at [191, 153] on link "Editer" at bounding box center [197, 152] width 42 height 14
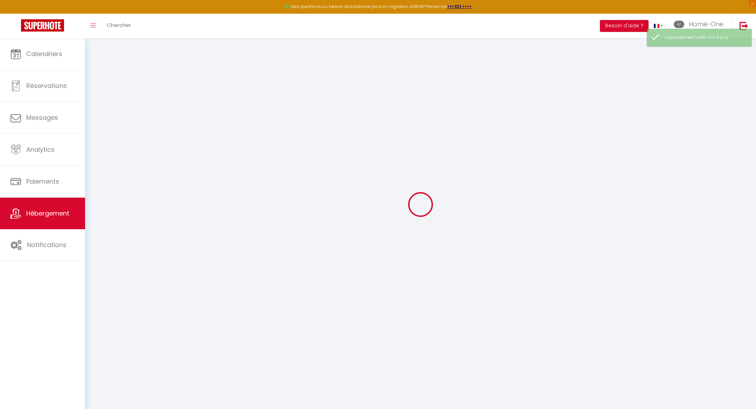
scroll to position [38, 0]
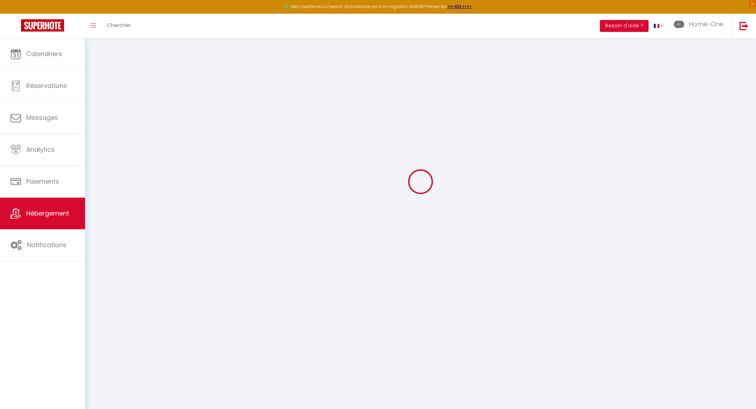
select select
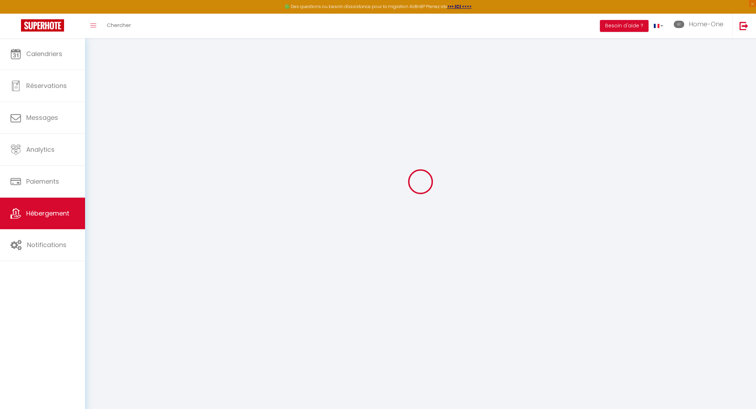
select select
checkbox input "false"
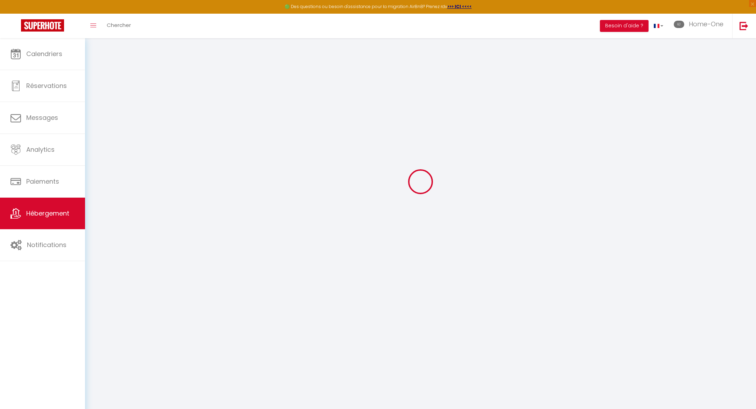
select select
type input "★ DUPLEX VAUBAN ★ PARKING ★ CALME ★ Home-One"
type input "Mamadou"
type input "SISSOKO"
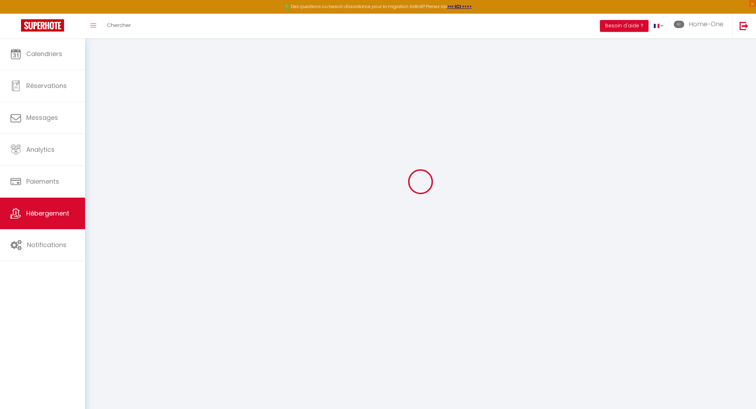
type input "48 rue des chanets"
type input "25410"
type input "Dannemarie sur crête"
select select "5"
select select "1"
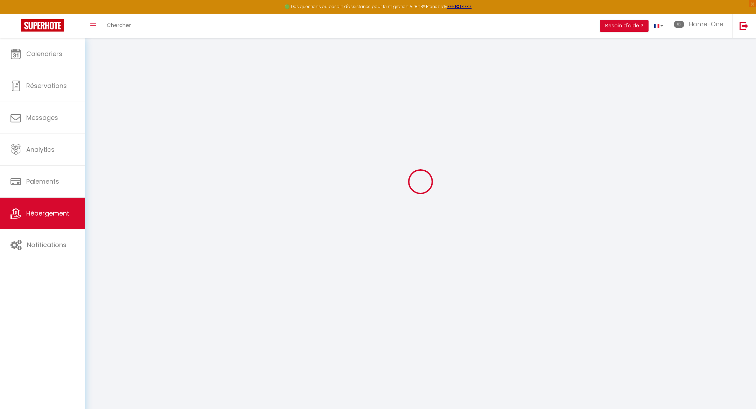
type input "47"
type input "10"
type input "38"
type input "3"
type input "2.3"
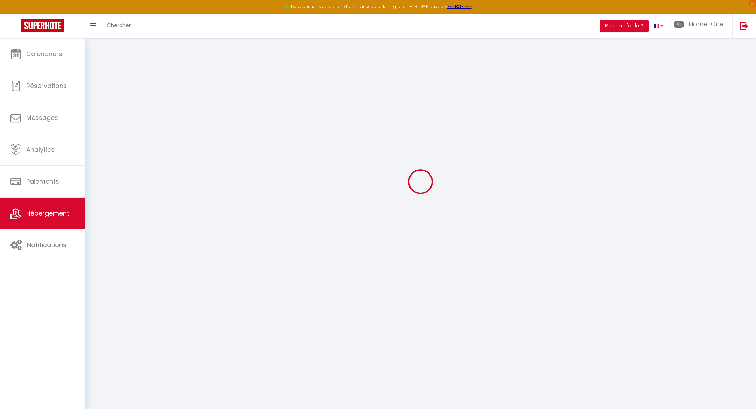
type input "350"
select select
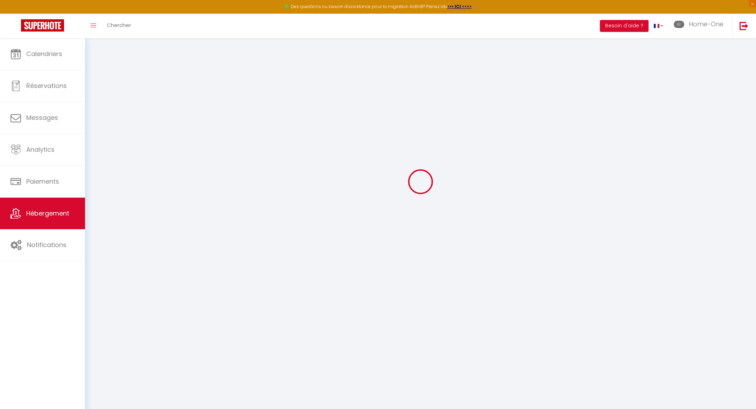
select select
type input "48 rue des chanets"
type input "25410"
type input "Dannemarie sur crête"
type input "homeonefr@gmail.com"
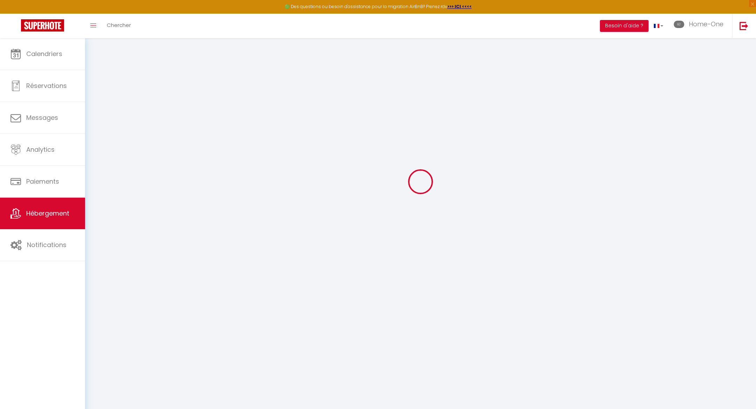
select select "1167"
checkbox input "false"
checkbox input "true"
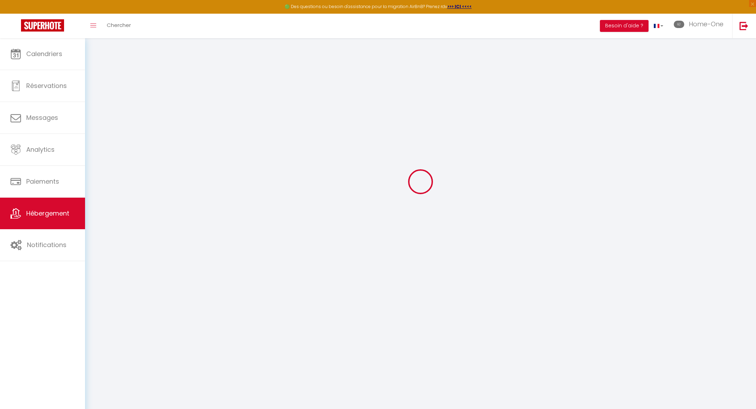
radio input "true"
type input "0"
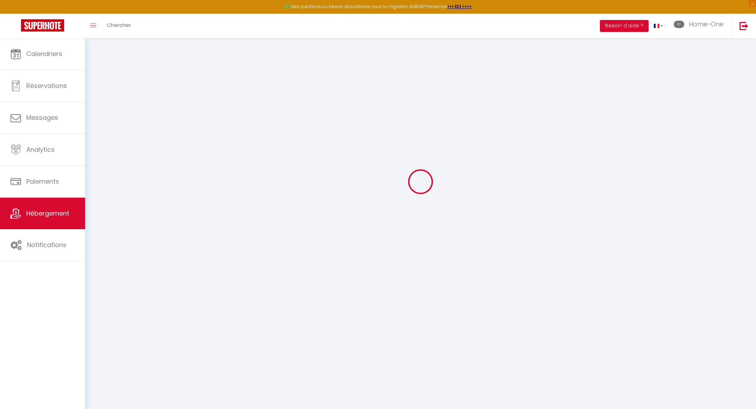
select select
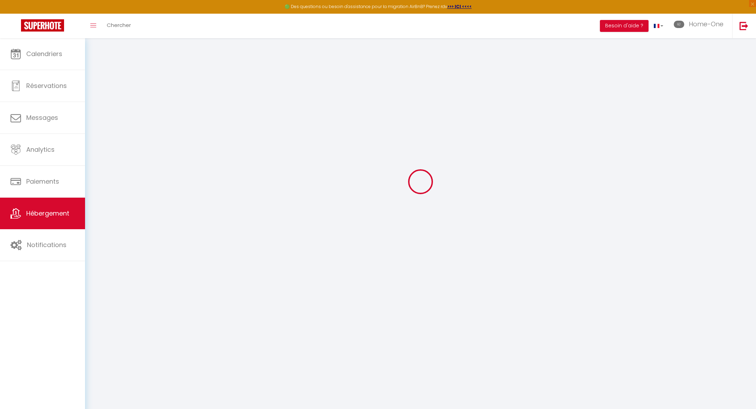
checkbox input "false"
checkbox input "true"
checkbox input "false"
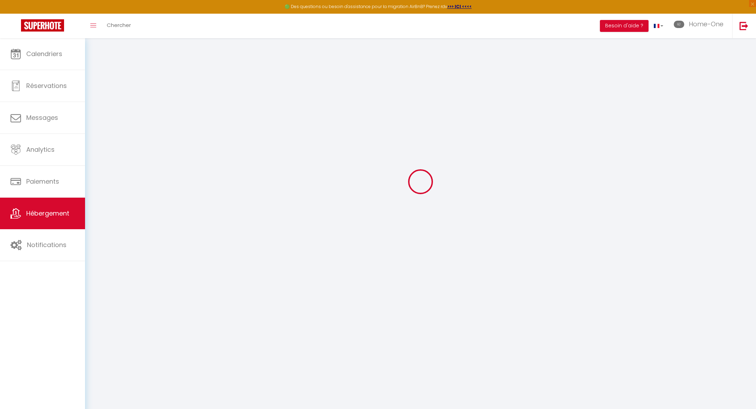
checkbox input "true"
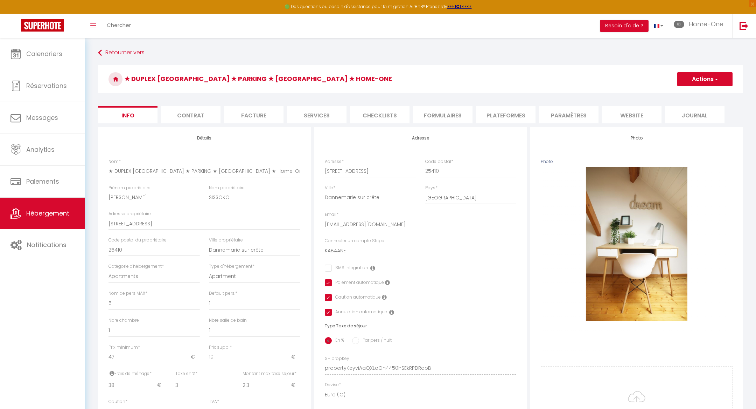
click at [206, 116] on li "Contrat" at bounding box center [191, 114] width 60 height 17
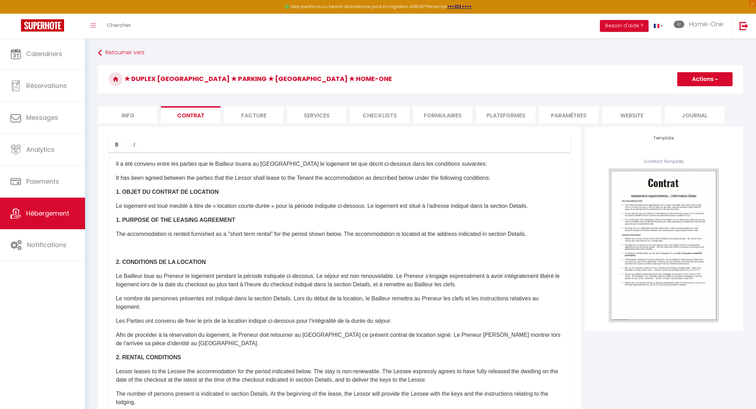
click at [252, 115] on li "Facture" at bounding box center [254, 114] width 60 height 17
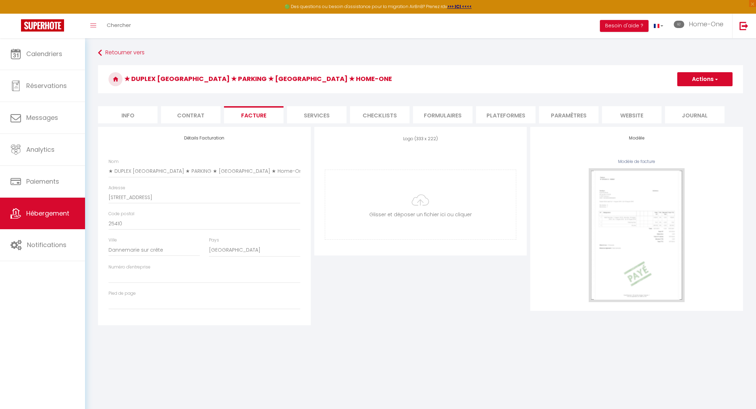
click at [305, 115] on li "Services" at bounding box center [317, 114] width 60 height 17
checkbox input "true"
checkbox input "false"
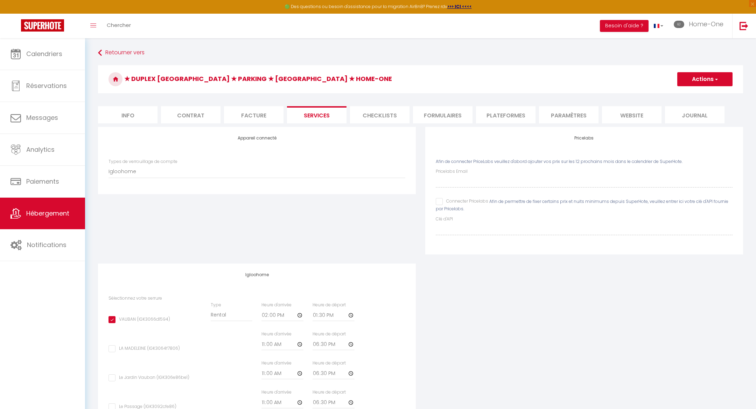
click at [357, 116] on li "Checklists" at bounding box center [380, 114] width 60 height 17
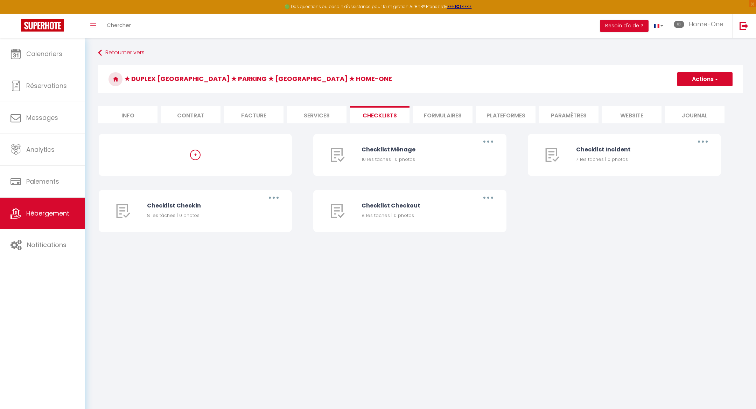
click at [437, 113] on li "Formulaires" at bounding box center [443, 114] width 60 height 17
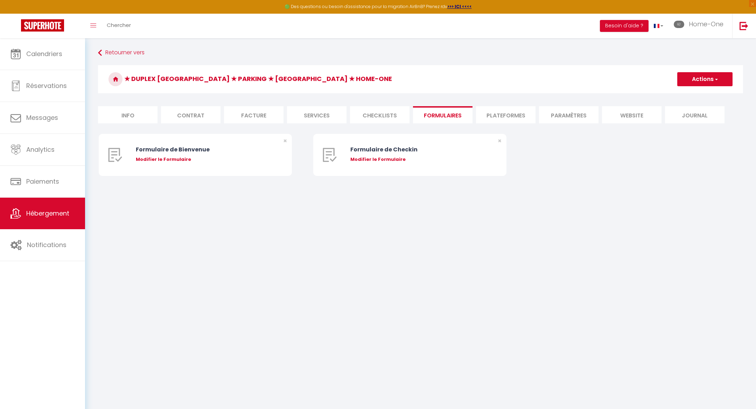
click at [486, 115] on li "Plateformes" at bounding box center [506, 114] width 60 height 17
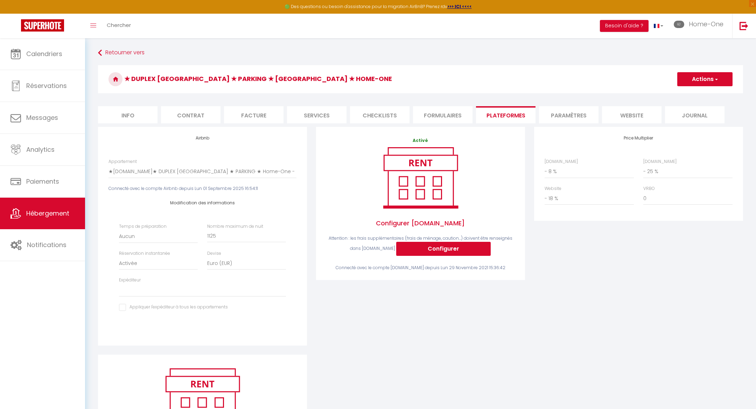
click at [549, 117] on li "Paramètres" at bounding box center [569, 114] width 60 height 17
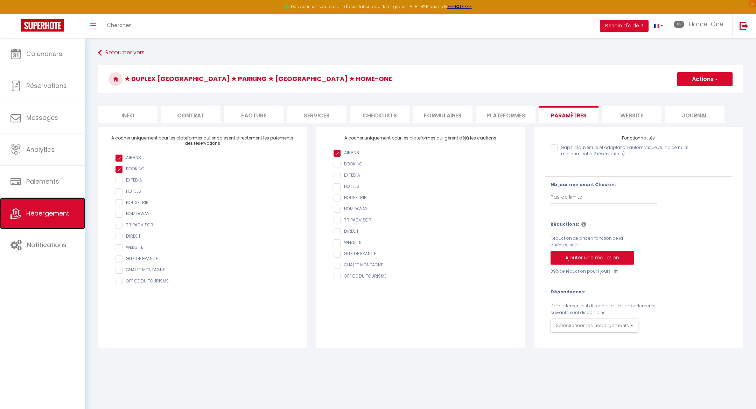
click at [28, 215] on span "Hébergement" at bounding box center [47, 213] width 43 height 9
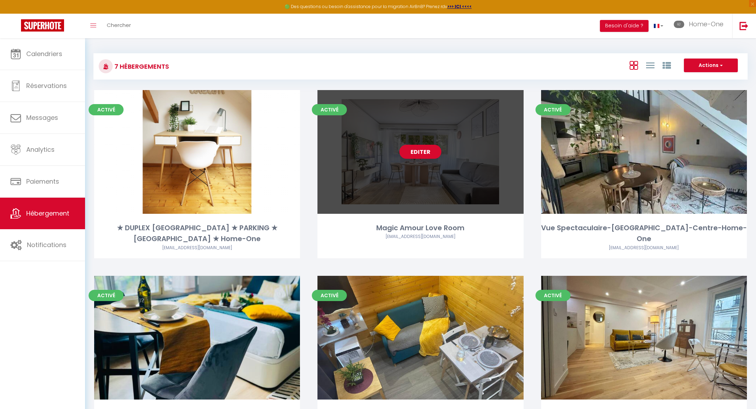
click at [432, 149] on link "Editer" at bounding box center [420, 152] width 42 height 14
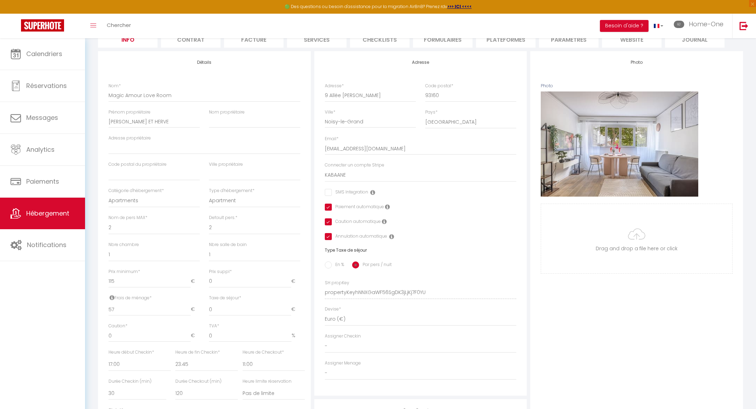
scroll to position [80, 0]
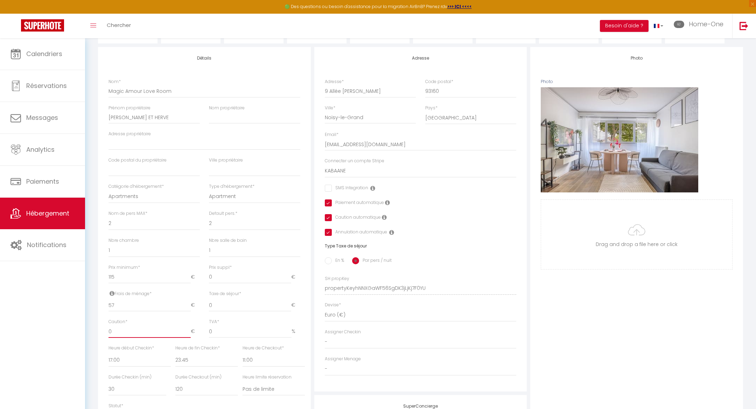
click at [174, 332] on input "0" at bounding box center [150, 331] width 82 height 13
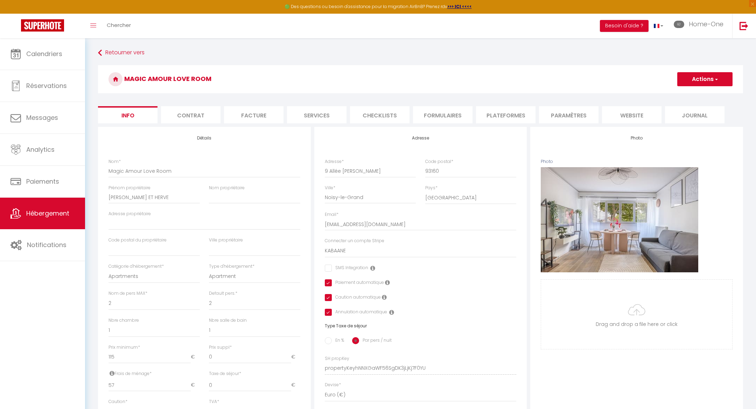
click at [701, 78] on button "Actions" at bounding box center [704, 79] width 55 height 14
click at [680, 92] on input "Enregistrer" at bounding box center [678, 94] width 26 height 7
